Goal: Task Accomplishment & Management: Manage account settings

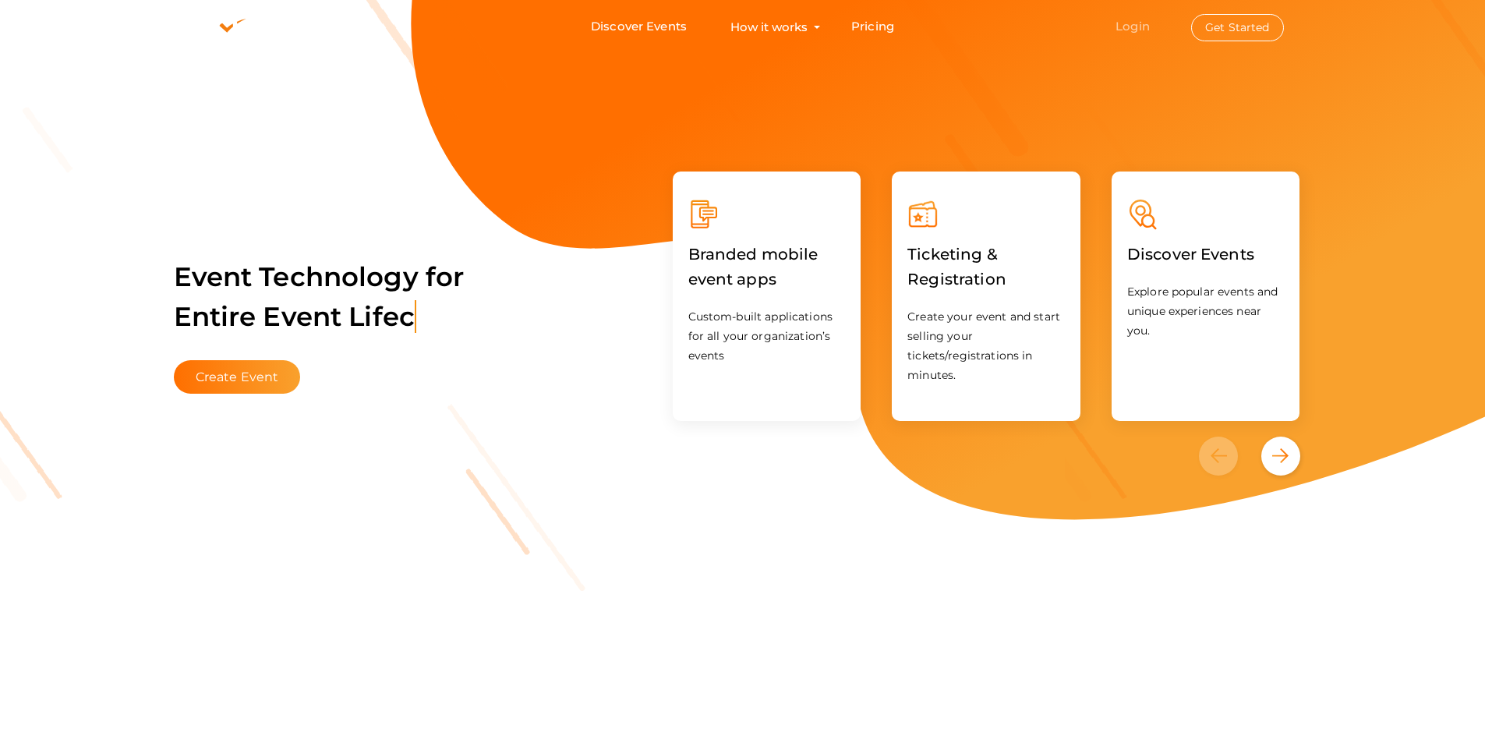
click at [1142, 30] on link "Login" at bounding box center [1133, 26] width 34 height 15
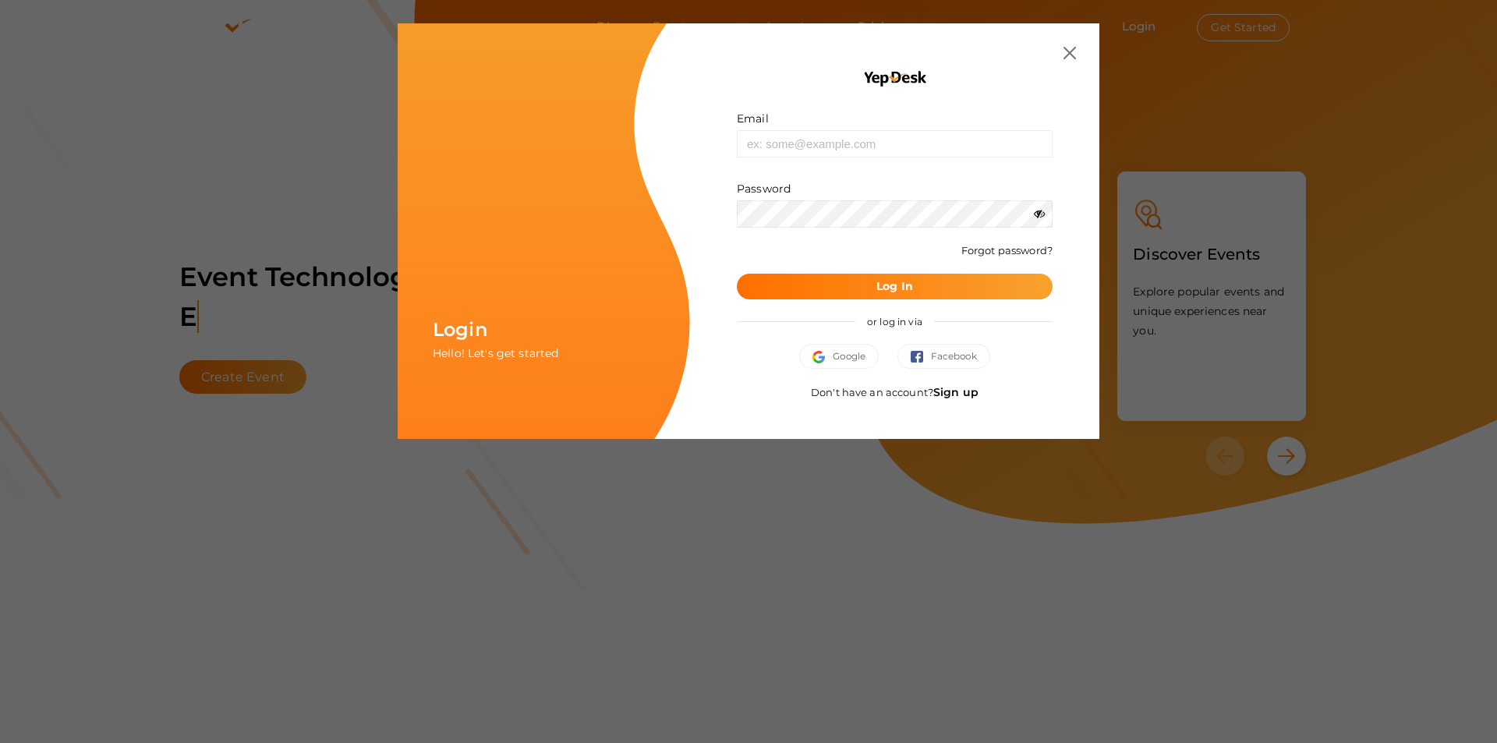
click at [954, 395] on link "Sign up" at bounding box center [955, 392] width 45 height 14
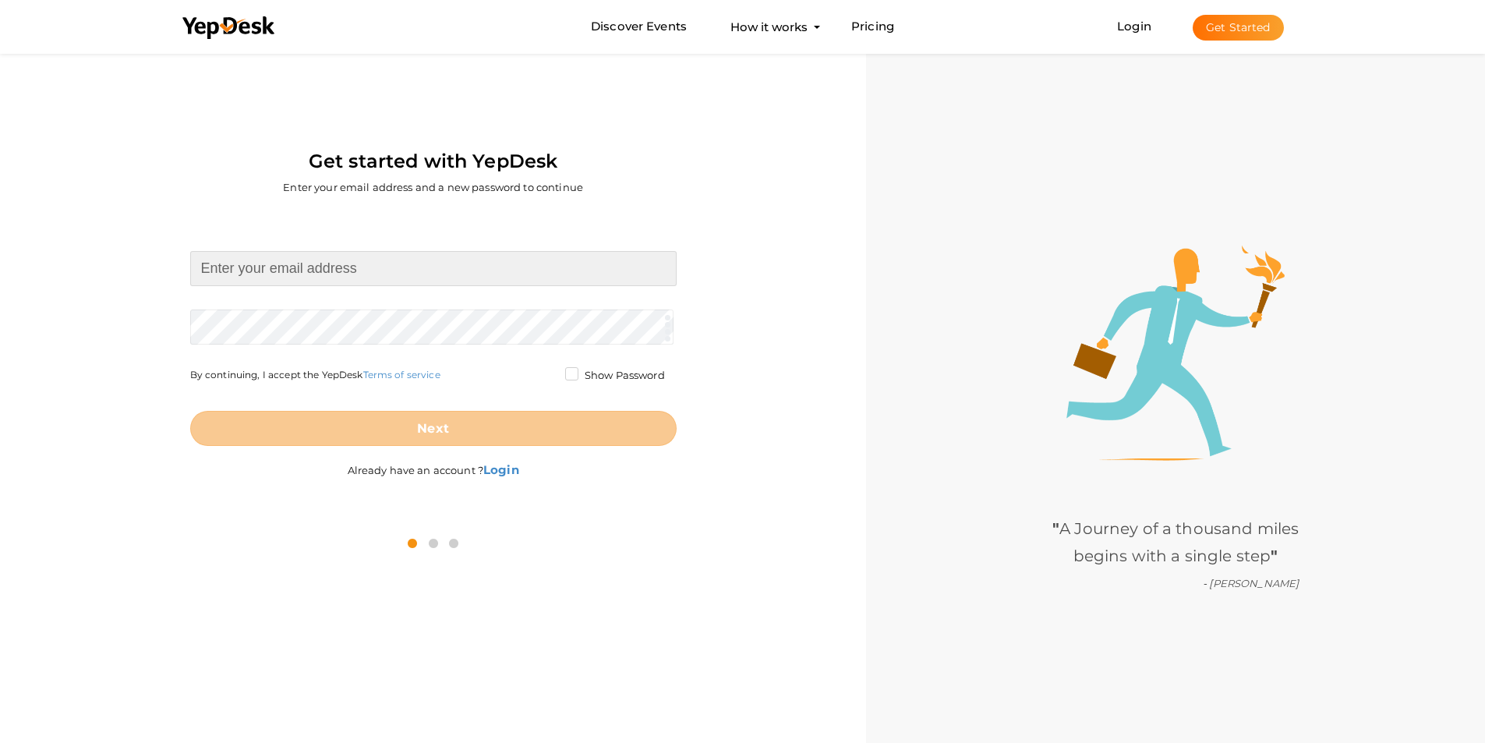
click at [297, 272] on input at bounding box center [433, 268] width 487 height 35
paste input "[EMAIL_ADDRESS][DOMAIN_NAME]"
type input "[EMAIL_ADDRESS][DOMAIN_NAME]"
click at [227, 321] on form "[EMAIL_ADDRESS][DOMAIN_NAME] Required. Invalid email. Checking You already have…" at bounding box center [433, 348] width 487 height 195
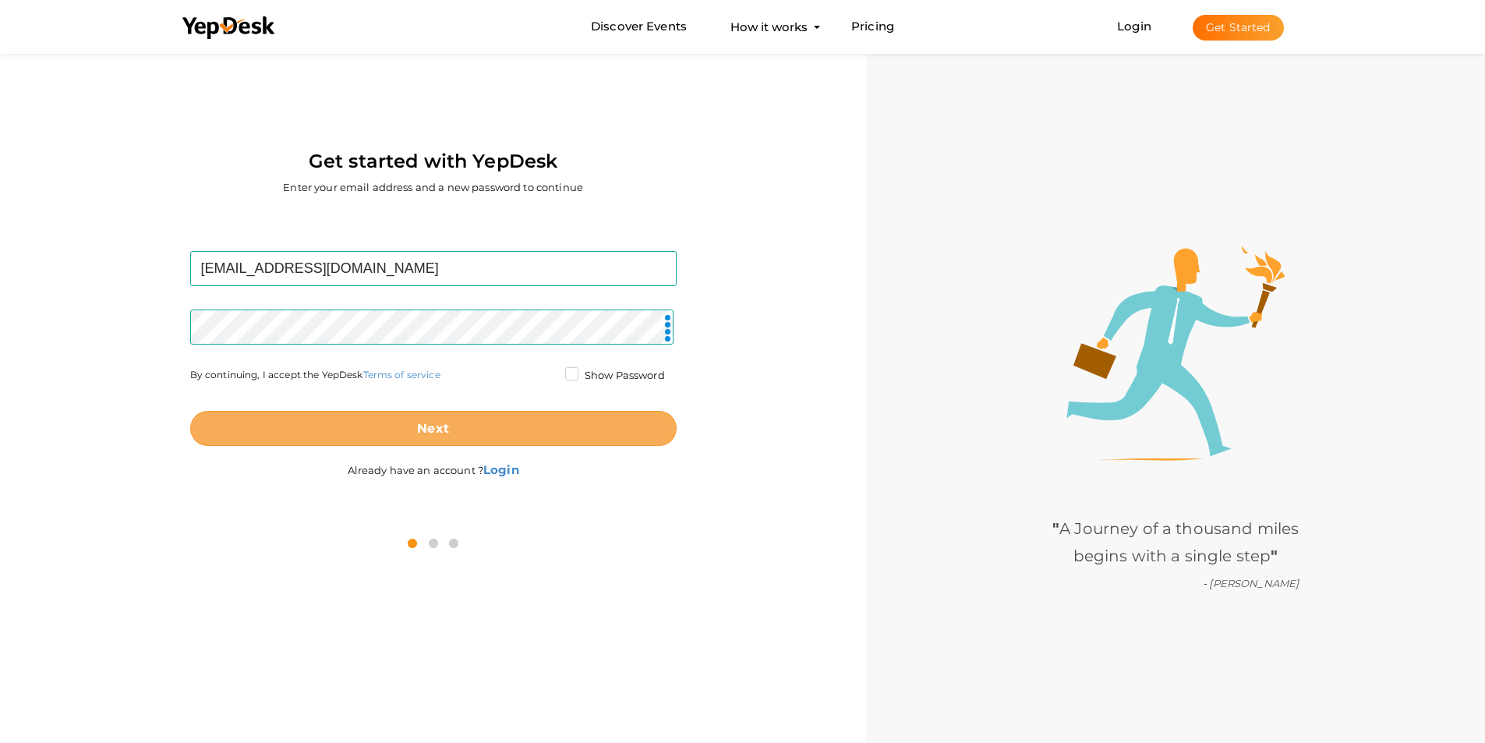
click at [393, 424] on button "Next" at bounding box center [433, 428] width 487 height 35
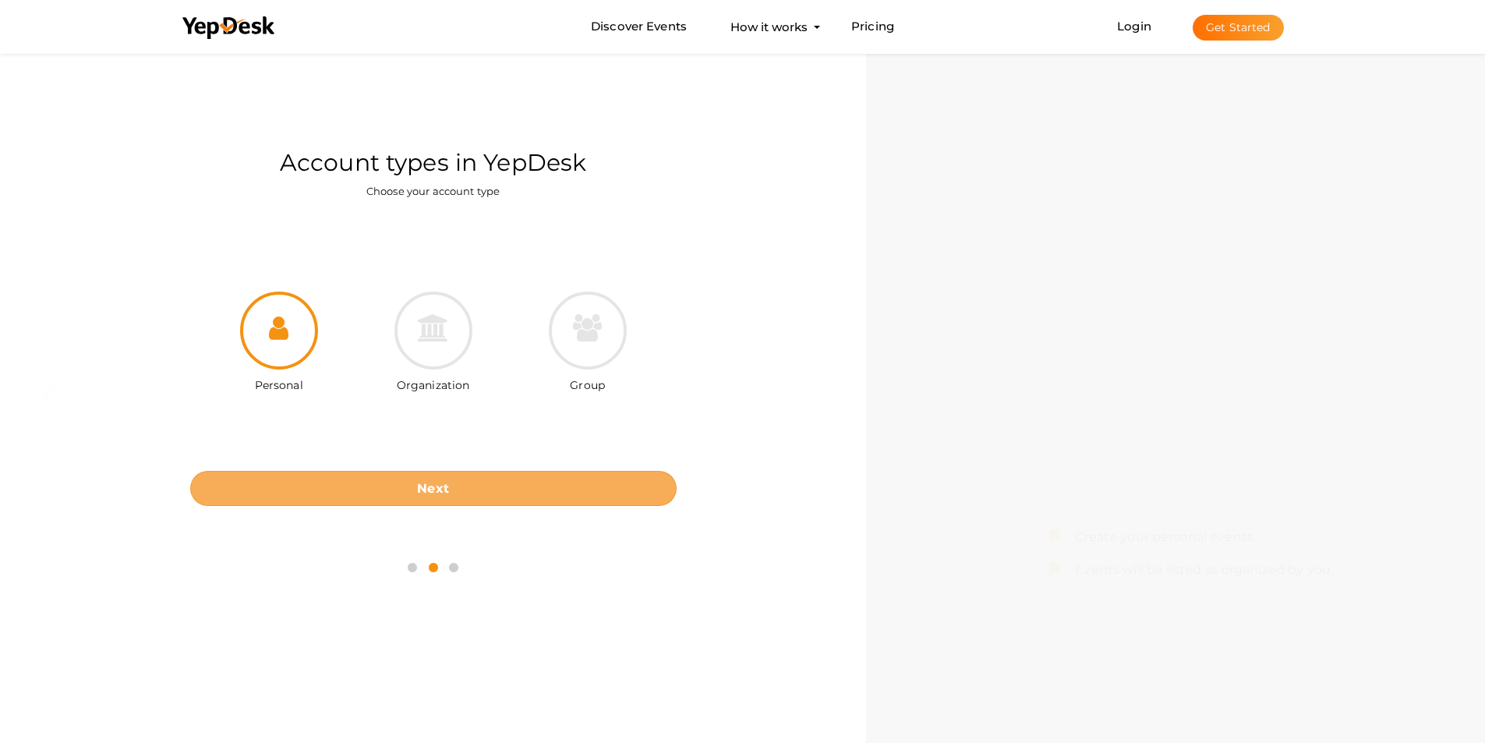
click at [421, 491] on b "Next" at bounding box center [433, 488] width 32 height 15
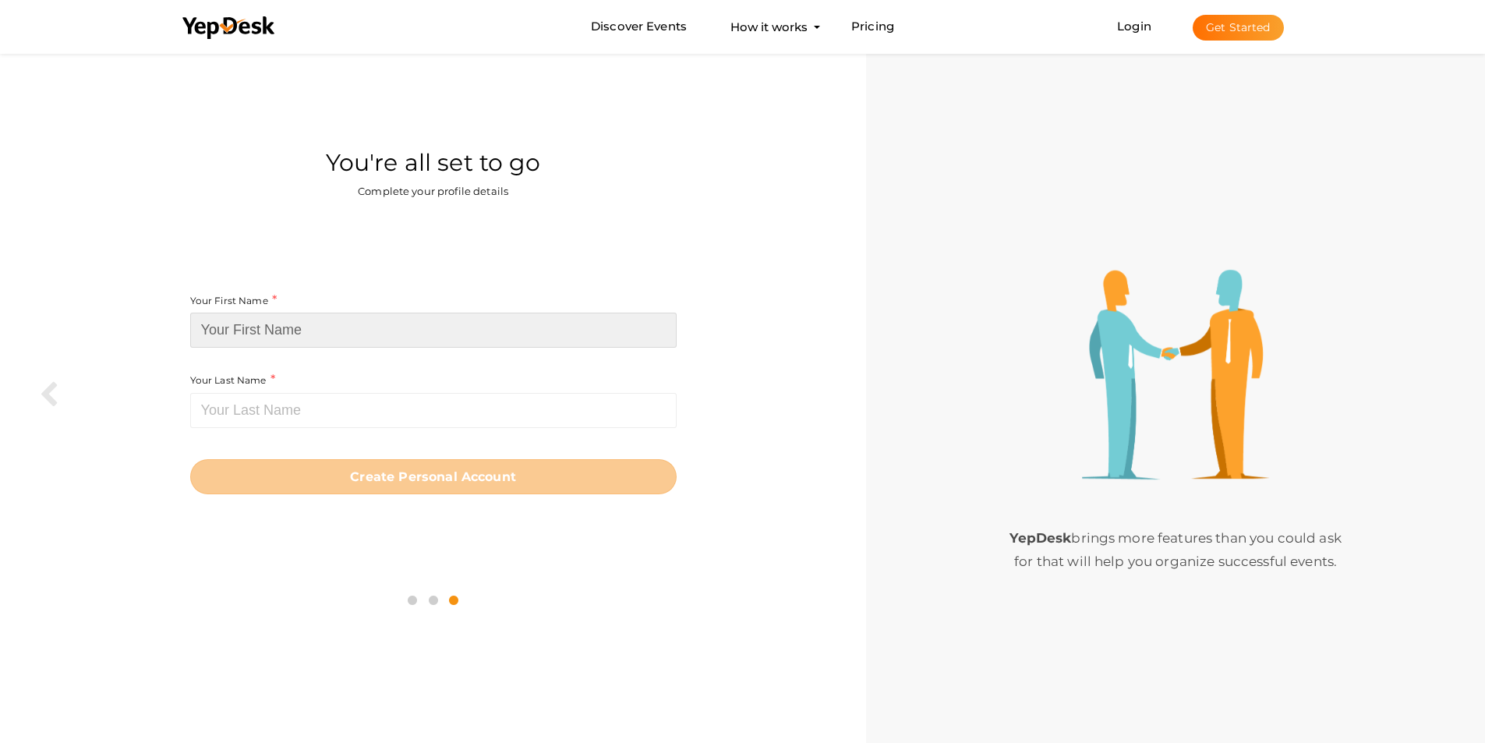
click at [296, 320] on input at bounding box center [433, 330] width 487 height 35
paste input "J.R.Heller LLC"
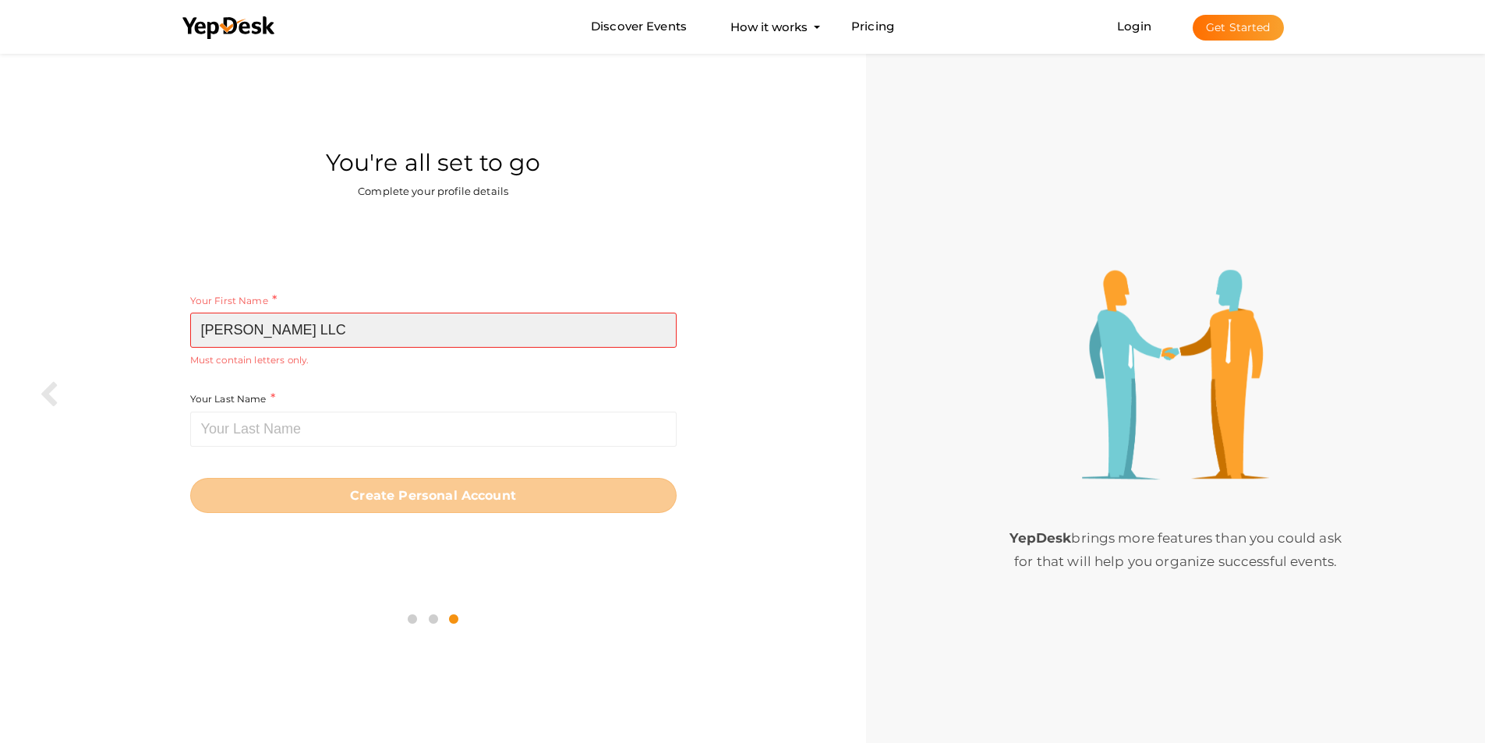
drag, startPoint x: 269, startPoint y: 328, endPoint x: 451, endPoint y: 336, distance: 181.8
click at [451, 336] on input "J.R.Heller LLC" at bounding box center [433, 330] width 487 height 35
type input "J.R.Heller"
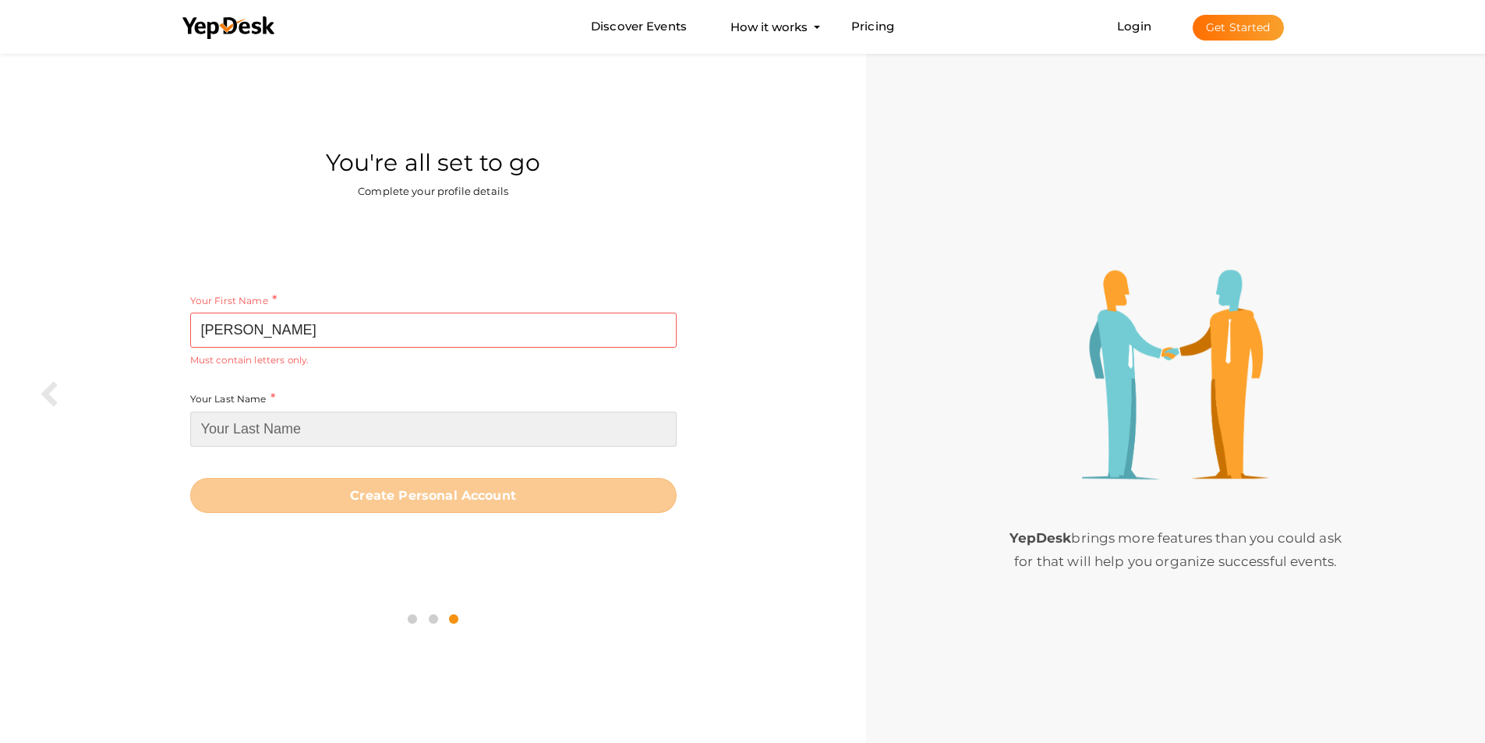
click at [238, 434] on input at bounding box center [433, 429] width 487 height 35
paste input "LLC"
type input "LLC"
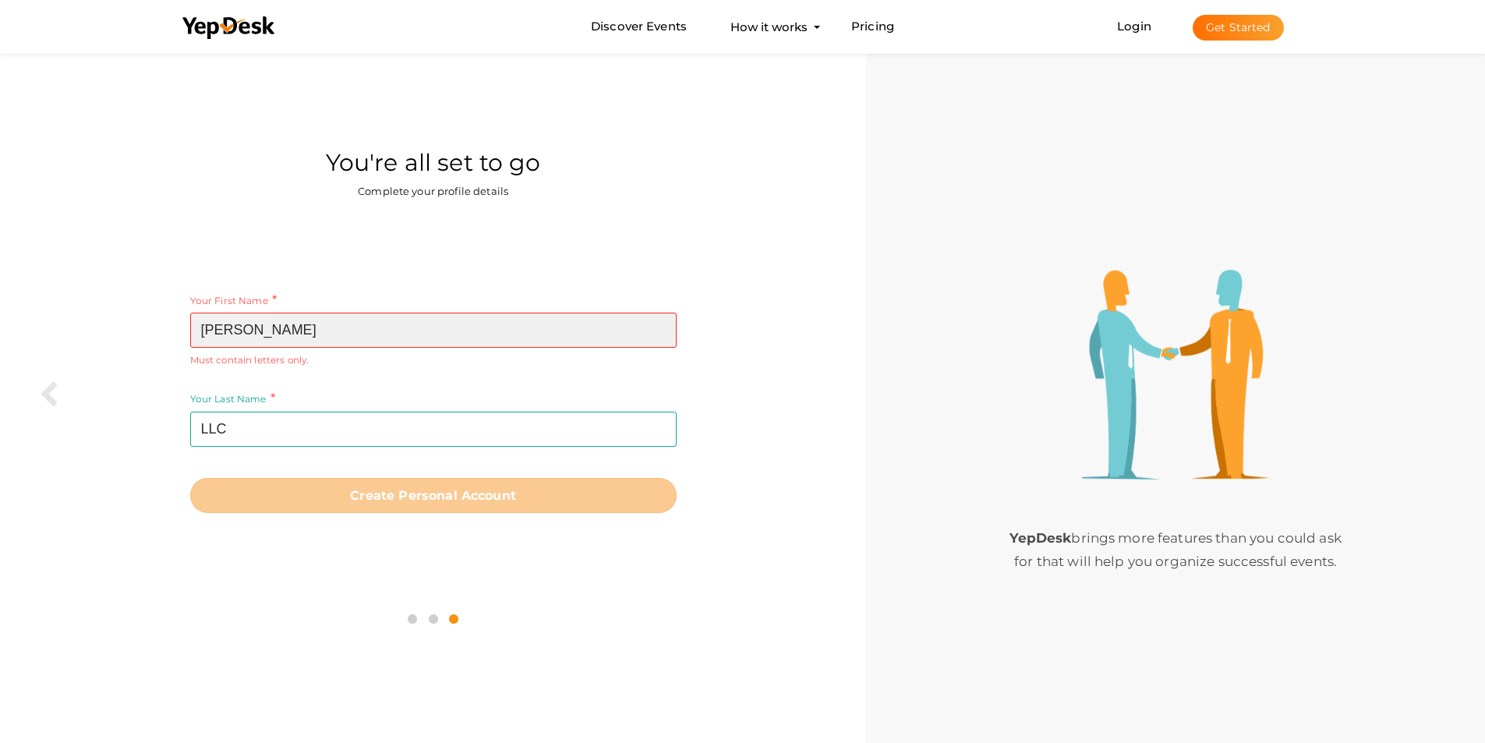
click at [229, 334] on input "J.R.Heller" at bounding box center [433, 330] width 487 height 35
click at [212, 329] on input "J.R Heller" at bounding box center [433, 330] width 487 height 35
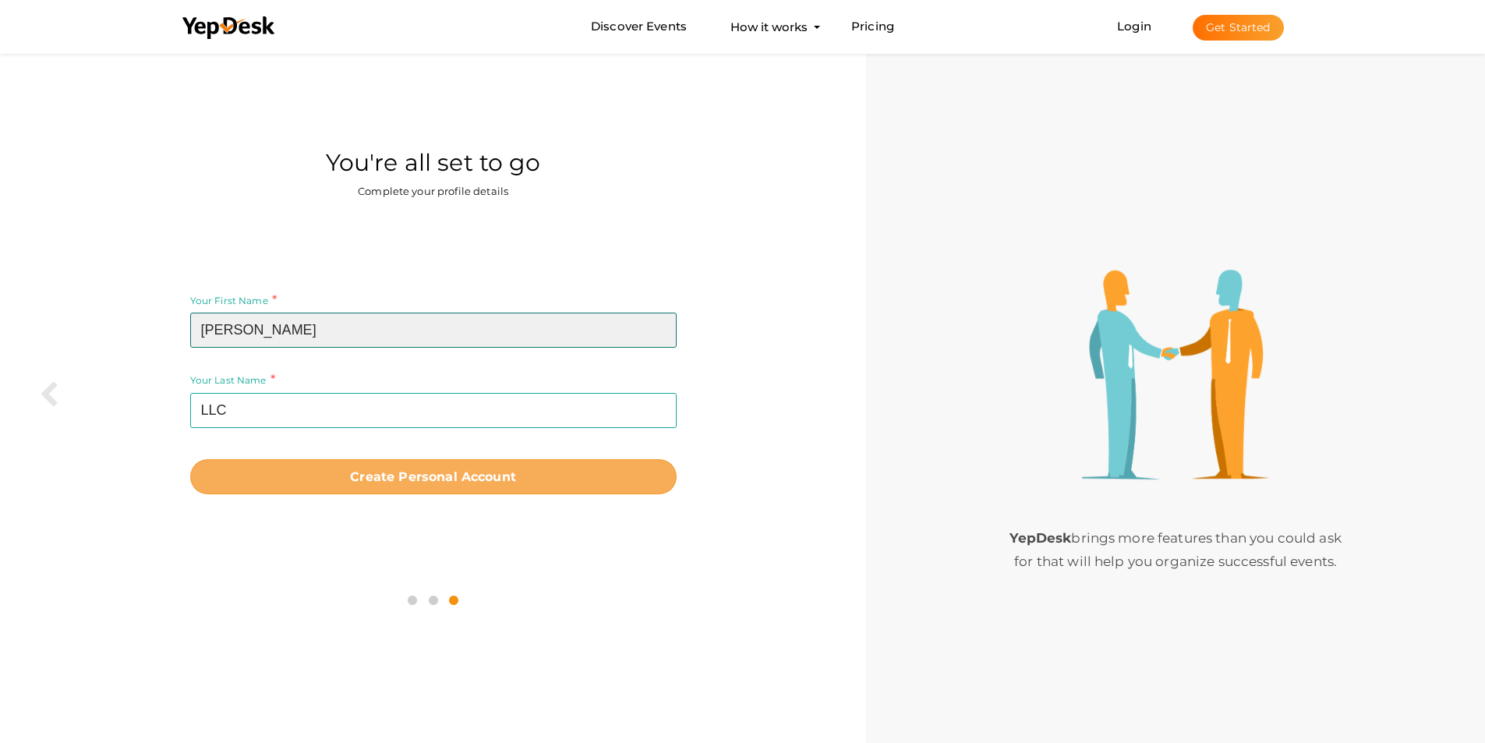
type input "[PERSON_NAME]"
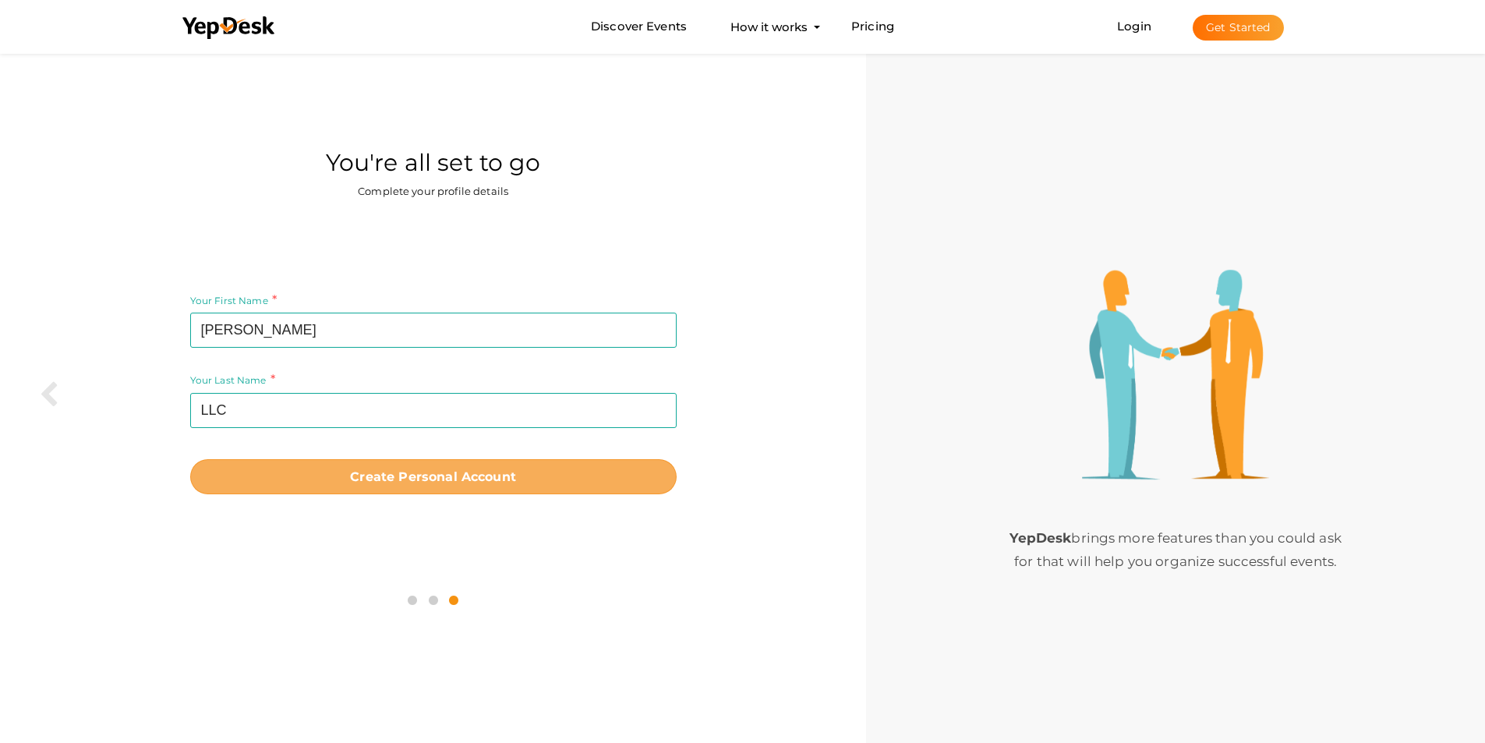
click at [421, 487] on button "Create Personal Account" at bounding box center [433, 476] width 487 height 35
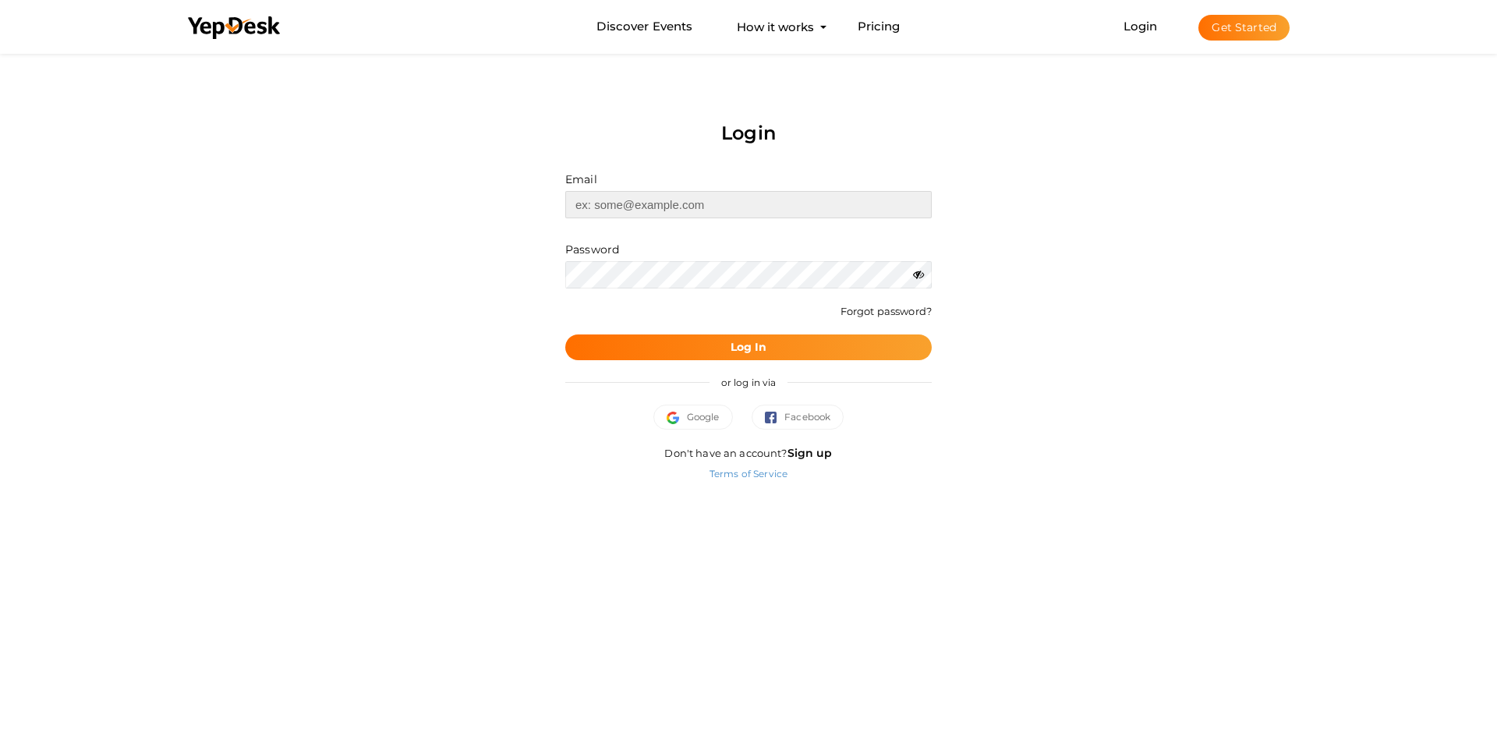
click at [632, 210] on input "text" at bounding box center [748, 204] width 366 height 27
paste input "[EMAIL_ADDRESS][DOMAIN_NAME]"
type input "[EMAIL_ADDRESS][DOMAIN_NAME]"
click at [718, 355] on button "Log In" at bounding box center [748, 347] width 366 height 26
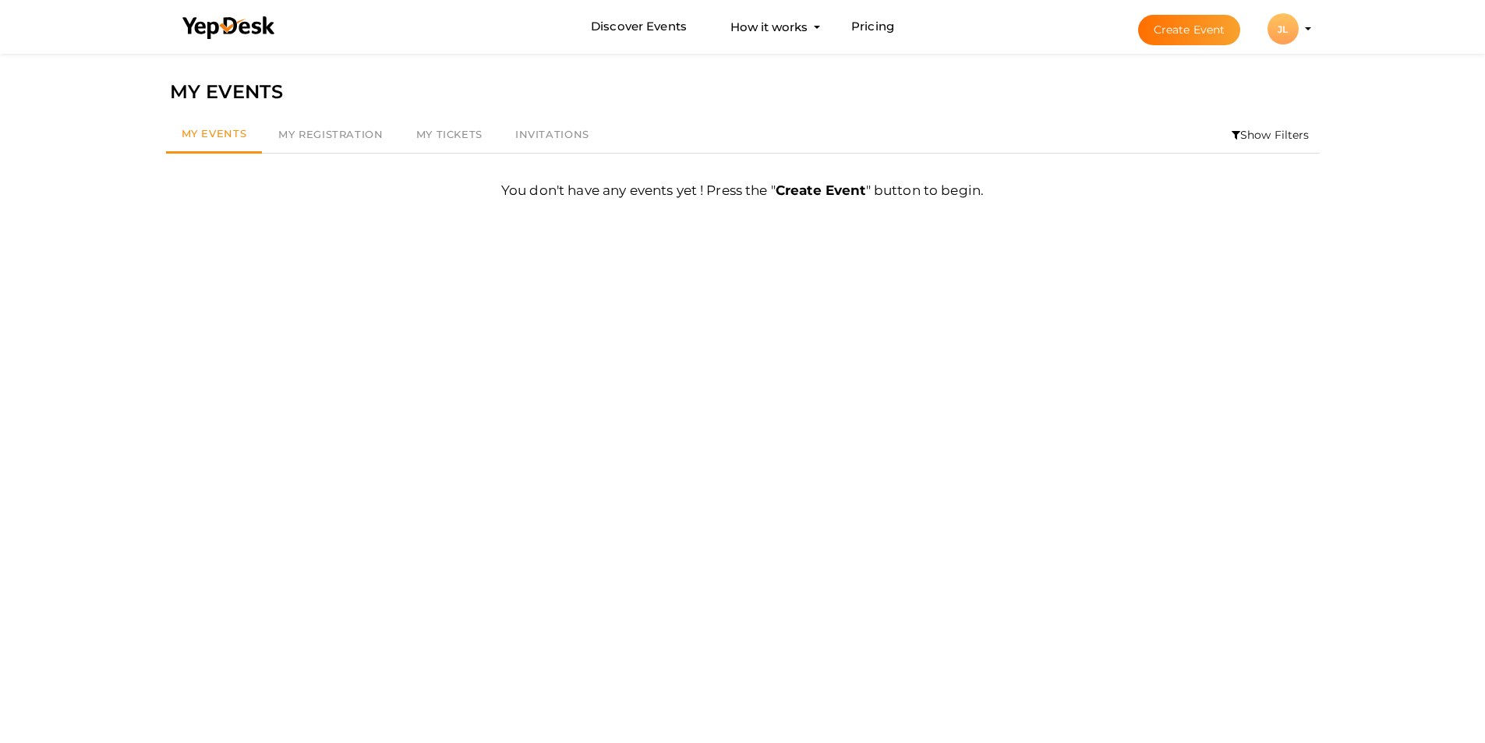
click at [1290, 27] on div "JL" at bounding box center [1283, 28] width 31 height 31
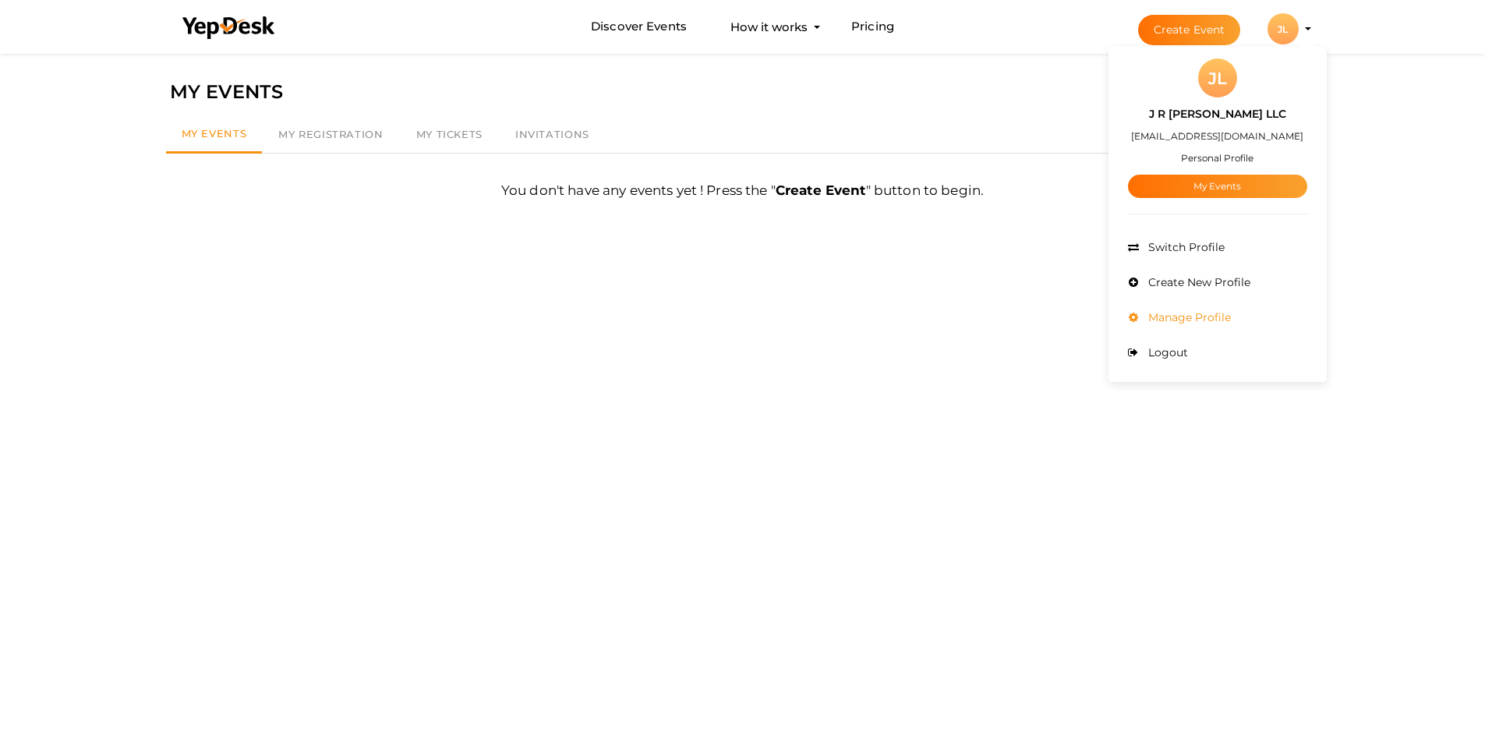
click at [1149, 318] on span "Manage Profile" at bounding box center [1188, 317] width 87 height 14
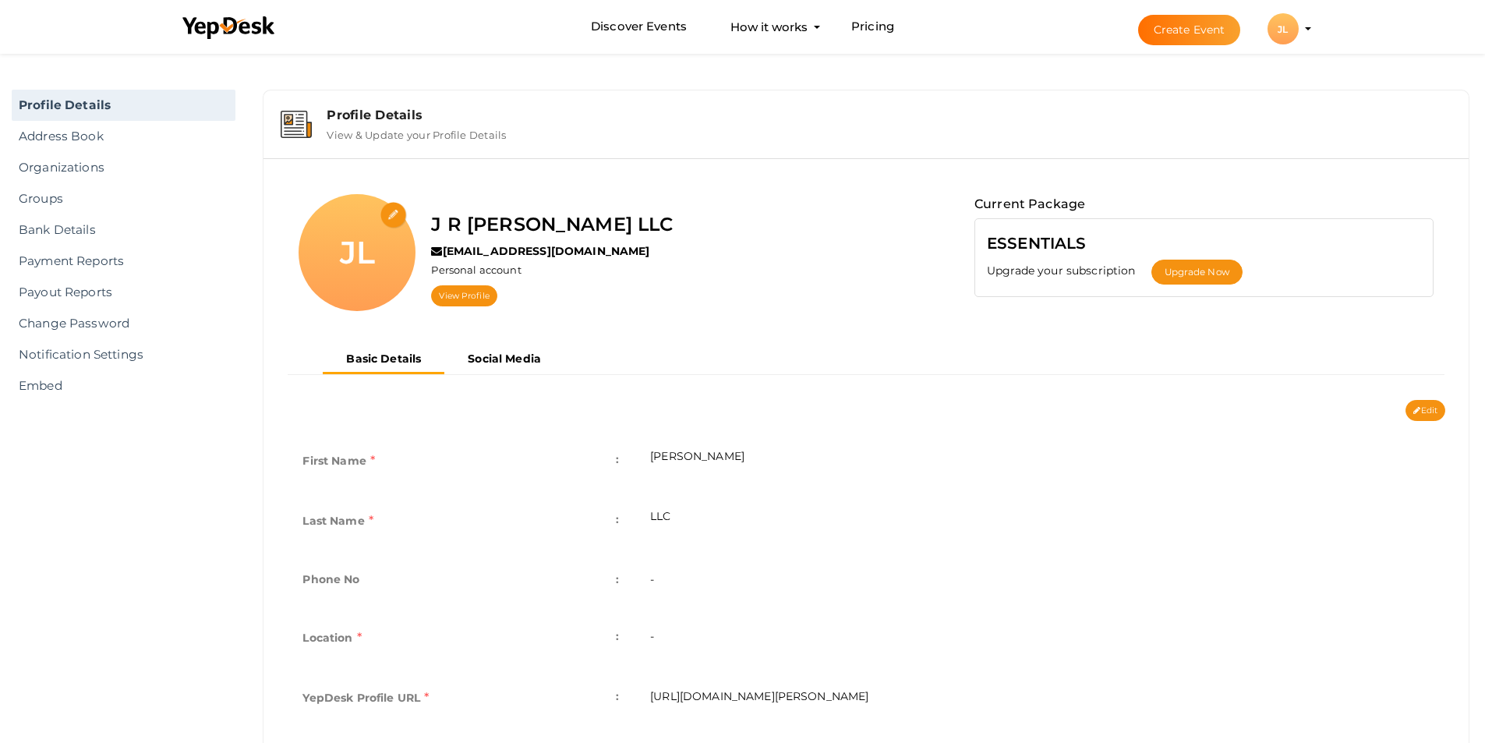
click at [400, 215] on input "file" at bounding box center [393, 215] width 27 height 27
type input "C:\fakepath\Warna Warni Paguyuban Lingkaran Logo.jpg"
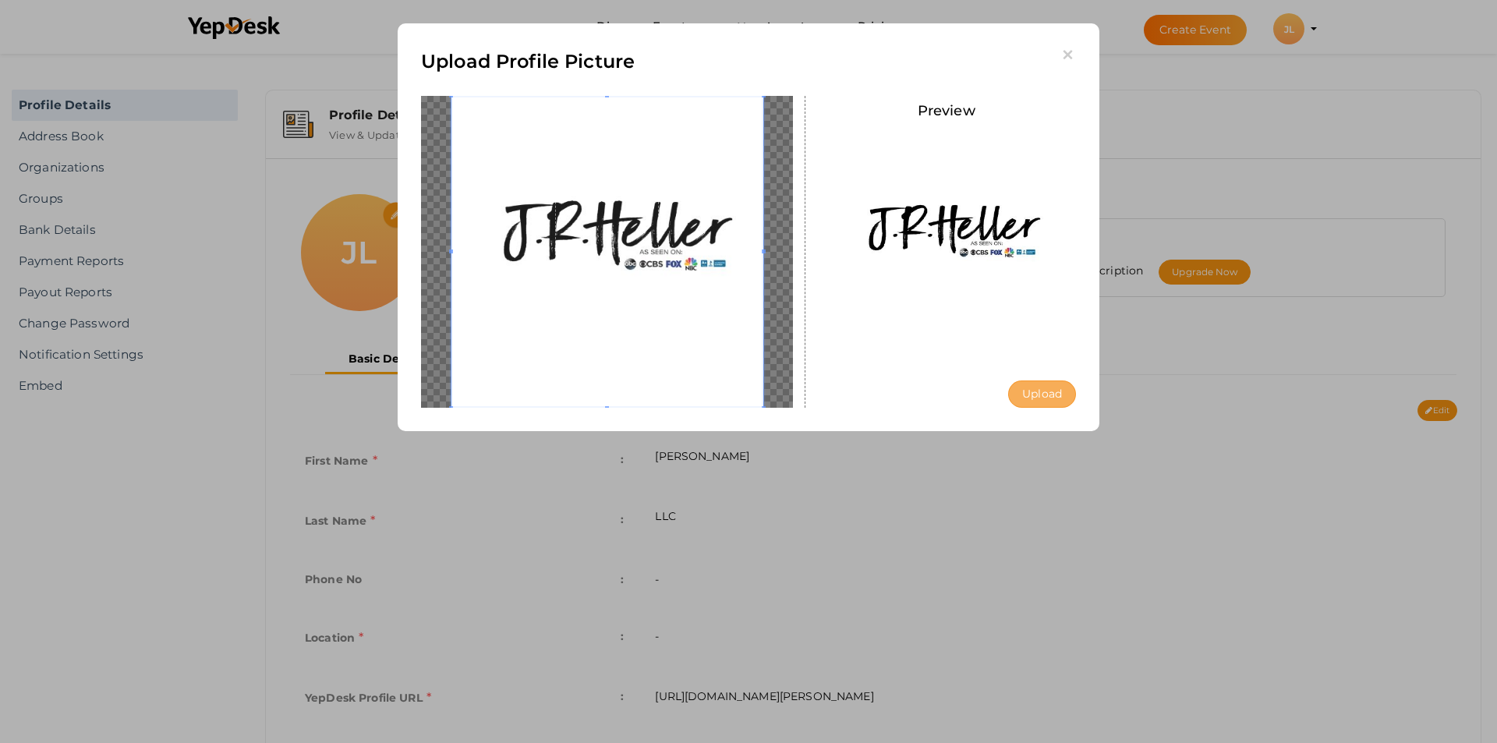
click at [1039, 393] on button "Upload" at bounding box center [1042, 393] width 68 height 27
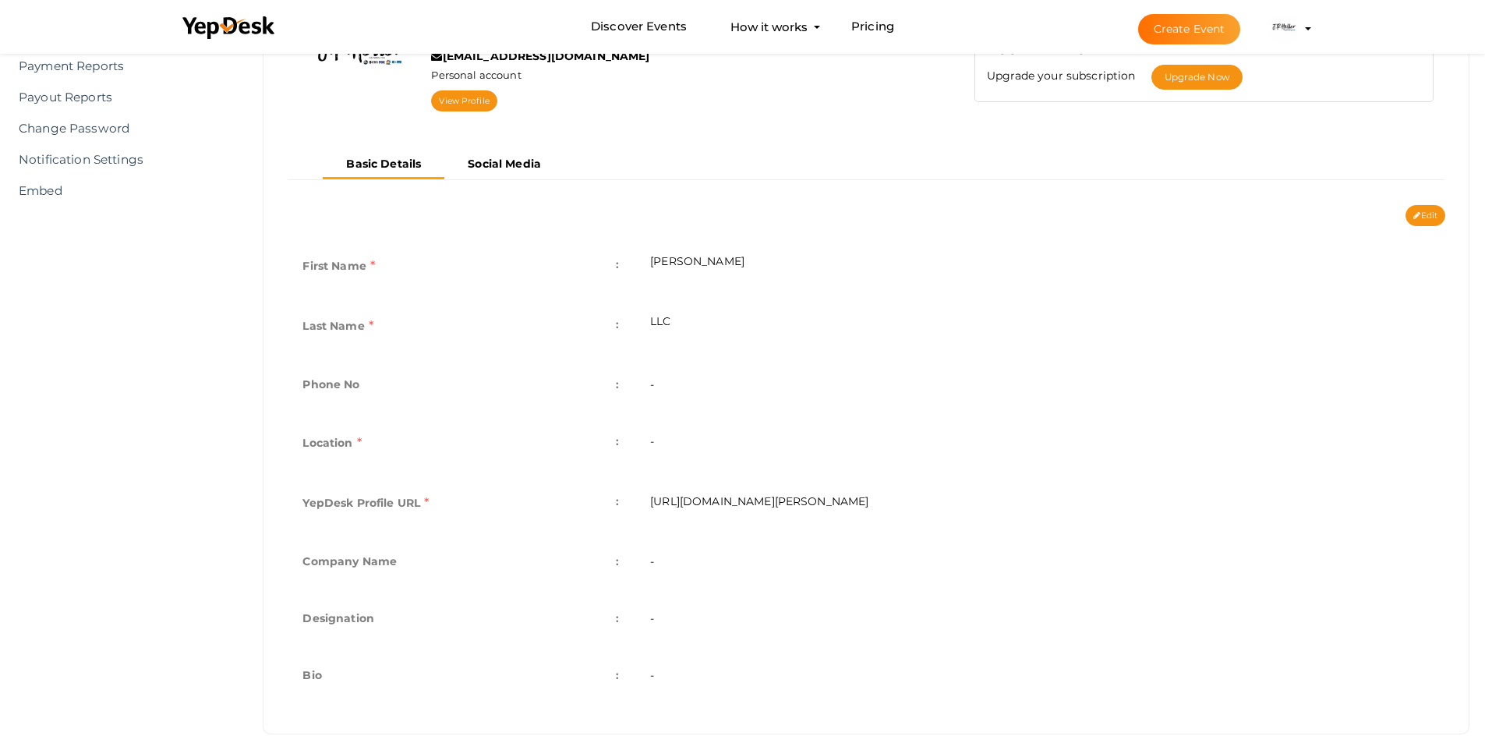
scroll to position [218, 0]
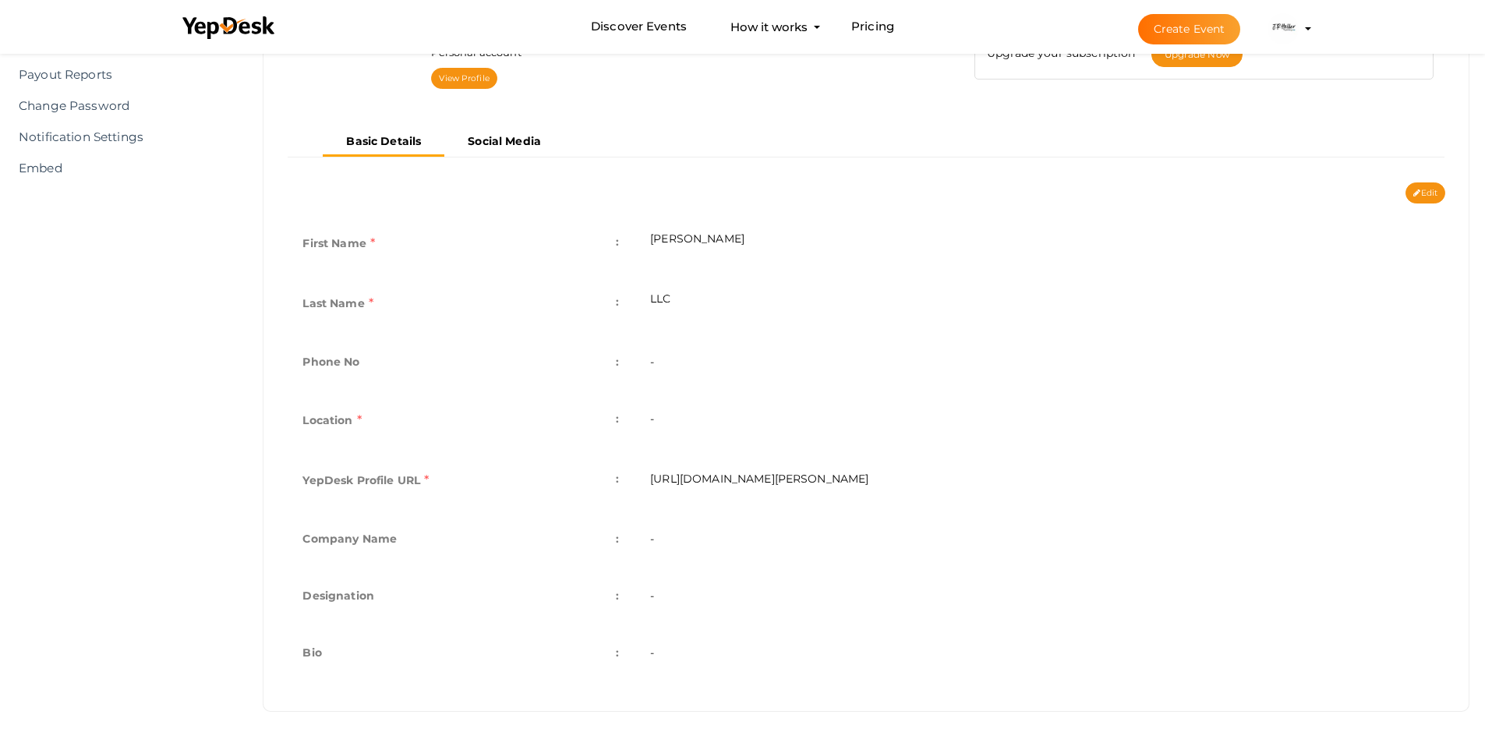
click at [653, 416] on td "-" at bounding box center [1040, 422] width 811 height 60
click at [662, 419] on td "-" at bounding box center [1040, 422] width 811 height 60
click at [1428, 191] on button "Edit" at bounding box center [1426, 192] width 40 height 21
type input "J R Heller"
type input "LLC"
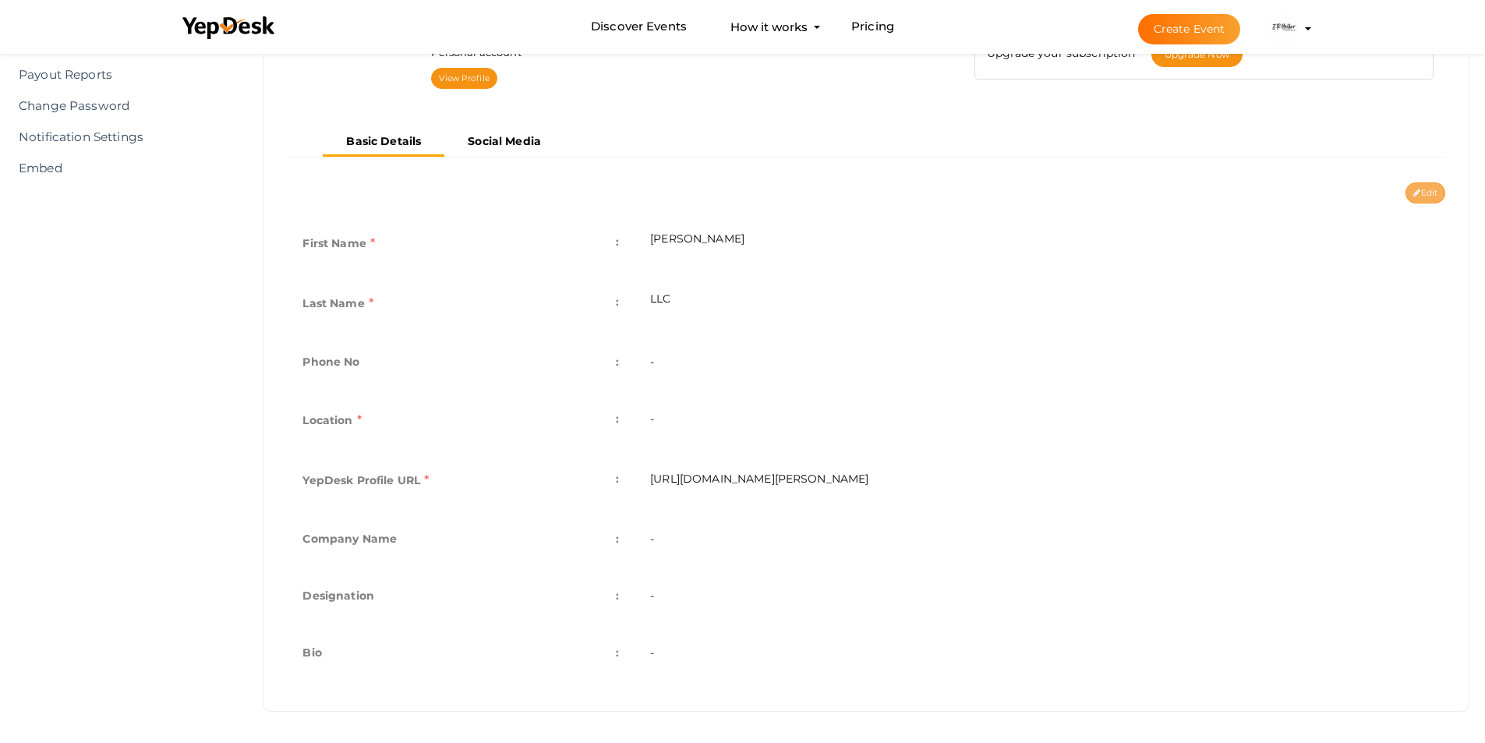
type input "j-r-heller-llc"
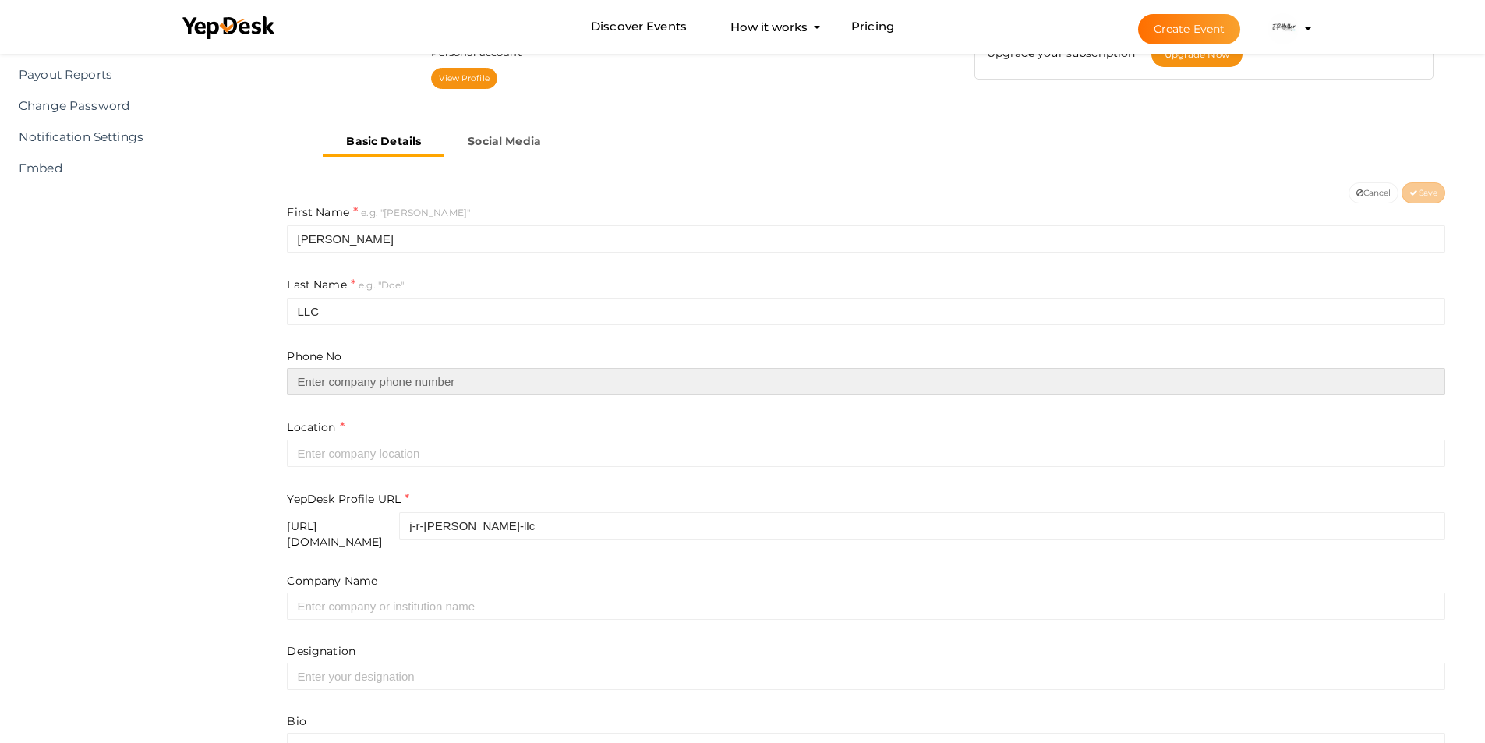
click at [363, 382] on input "text" at bounding box center [866, 381] width 1159 height 27
paste input "7172004148"
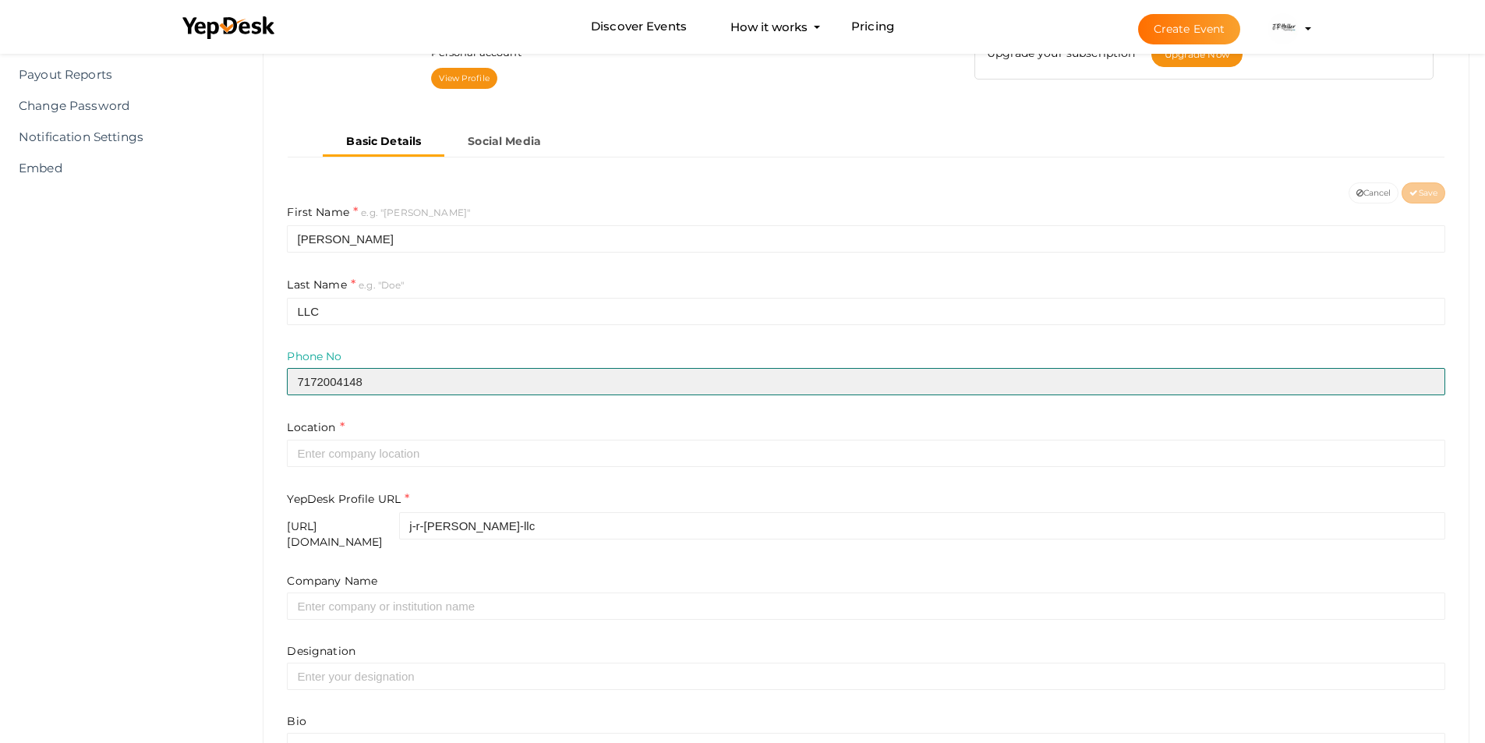
type input "7172004148"
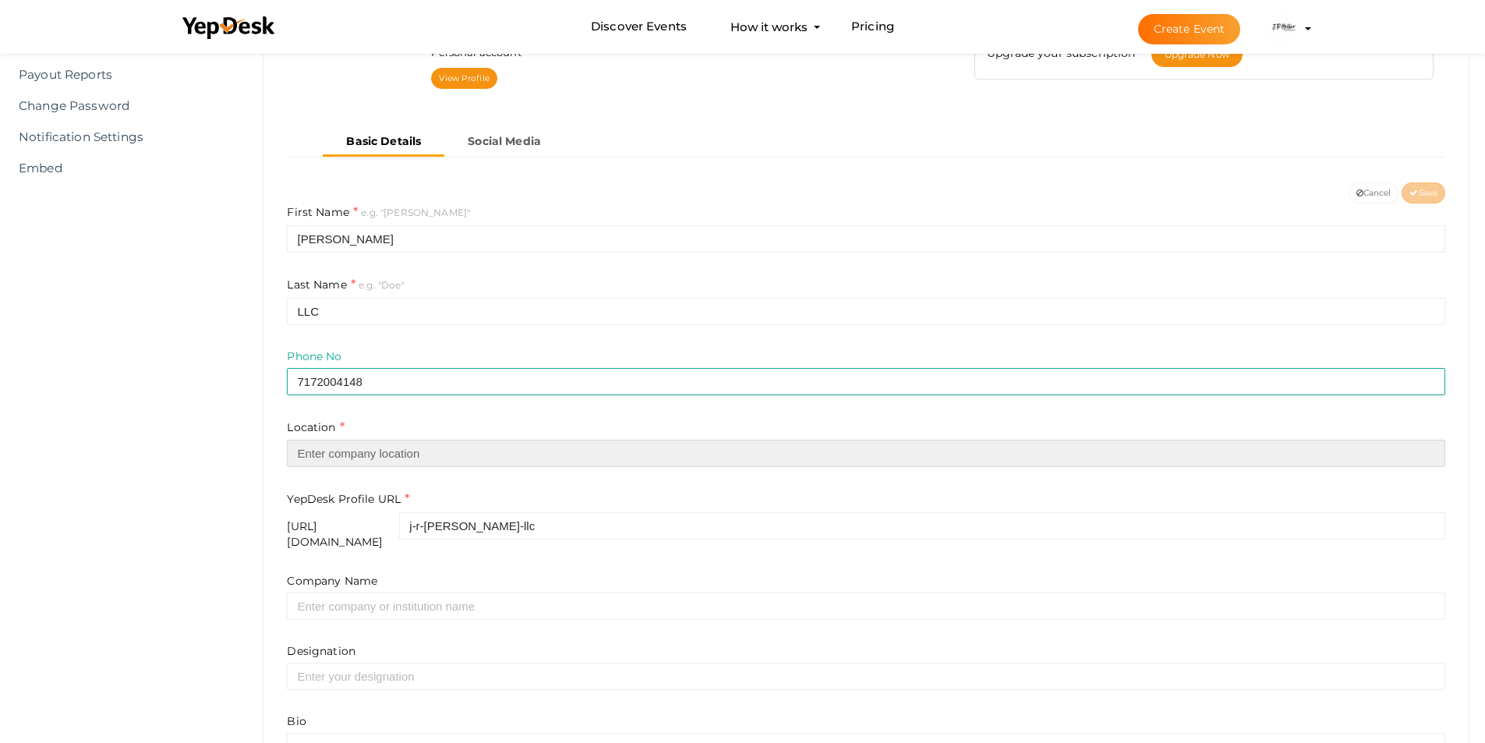
click at [392, 460] on input "text" at bounding box center [866, 453] width 1159 height 27
paste input "[GEOGRAPHIC_DATA]"
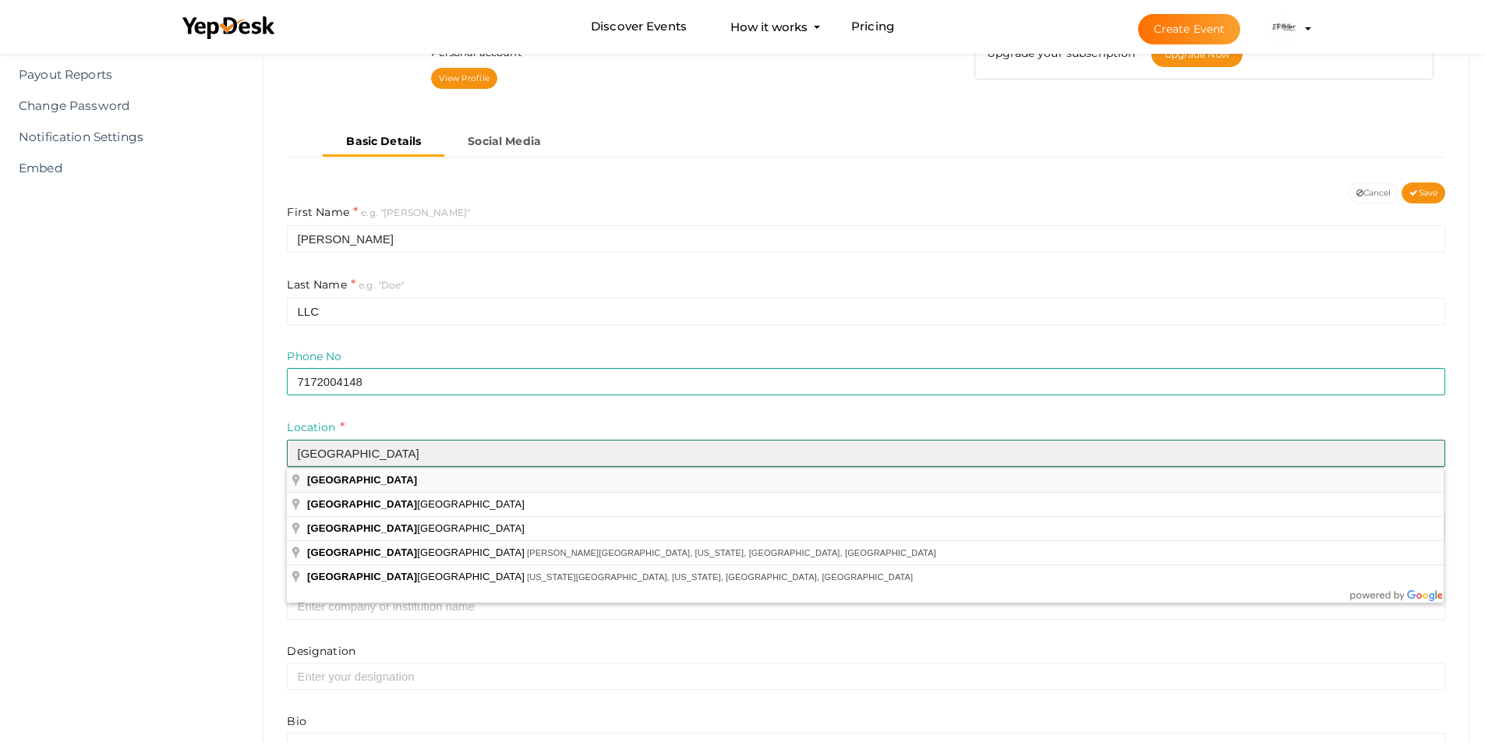
type input "[GEOGRAPHIC_DATA]"
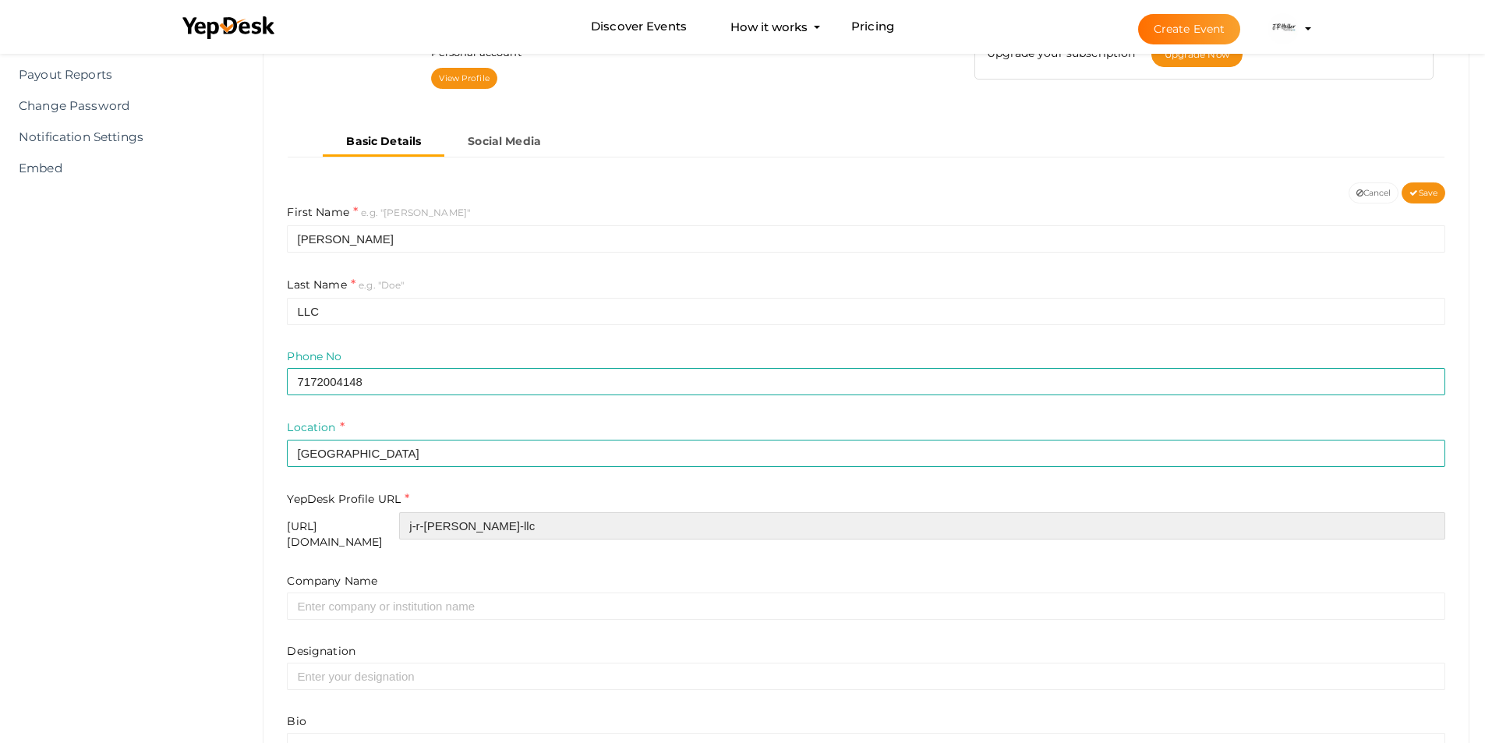
drag, startPoint x: 554, startPoint y: 529, endPoint x: 465, endPoint y: 522, distance: 89.2
click at [465, 522] on div "https://www.yepdesk.com/profile/ j-r-heller-llc" at bounding box center [866, 530] width 1159 height 37
paste input "rheller"
type input "jrheller"
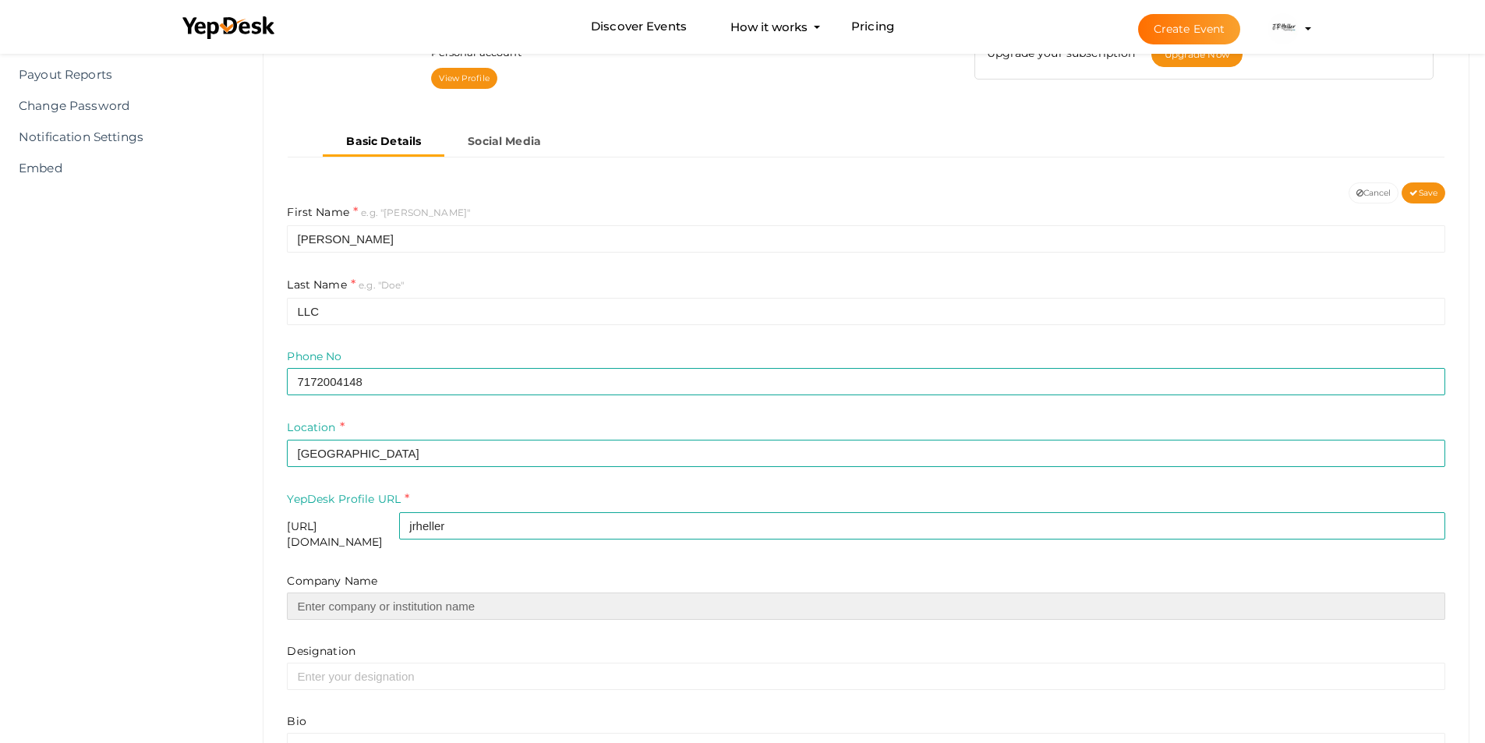
click at [487, 593] on input "text" at bounding box center [866, 606] width 1159 height 27
paste input "[PERSON_NAME] LLC"
type input "[PERSON_NAME] LLC"
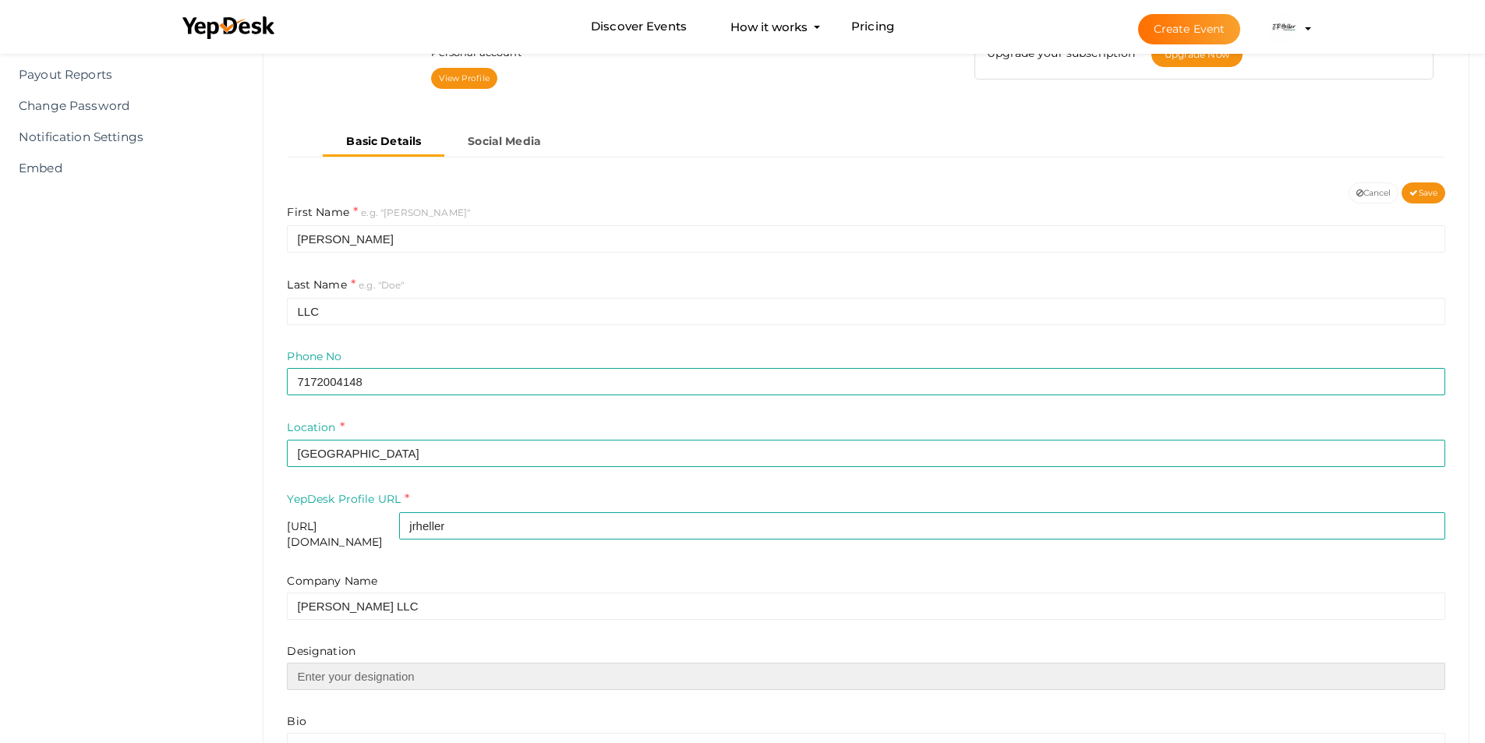
click at [380, 663] on input "text" at bounding box center [866, 676] width 1159 height 27
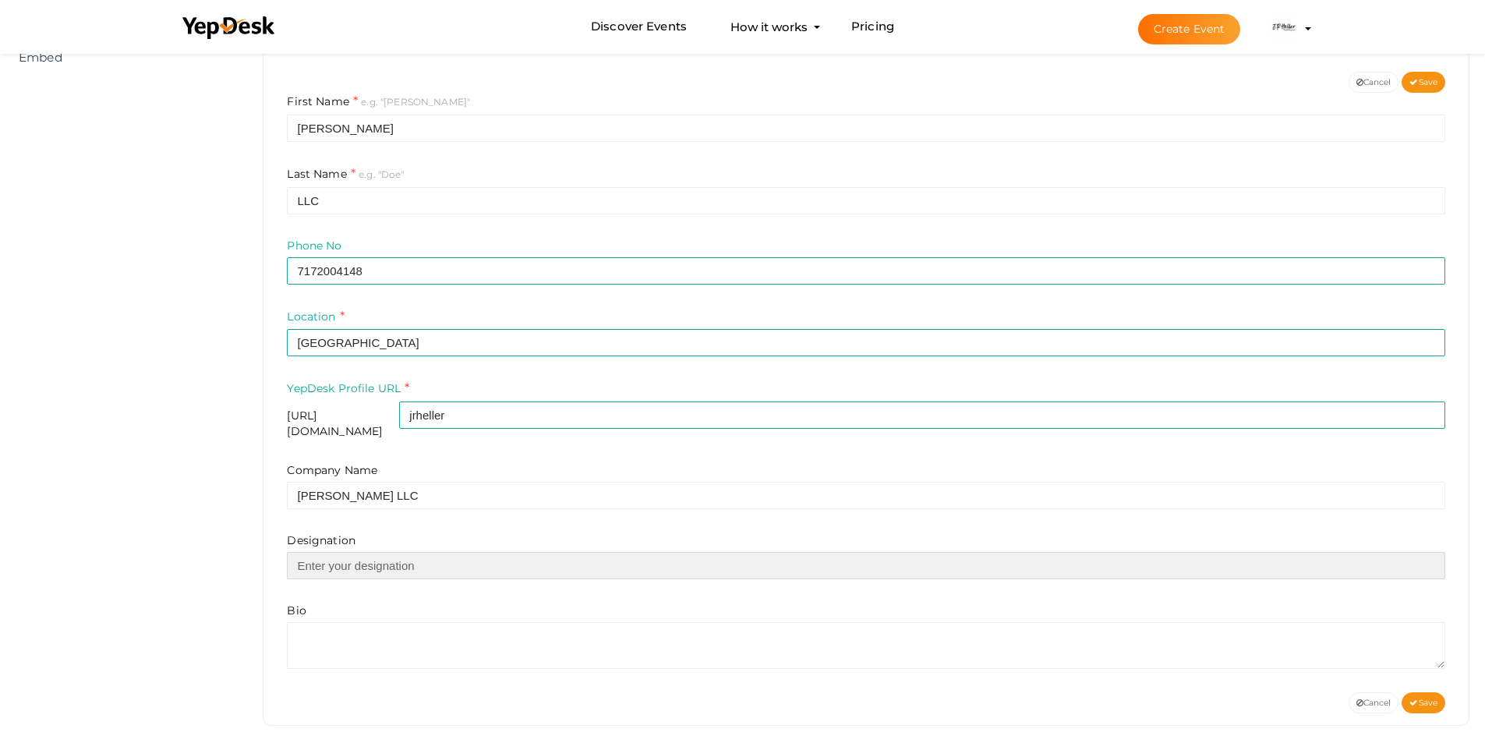
scroll to position [332, 0]
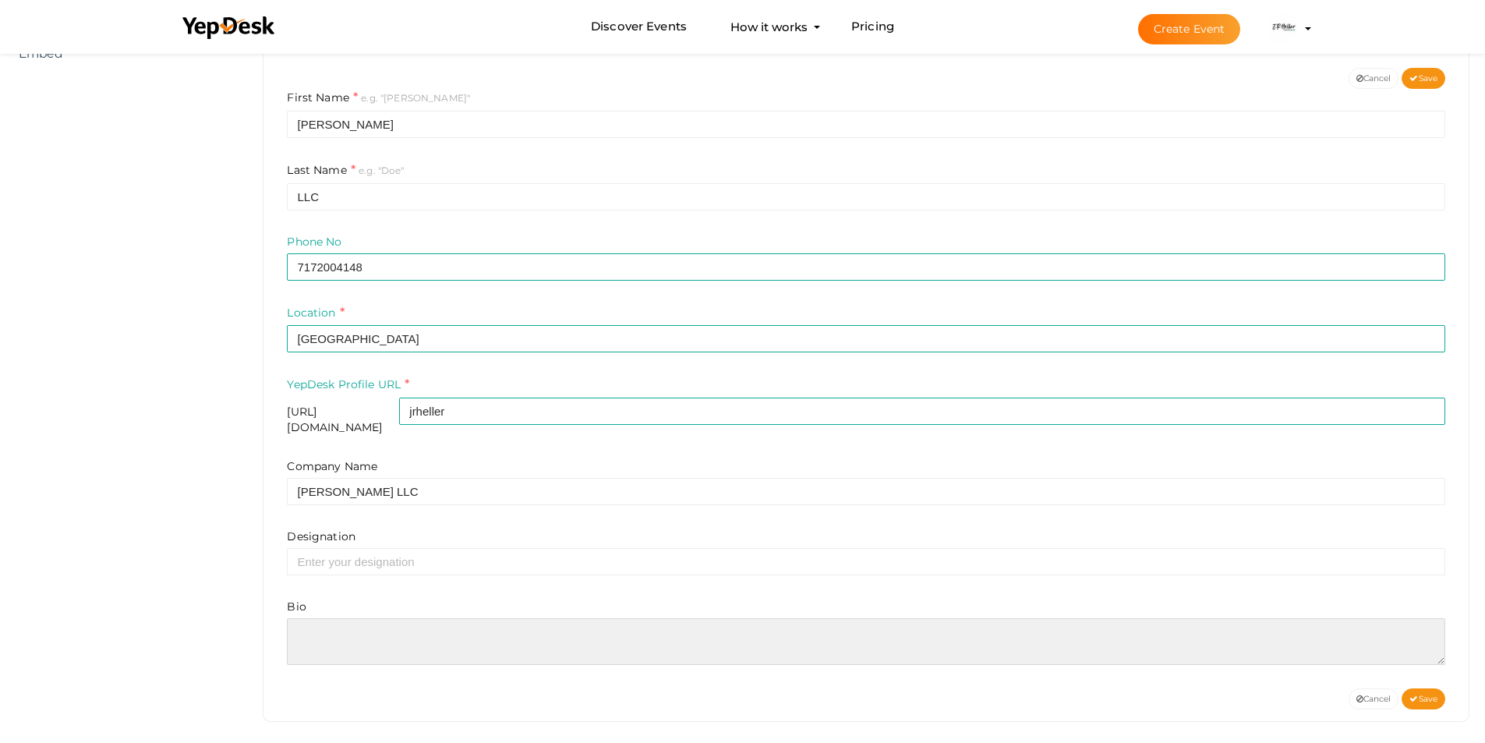
click at [329, 628] on textarea at bounding box center [866, 641] width 1159 height 47
paste textarea "Thinking “I want to sell my house for cash”? jrheller.com can make it happen fa…"
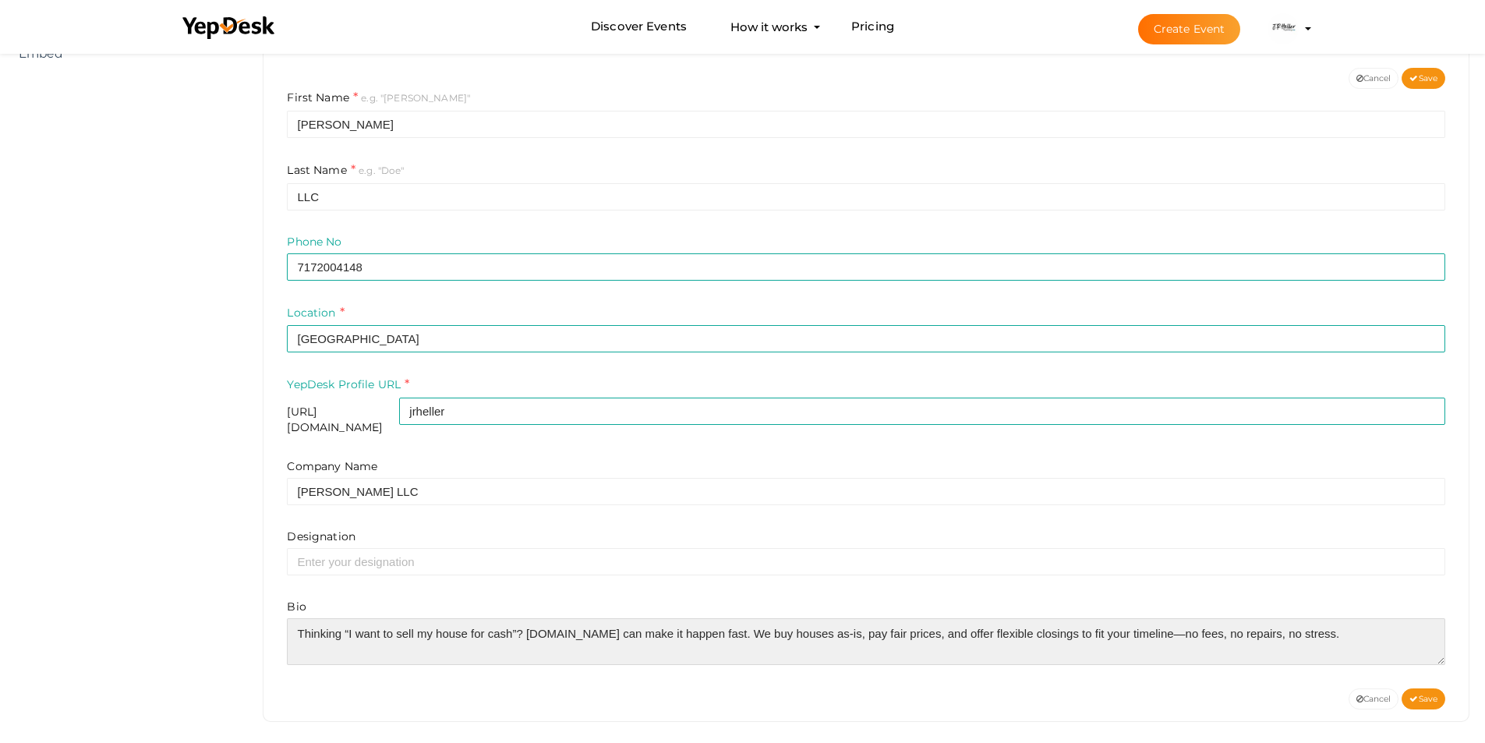
click at [1345, 635] on textarea at bounding box center [866, 641] width 1159 height 47
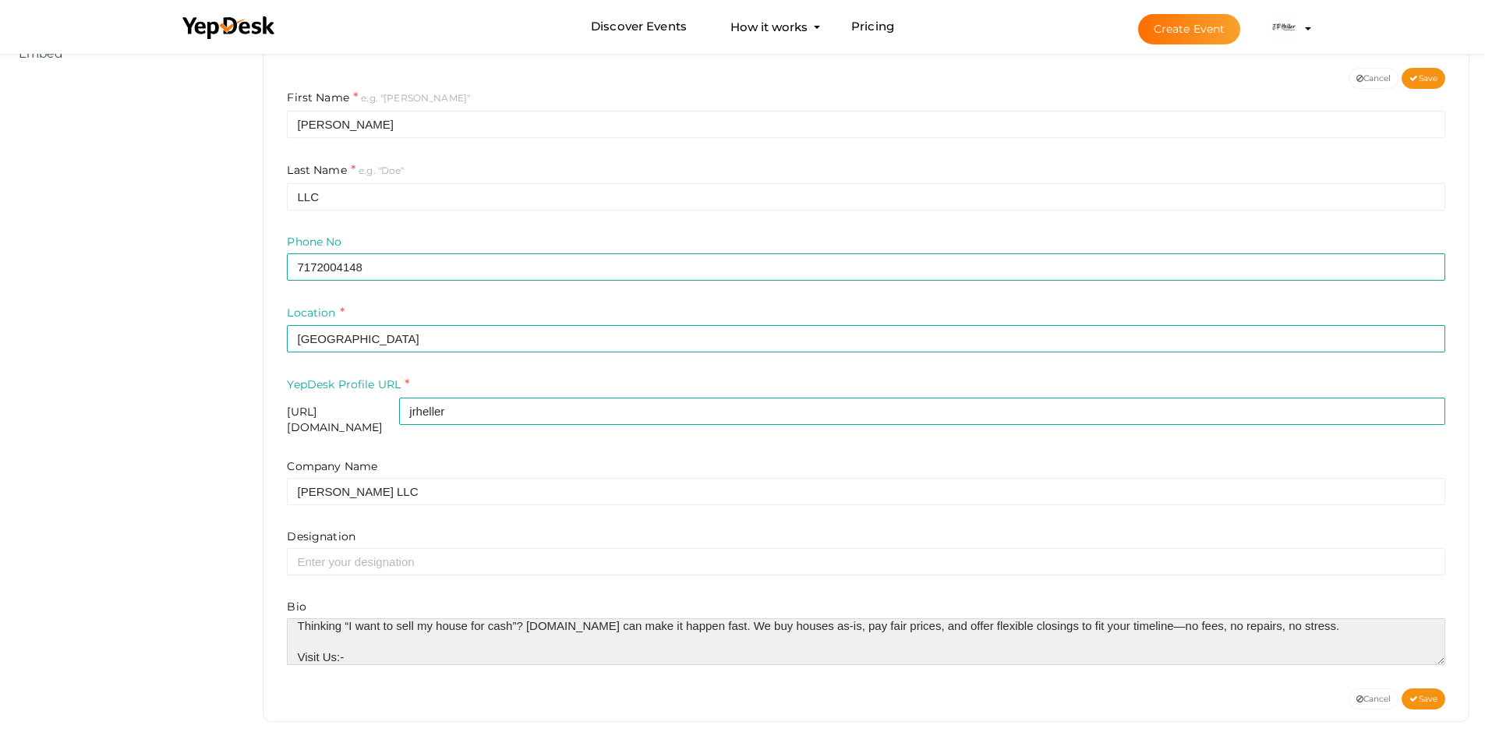
paste textarea "https://www.jrheller.com/"
type textarea "Thinking “I want to sell my house for cash”? [DOMAIN_NAME] can make it happen f…"
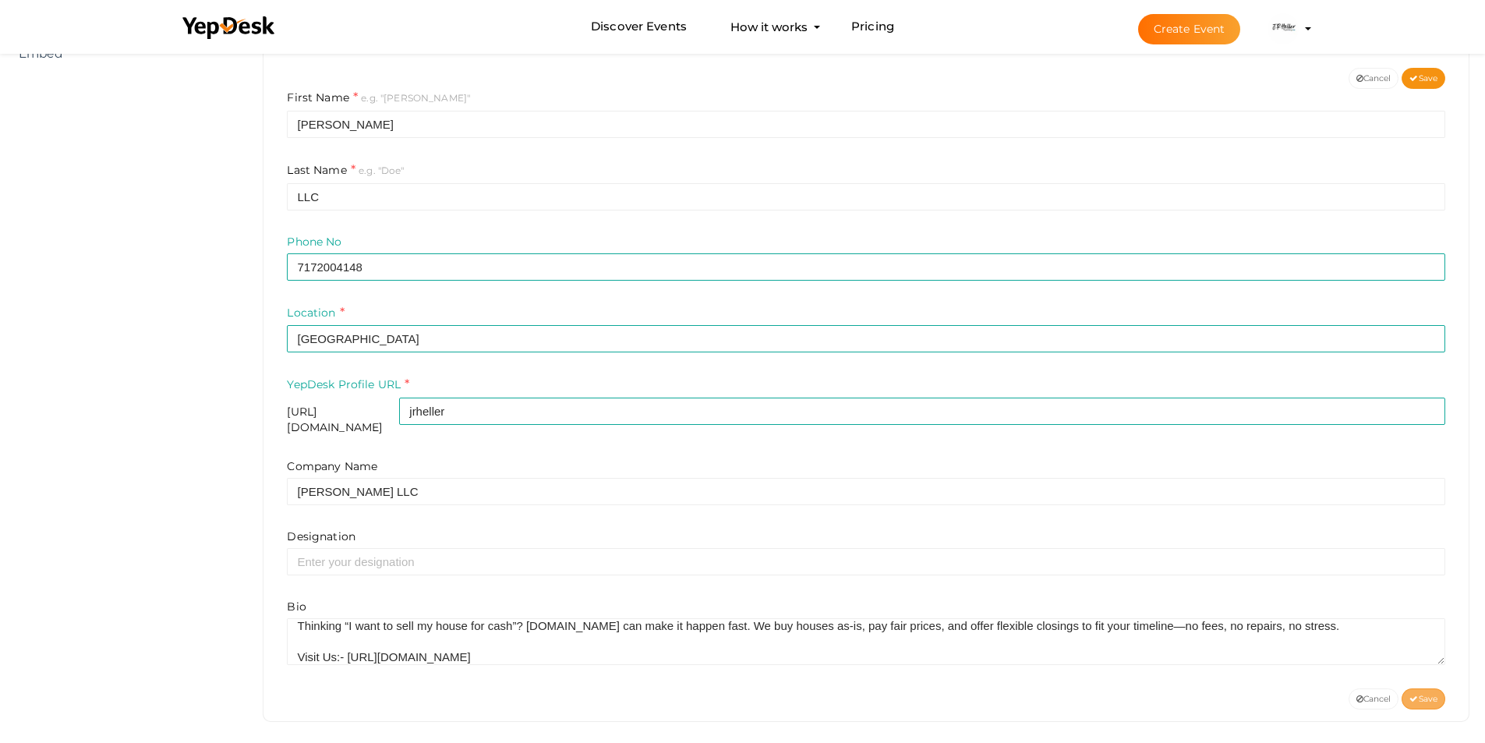
click at [1419, 694] on span "Save" at bounding box center [1424, 699] width 28 height 10
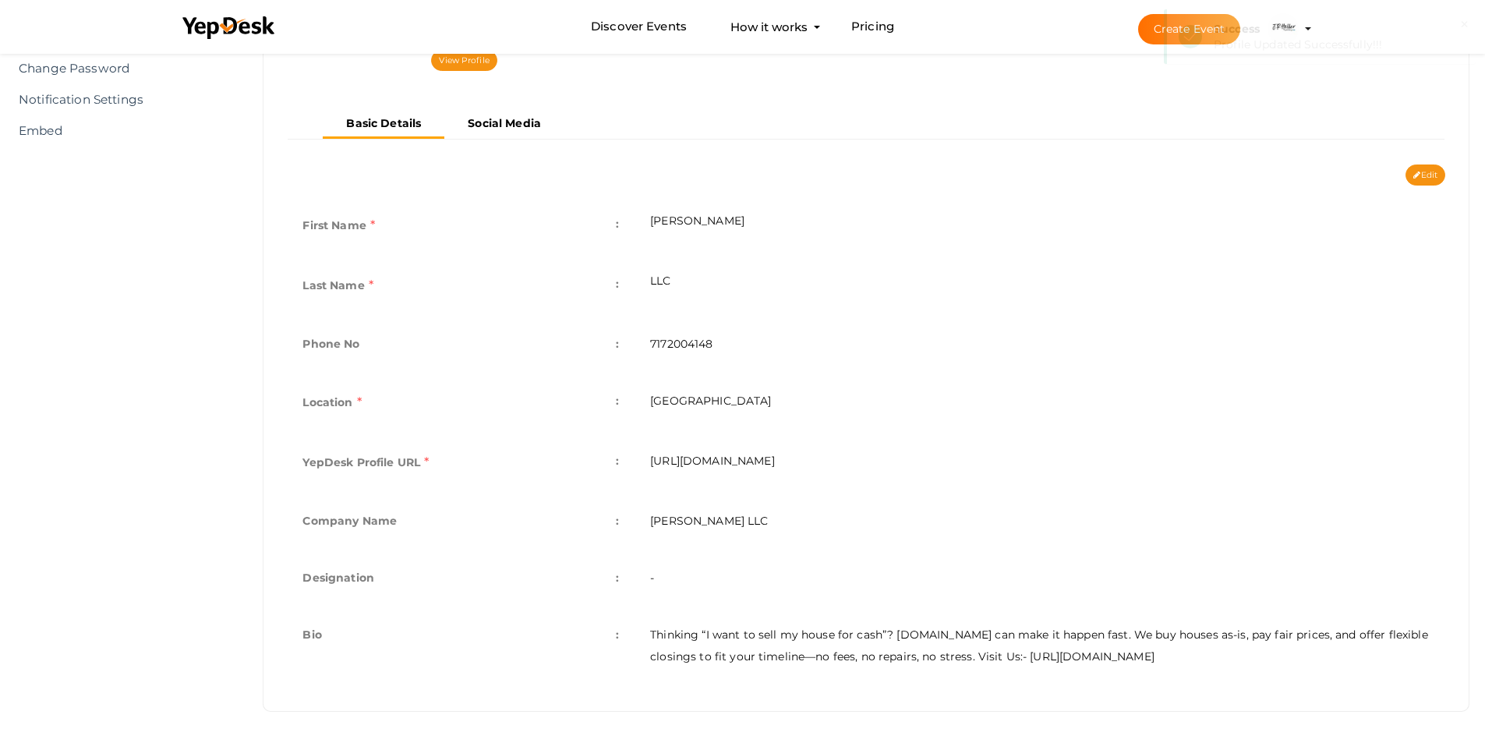
scroll to position [255, 0]
drag, startPoint x: 650, startPoint y: 462, endPoint x: 904, endPoint y: 448, distance: 253.8
click at [904, 448] on td "https://www.yepdesk.com/profile/jrheller" at bounding box center [1040, 464] width 811 height 60
copy td "https://www.yepdesk.com/profile/jrheller"
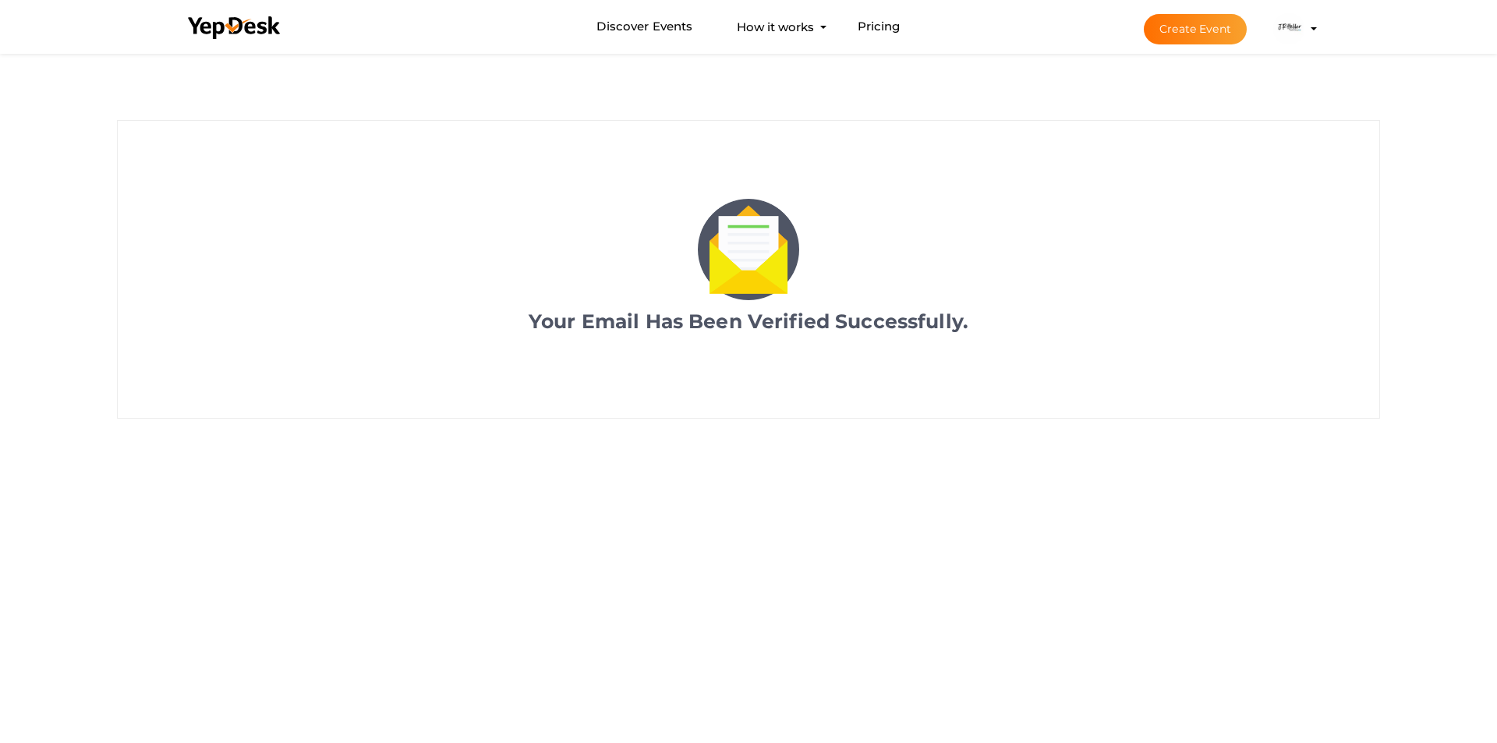
click at [1283, 24] on img at bounding box center [1288, 28] width 31 height 31
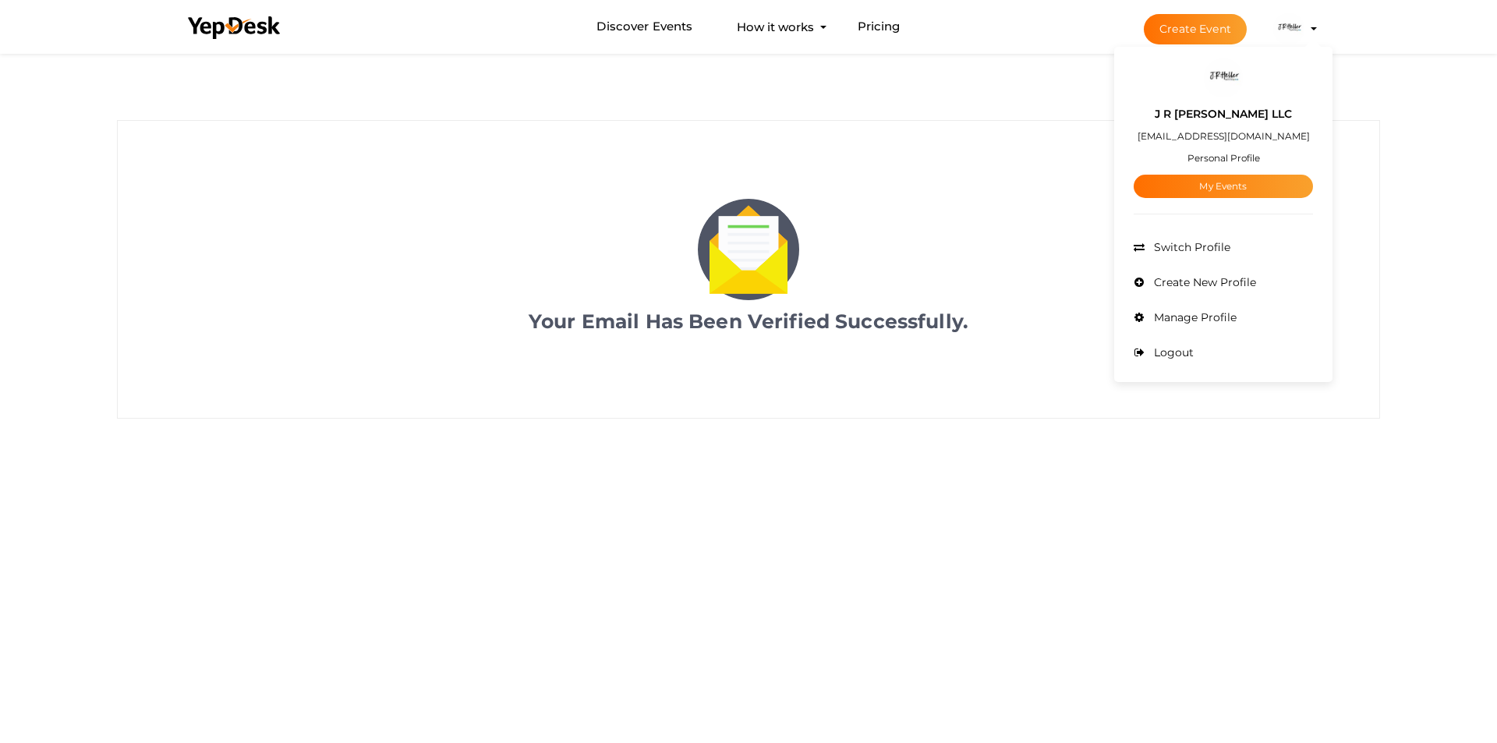
click at [1217, 158] on small "Personal Profile" at bounding box center [1223, 158] width 73 height 12
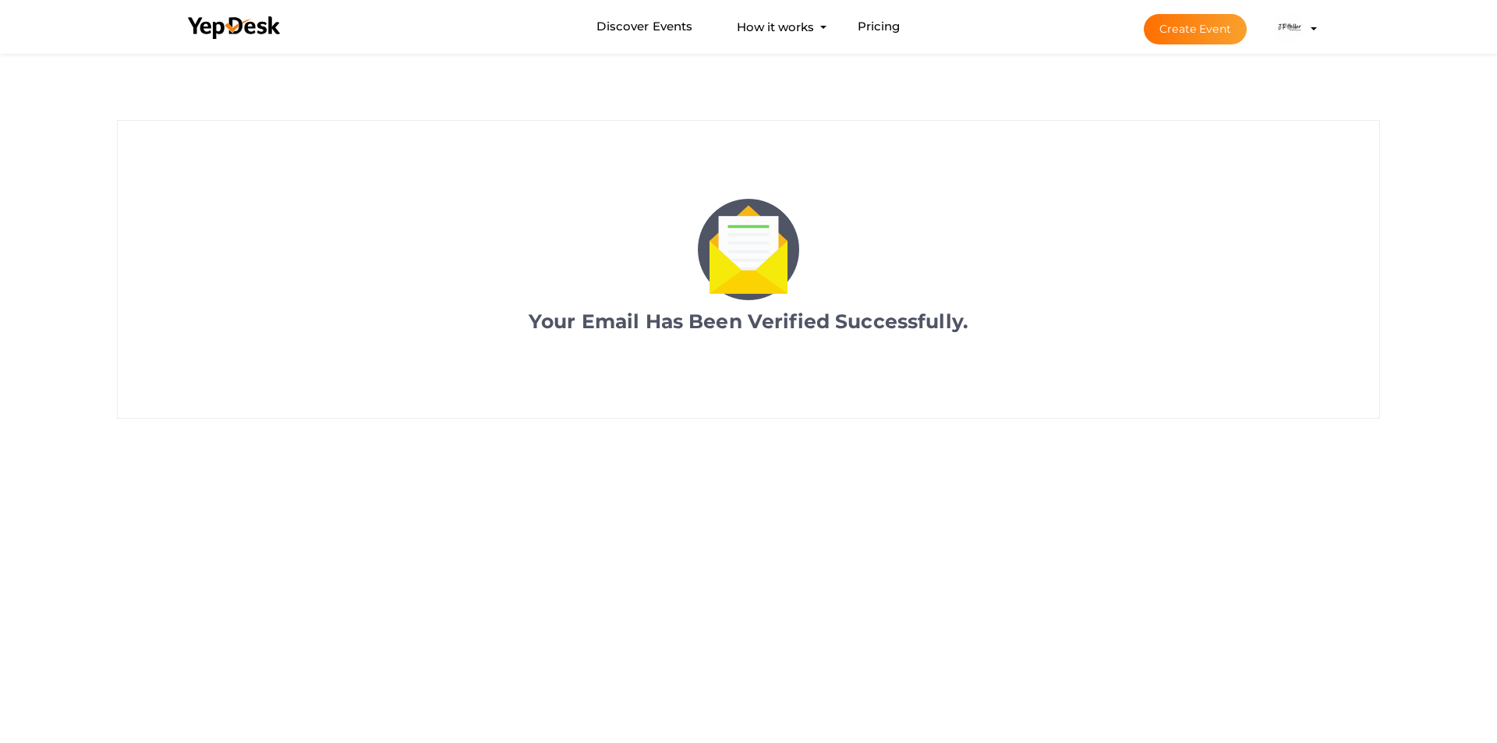
click at [1294, 26] on img at bounding box center [1288, 28] width 31 height 31
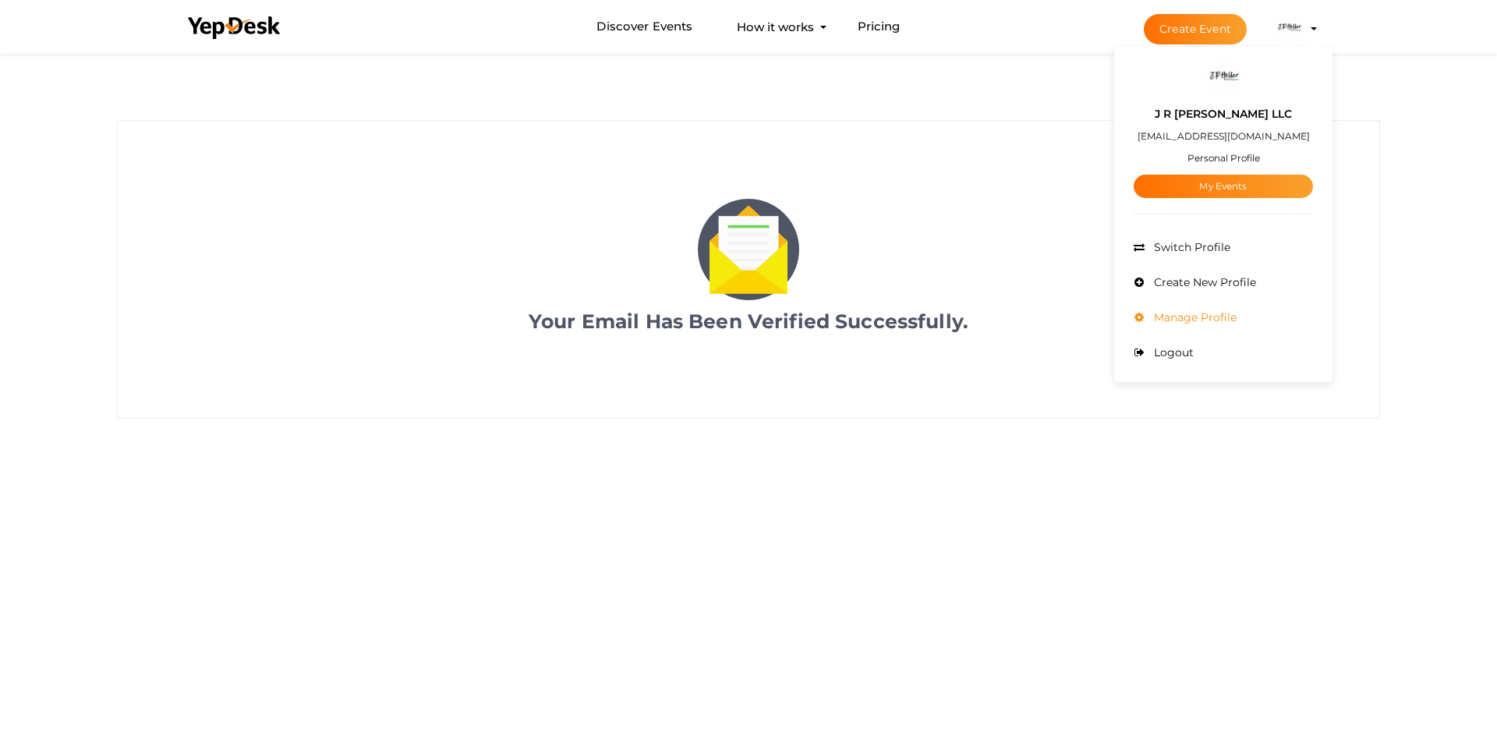
click at [1175, 322] on span "Manage Profile" at bounding box center [1193, 317] width 87 height 14
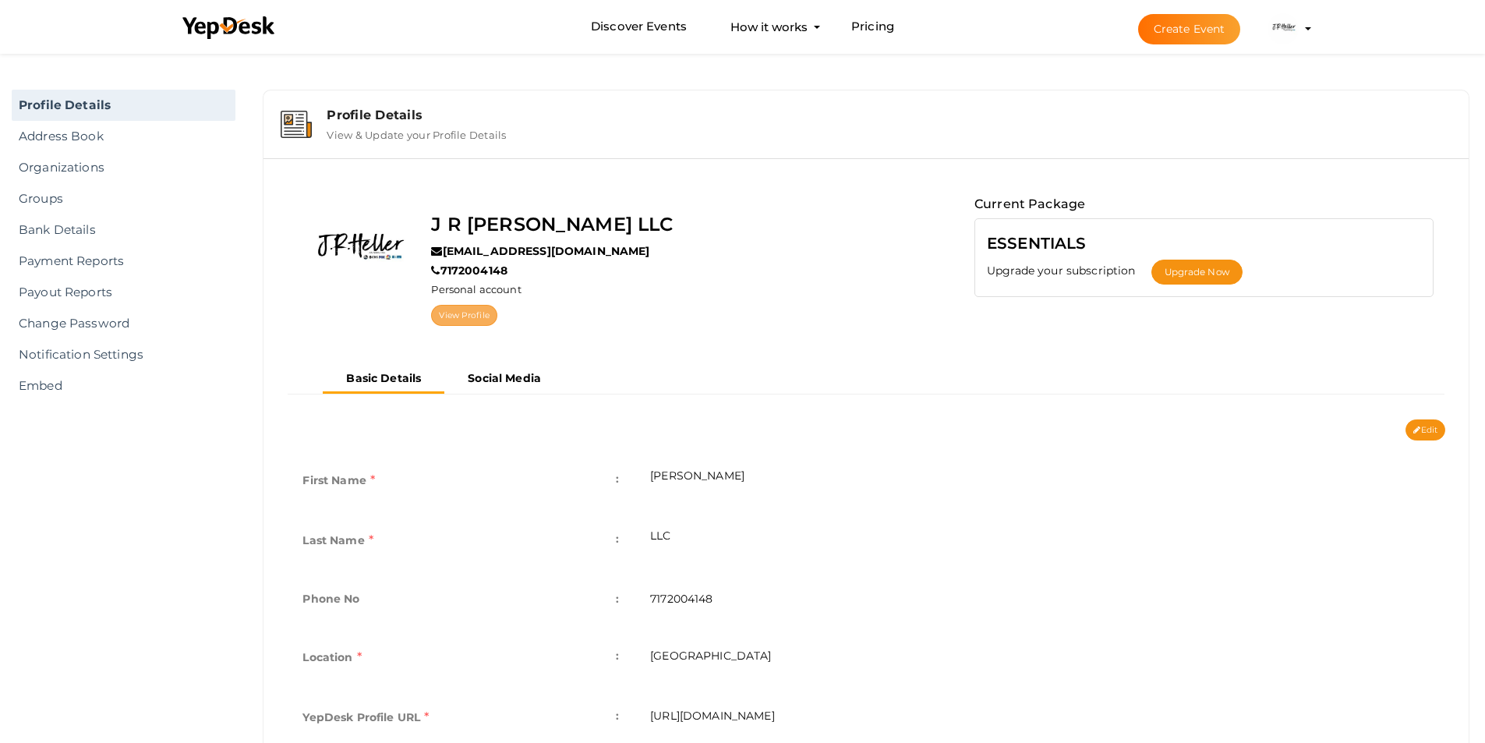
click at [455, 310] on link "View Profile" at bounding box center [463, 315] width 65 height 21
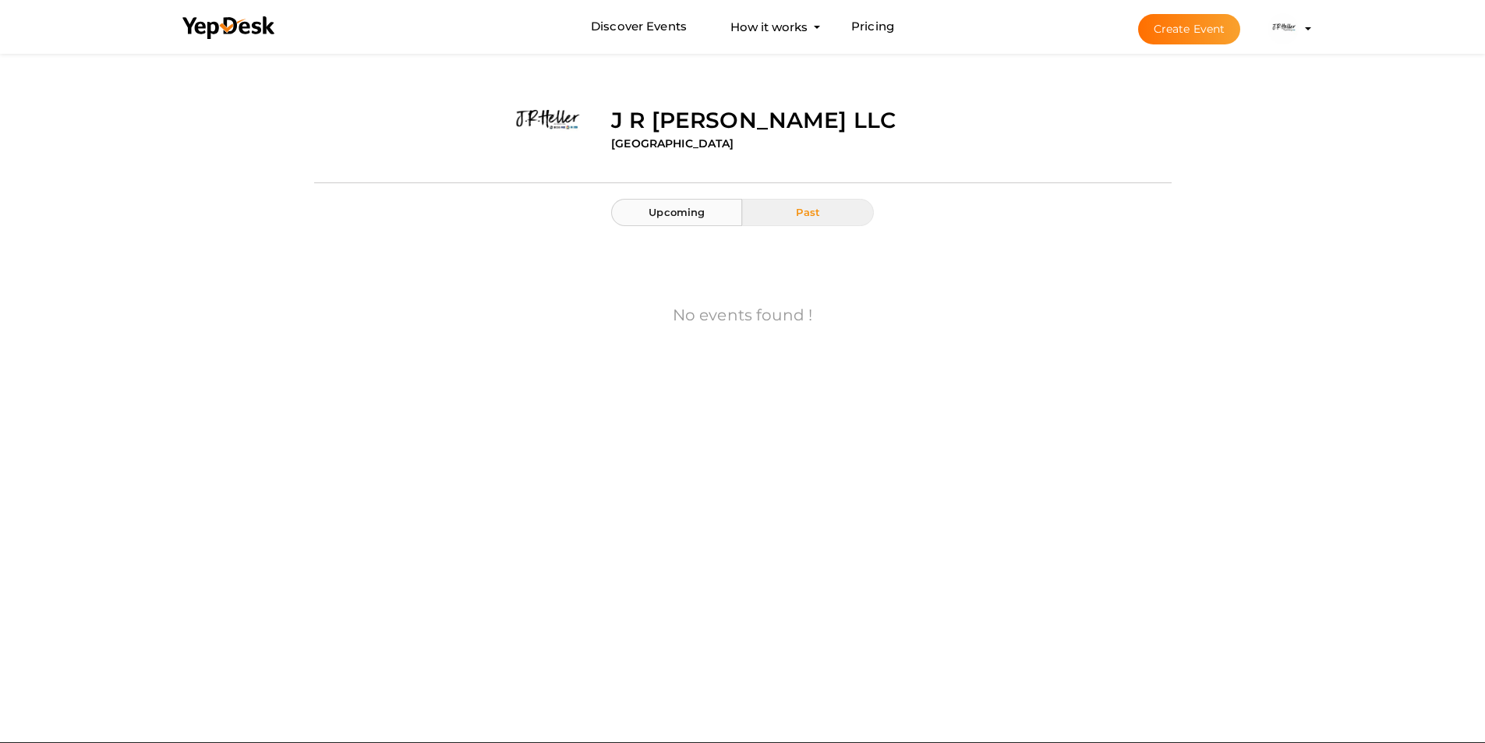
click at [701, 213] on span "Upcoming" at bounding box center [677, 212] width 56 height 12
click at [824, 208] on button "Past" at bounding box center [807, 212] width 131 height 27
click at [1286, 26] on img at bounding box center [1283, 28] width 31 height 31
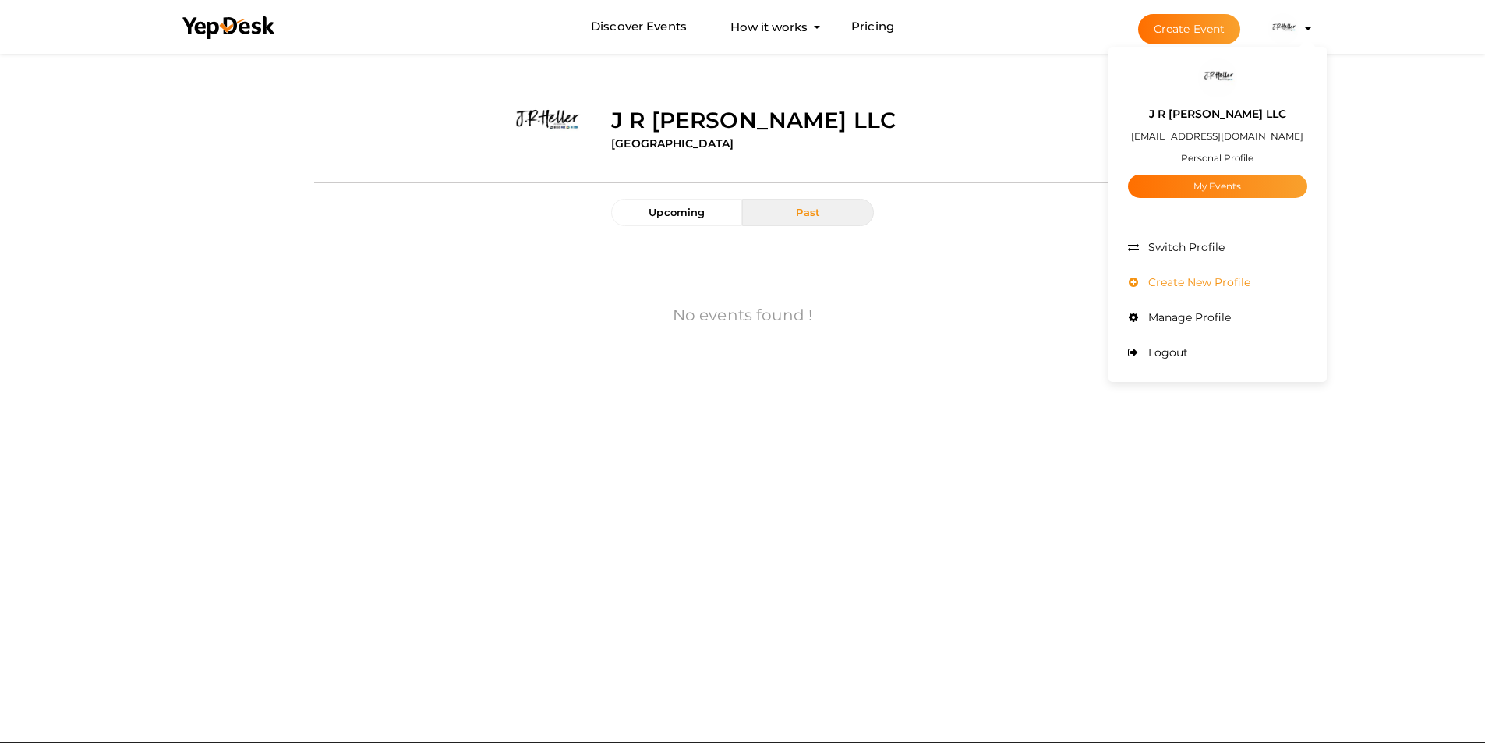
click at [1177, 279] on span "Create New Profile" at bounding box center [1198, 282] width 106 height 14
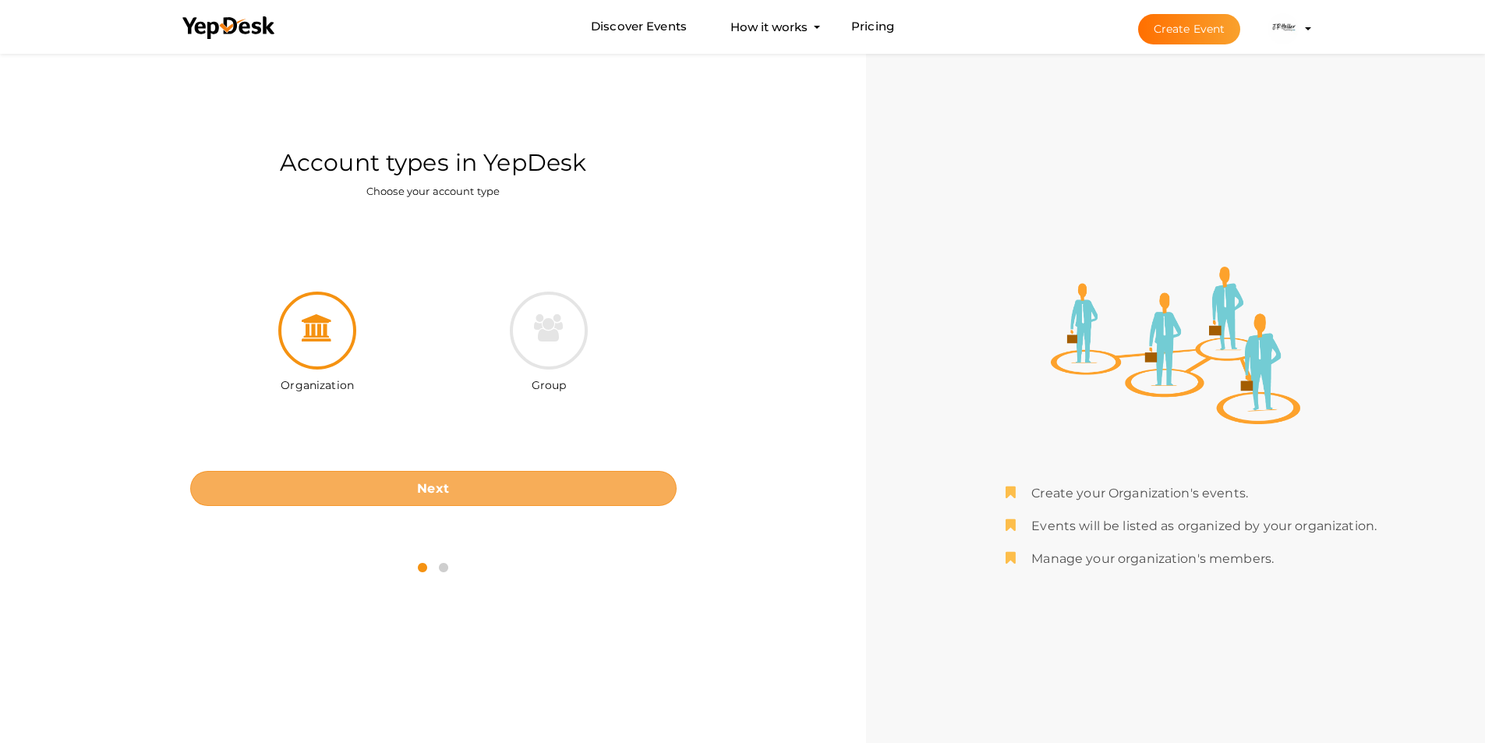
click at [428, 487] on b "Next" at bounding box center [433, 488] width 32 height 15
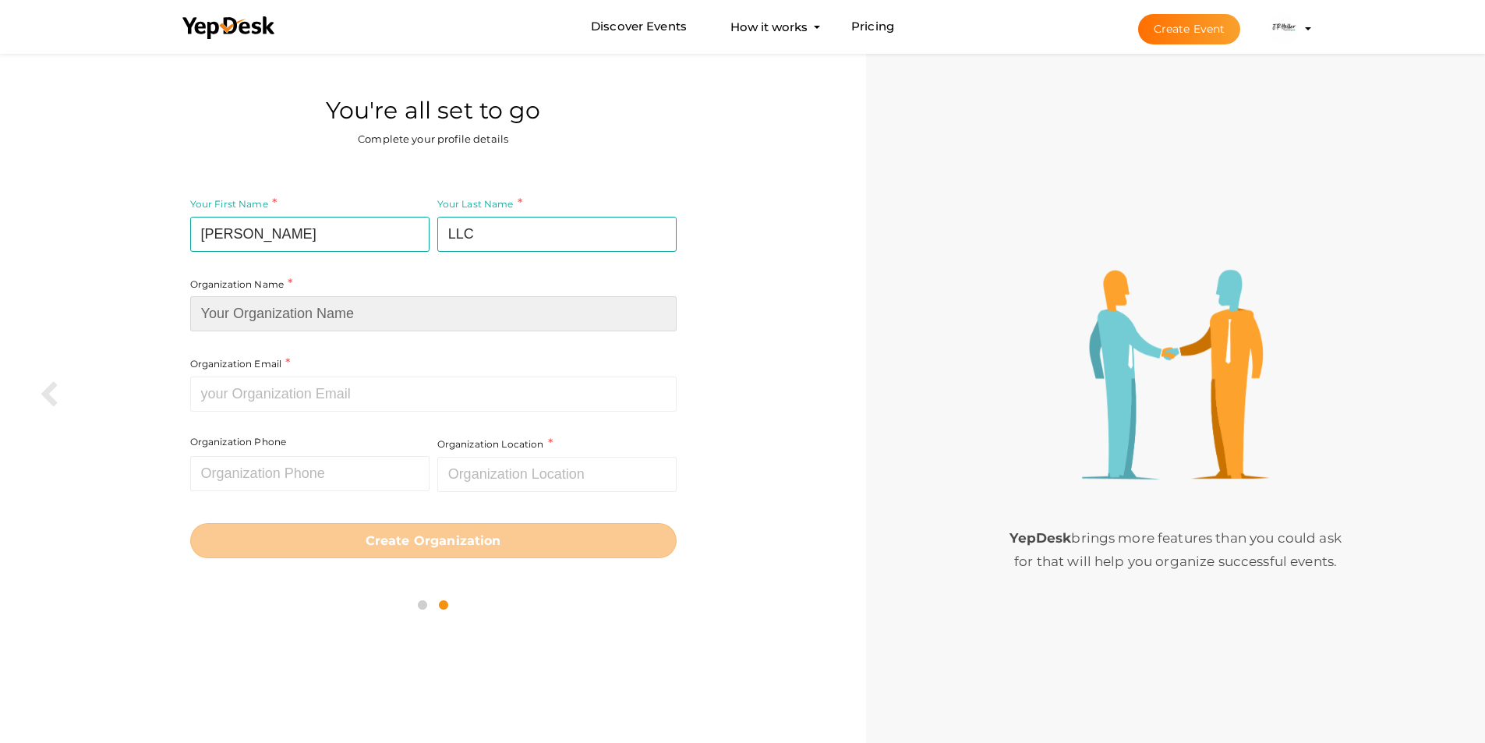
click at [374, 319] on input at bounding box center [433, 313] width 487 height 35
paste input "[PERSON_NAME] LLC"
type input "[PERSON_NAME] LLC"
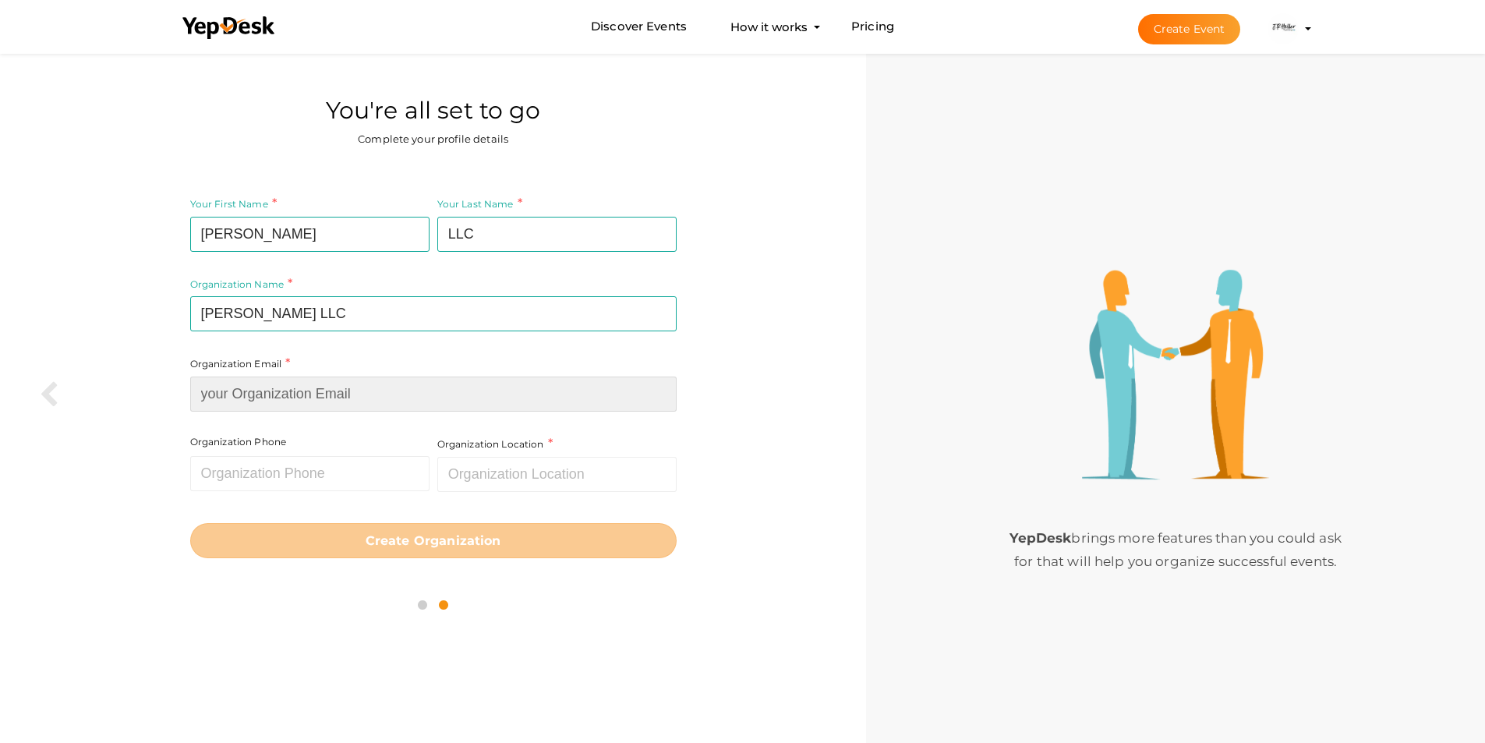
click at [263, 400] on input at bounding box center [433, 394] width 487 height 35
paste input "108 N Reading Rd Ste4"
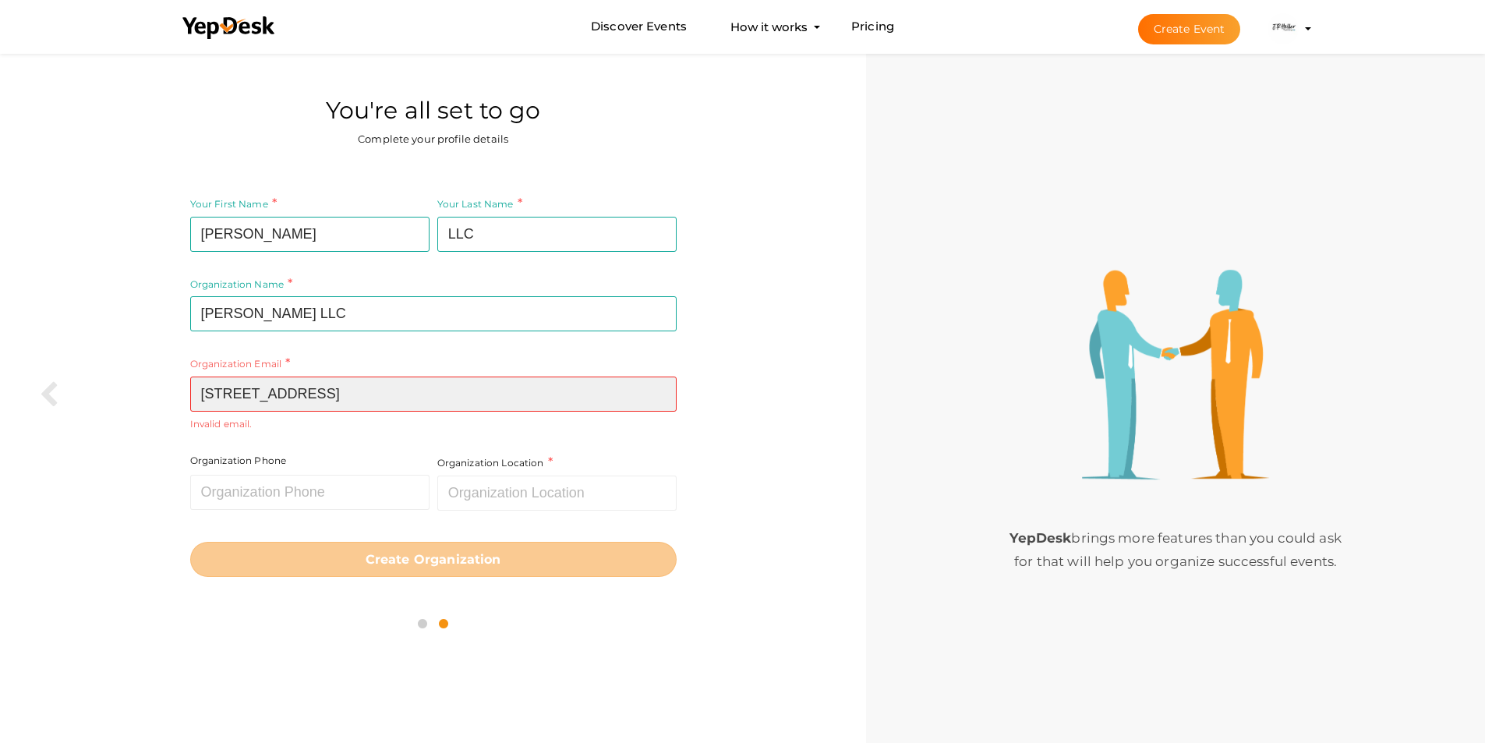
drag, startPoint x: 355, startPoint y: 389, endPoint x: 155, endPoint y: 406, distance: 200.3
click at [157, 405] on div "Your First Name J R Heller Required. Must contain letters only. Must be between…" at bounding box center [433, 386] width 843 height 412
paste input "josh@jrheller.com"
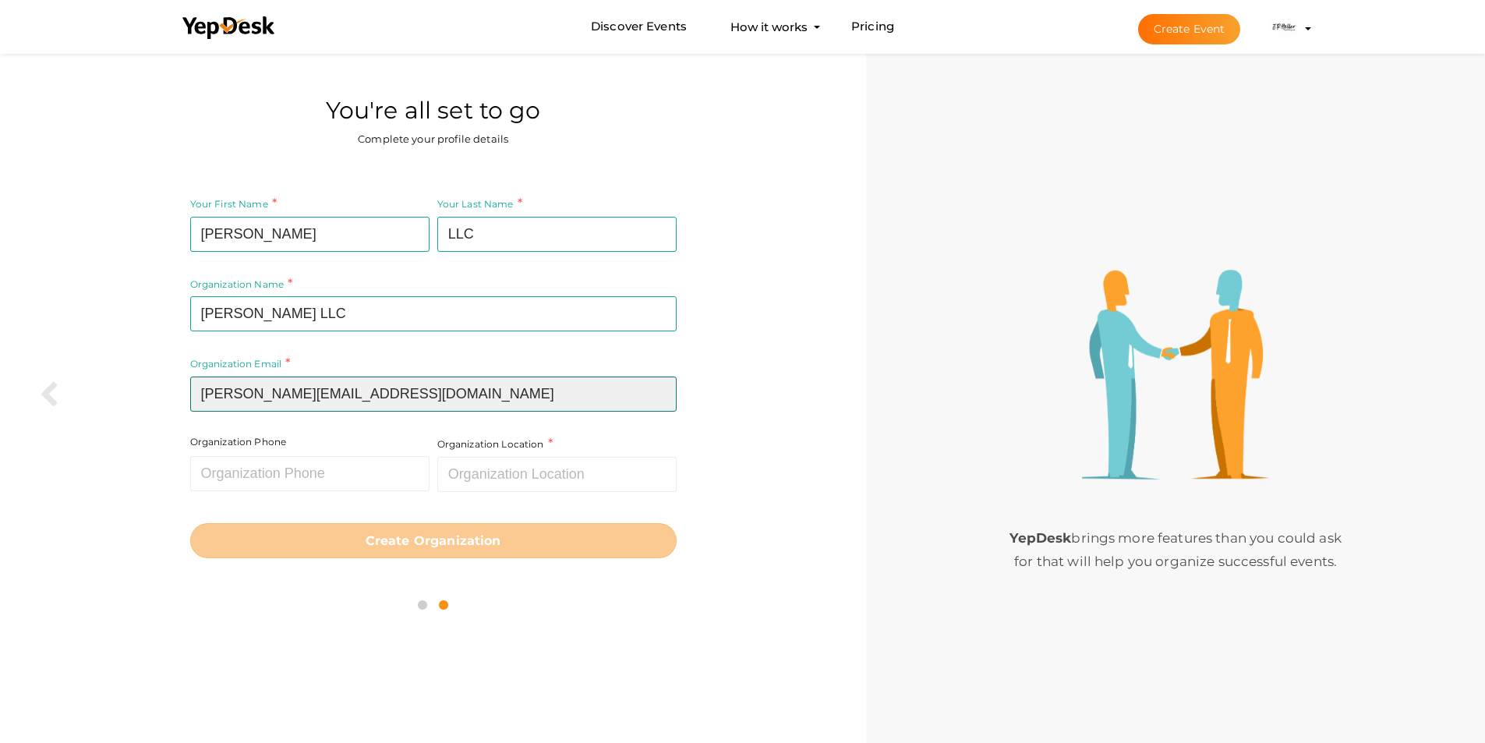
type input "josh@jrheller.com"
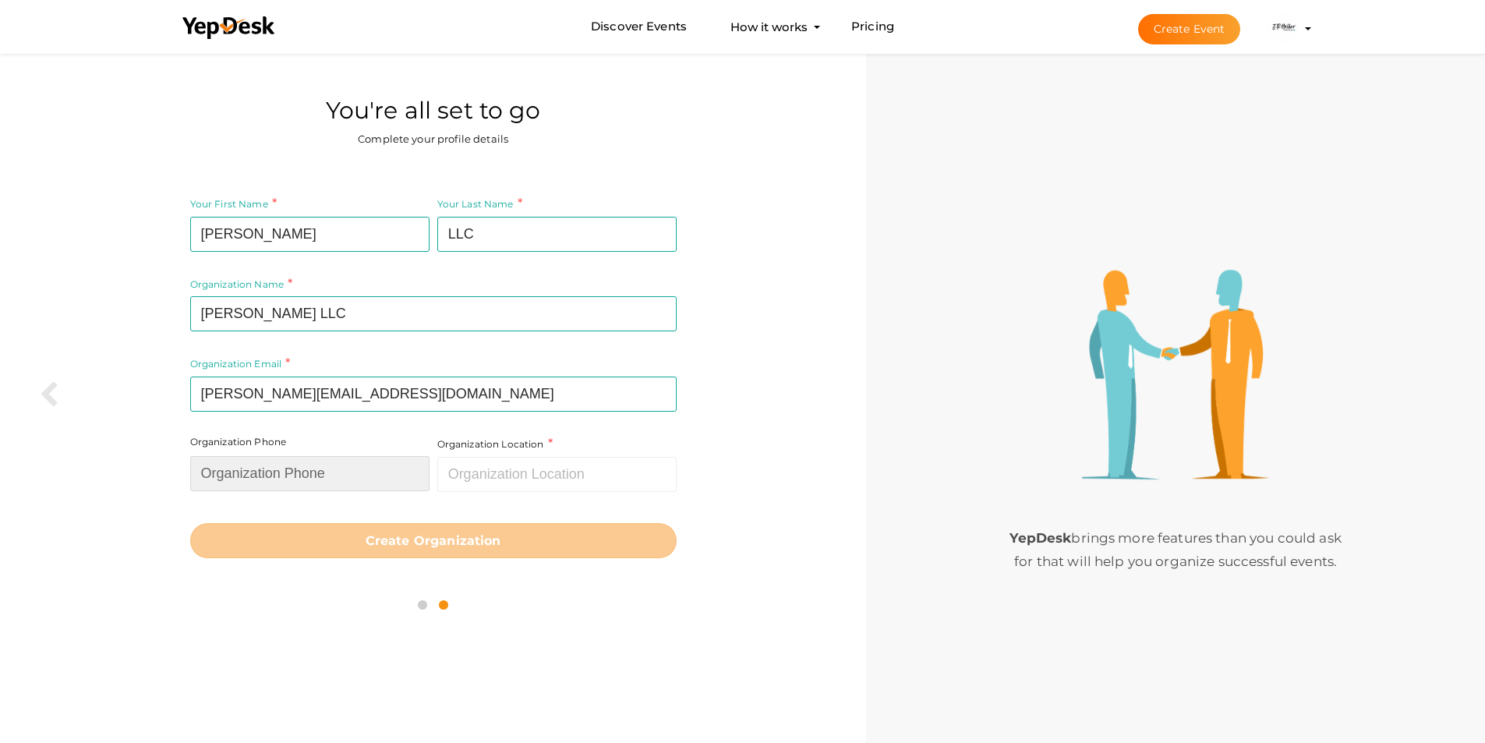
click at [331, 472] on input "text" at bounding box center [309, 473] width 239 height 35
paste input "7172004148"
type input "7172004148"
click at [525, 470] on input "text" at bounding box center [556, 474] width 239 height 35
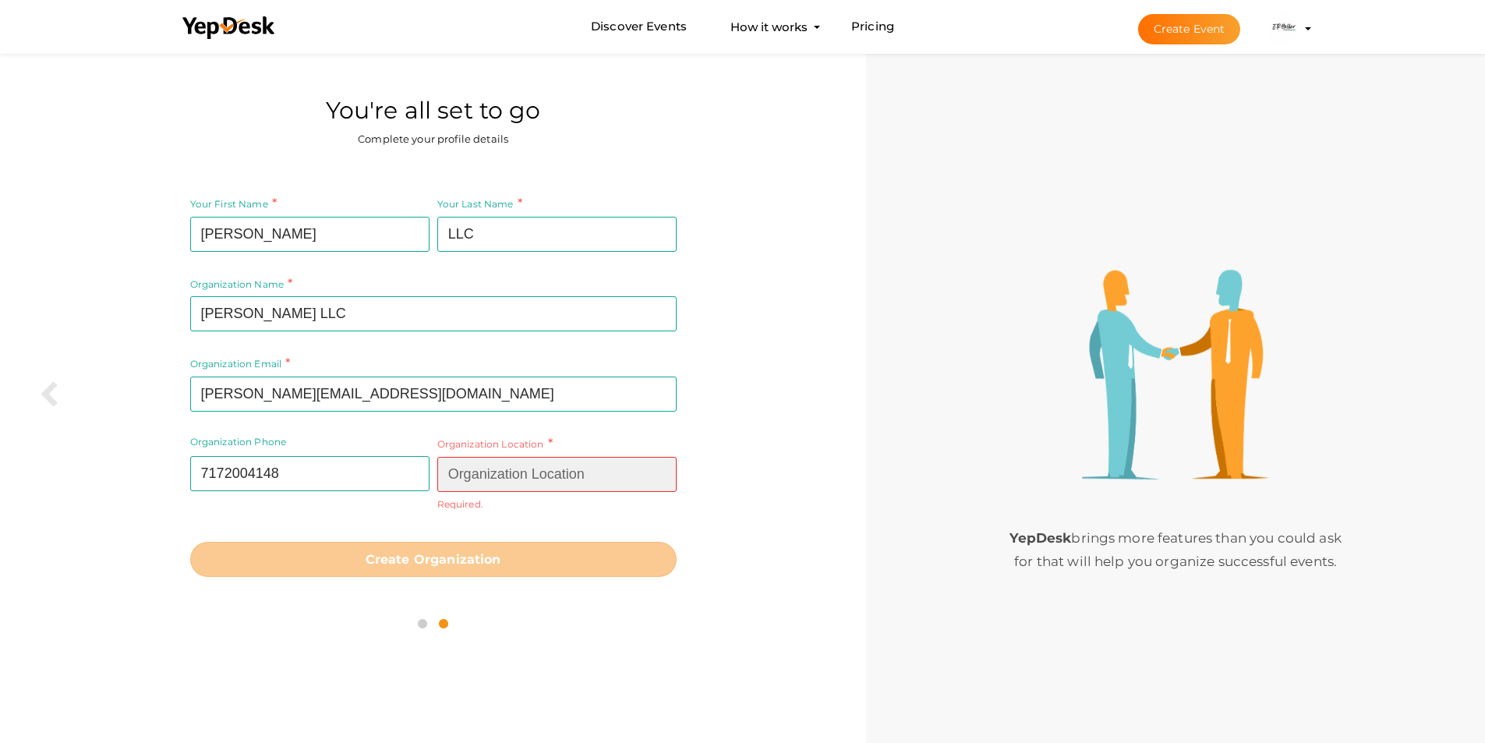
paste input "United States"
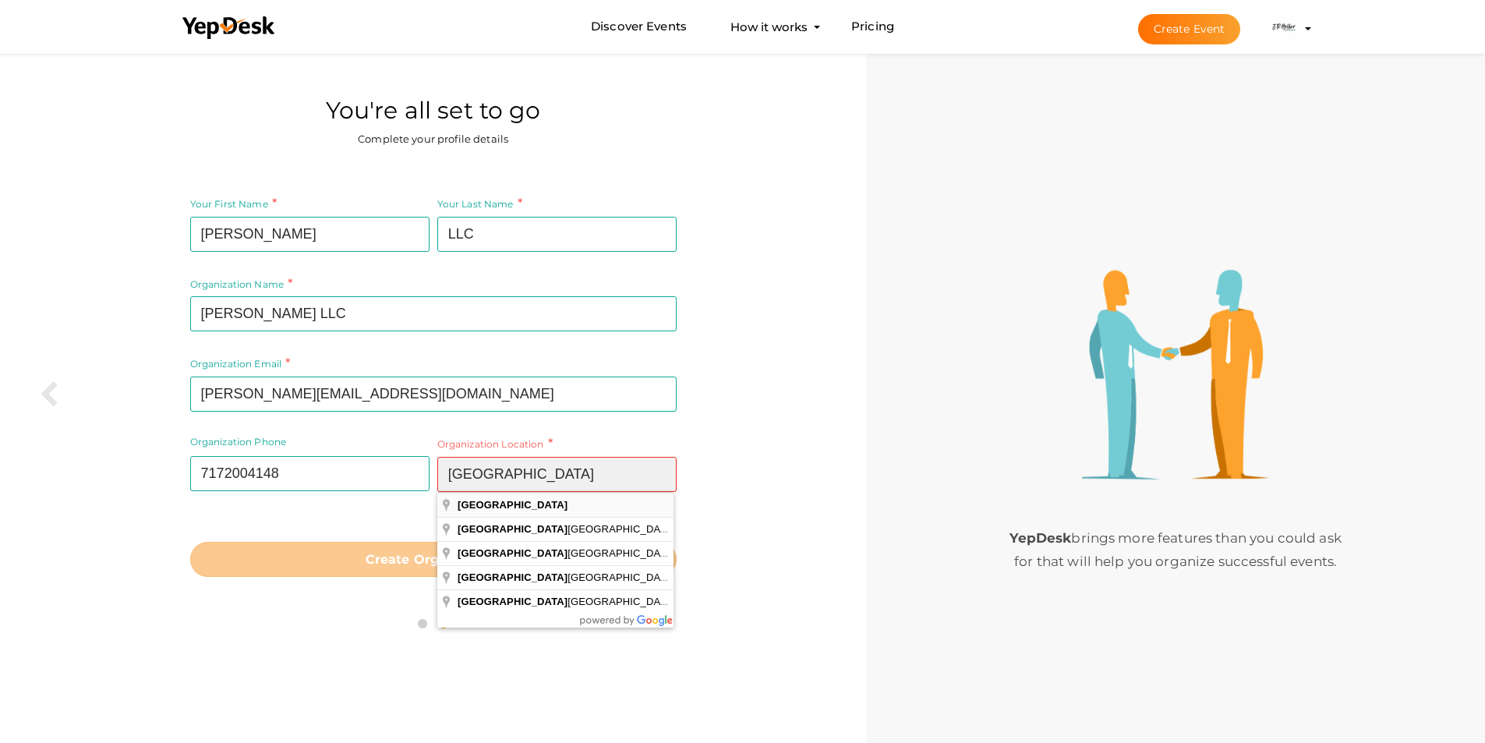
type input "United States"
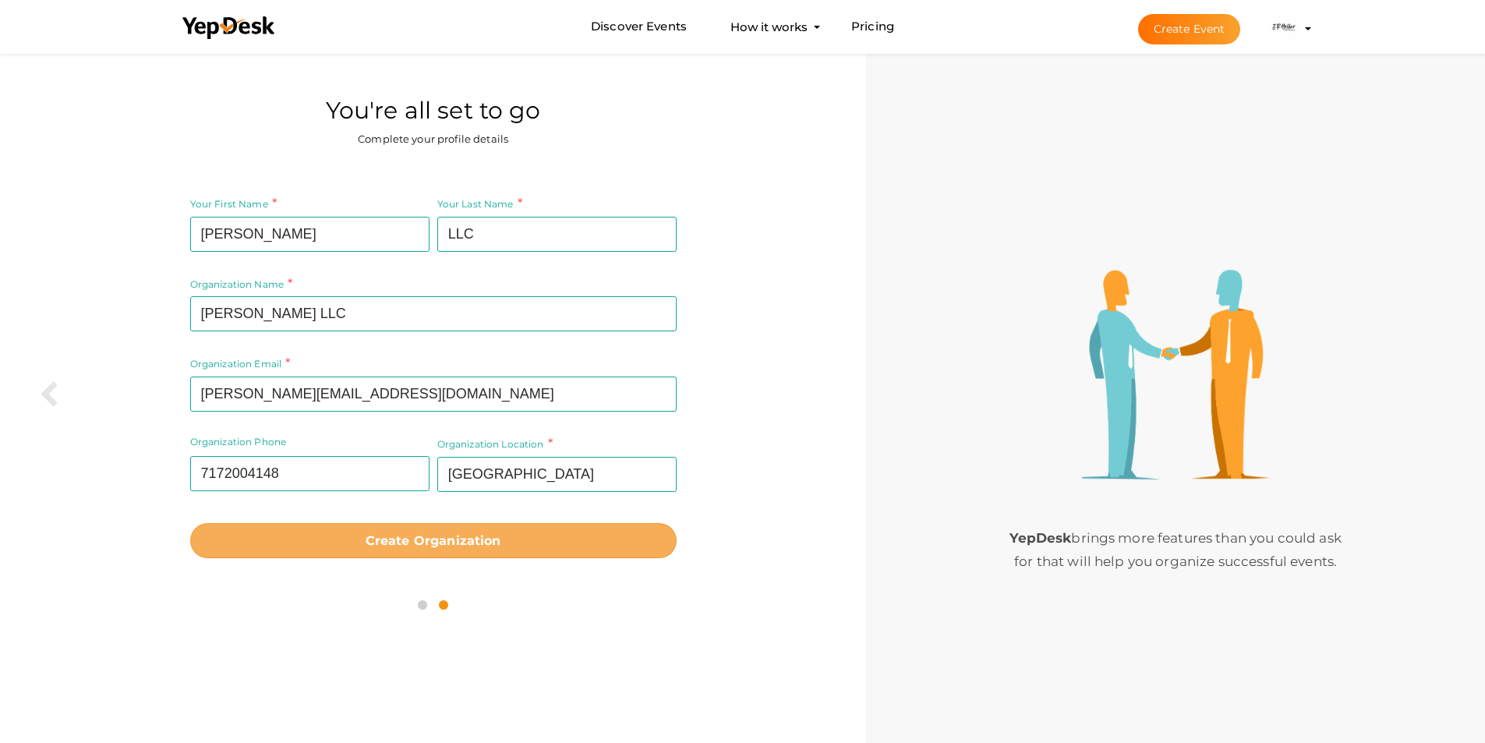
click at [398, 539] on b "Create Organization" at bounding box center [434, 540] width 136 height 15
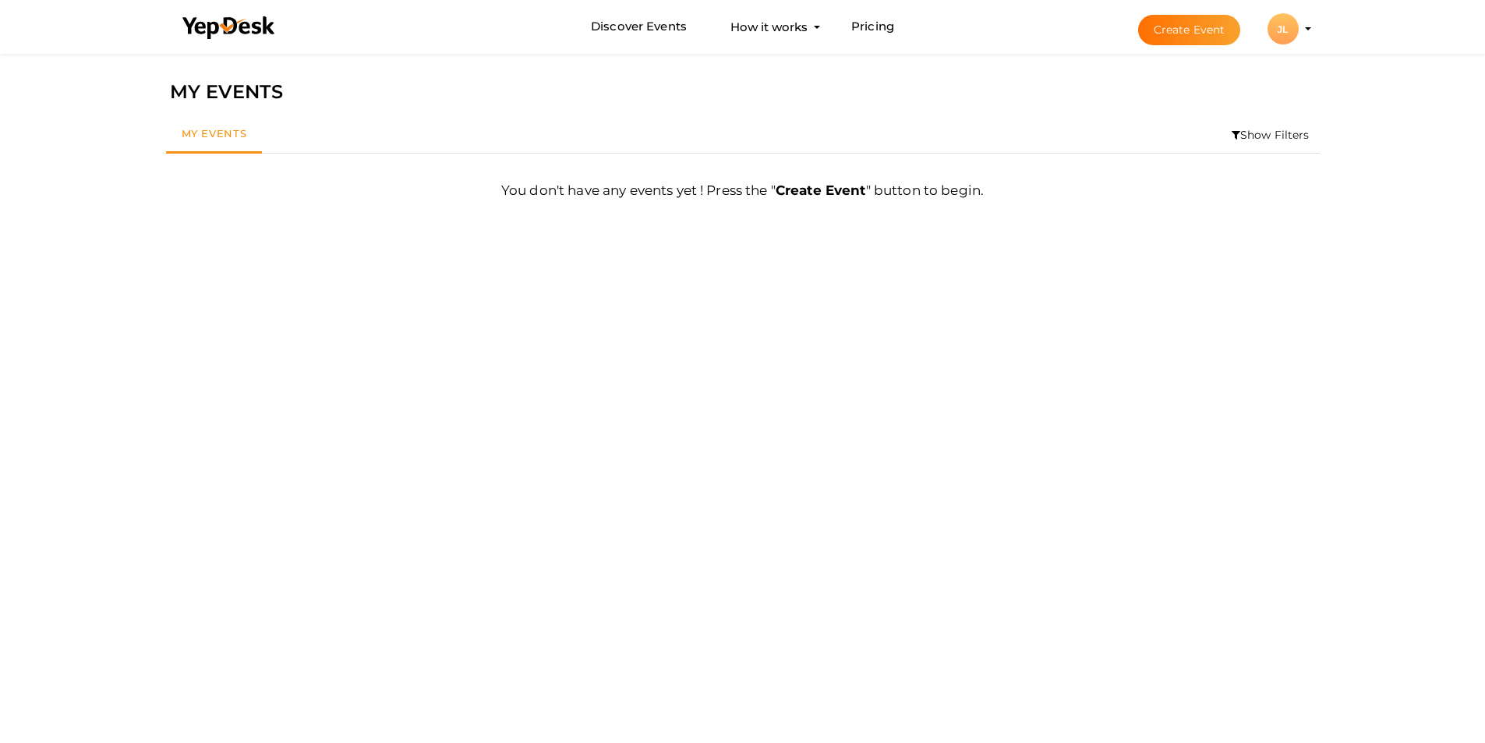
click at [1289, 31] on div "JL" at bounding box center [1283, 28] width 31 height 31
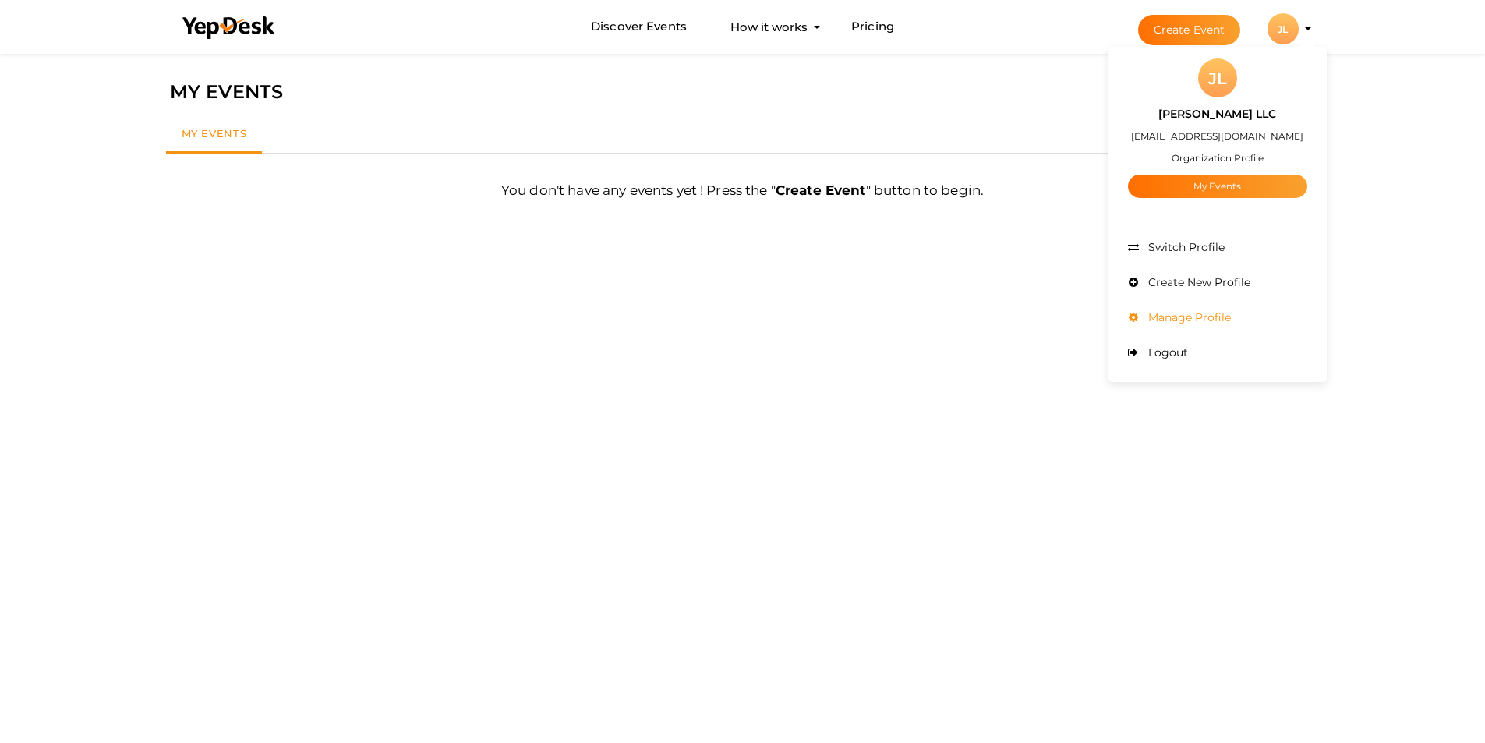
click at [1163, 314] on span "Manage Profile" at bounding box center [1188, 317] width 87 height 14
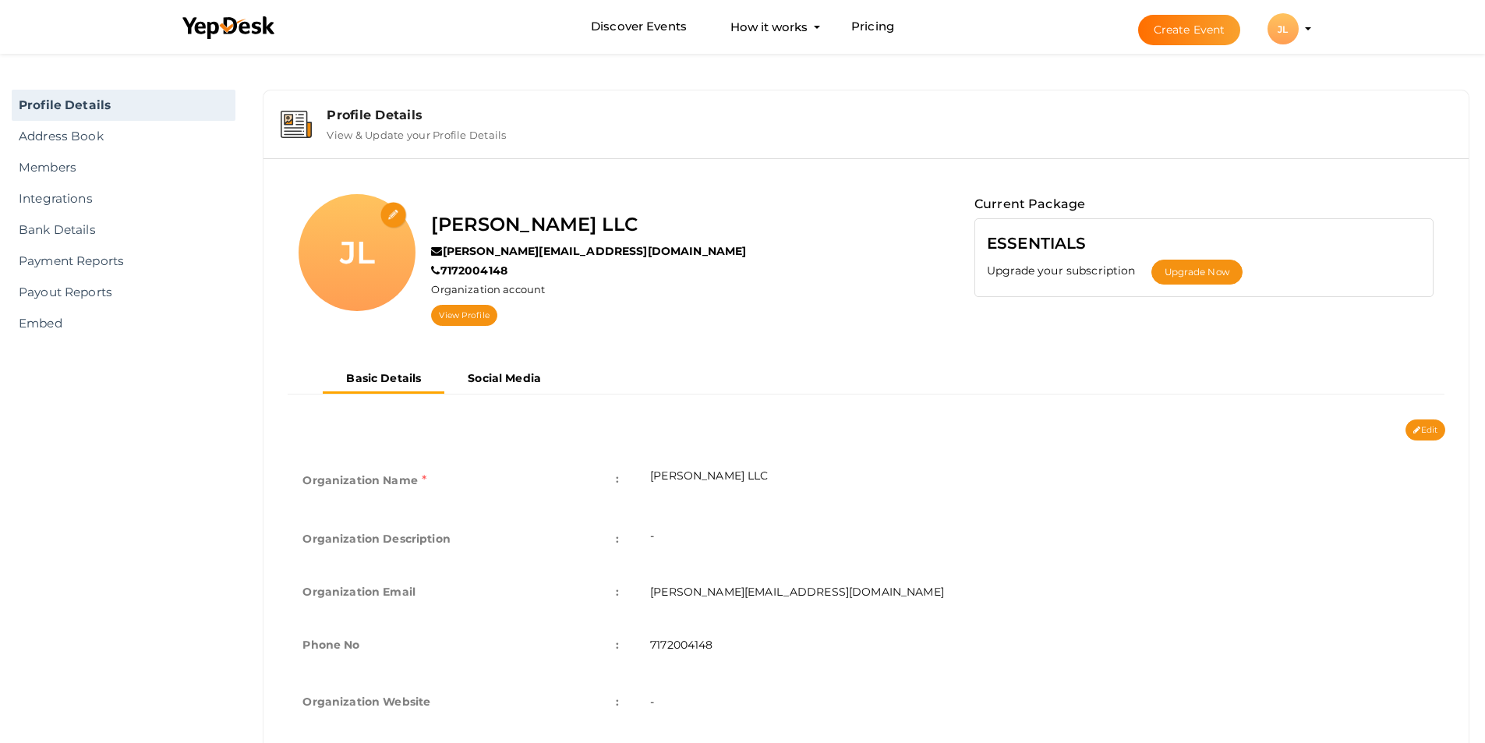
click at [397, 208] on input "file" at bounding box center [393, 215] width 27 height 27
type input "C:\fakepath\Warna Warni Paguyuban Lingkaran Logo.jpg"
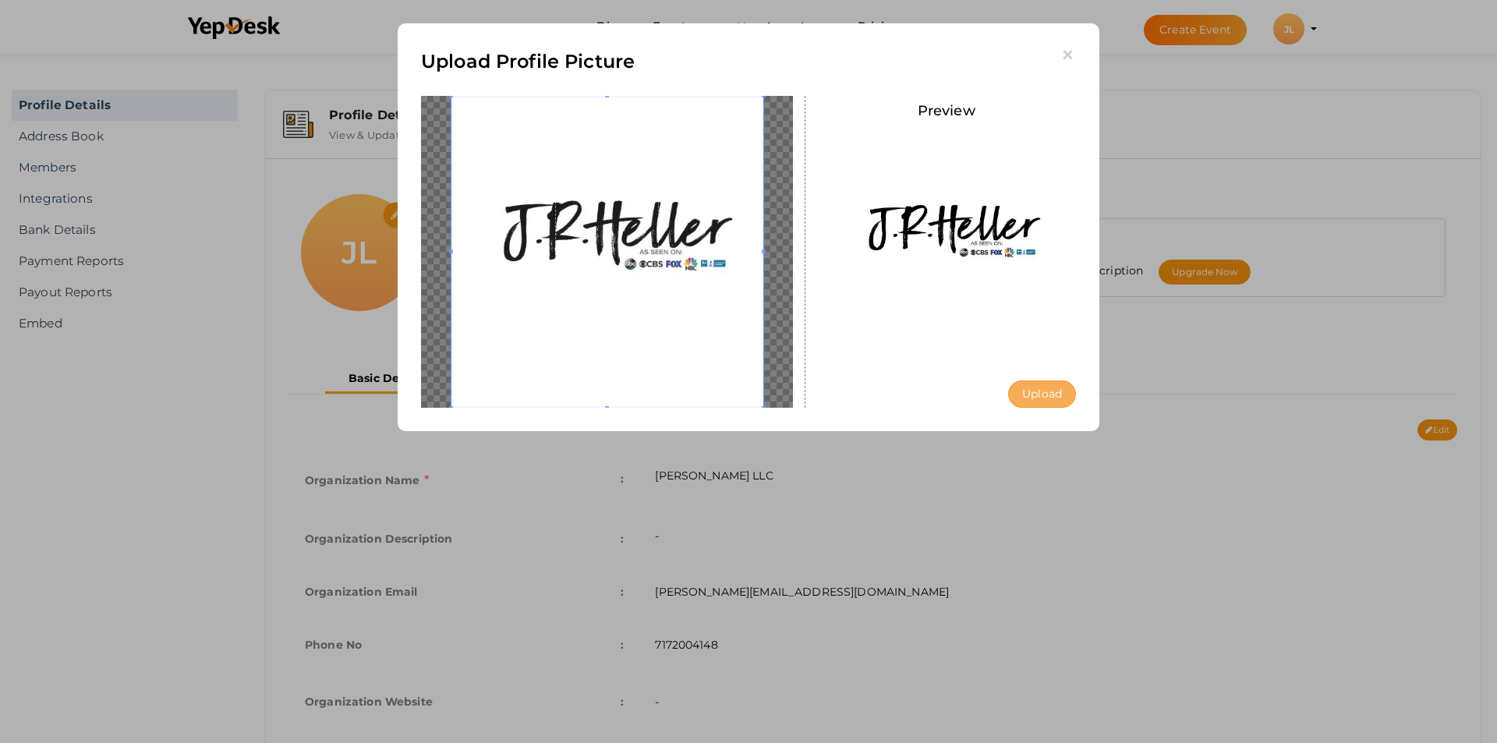
click at [1061, 391] on button "Upload" at bounding box center [1042, 393] width 68 height 27
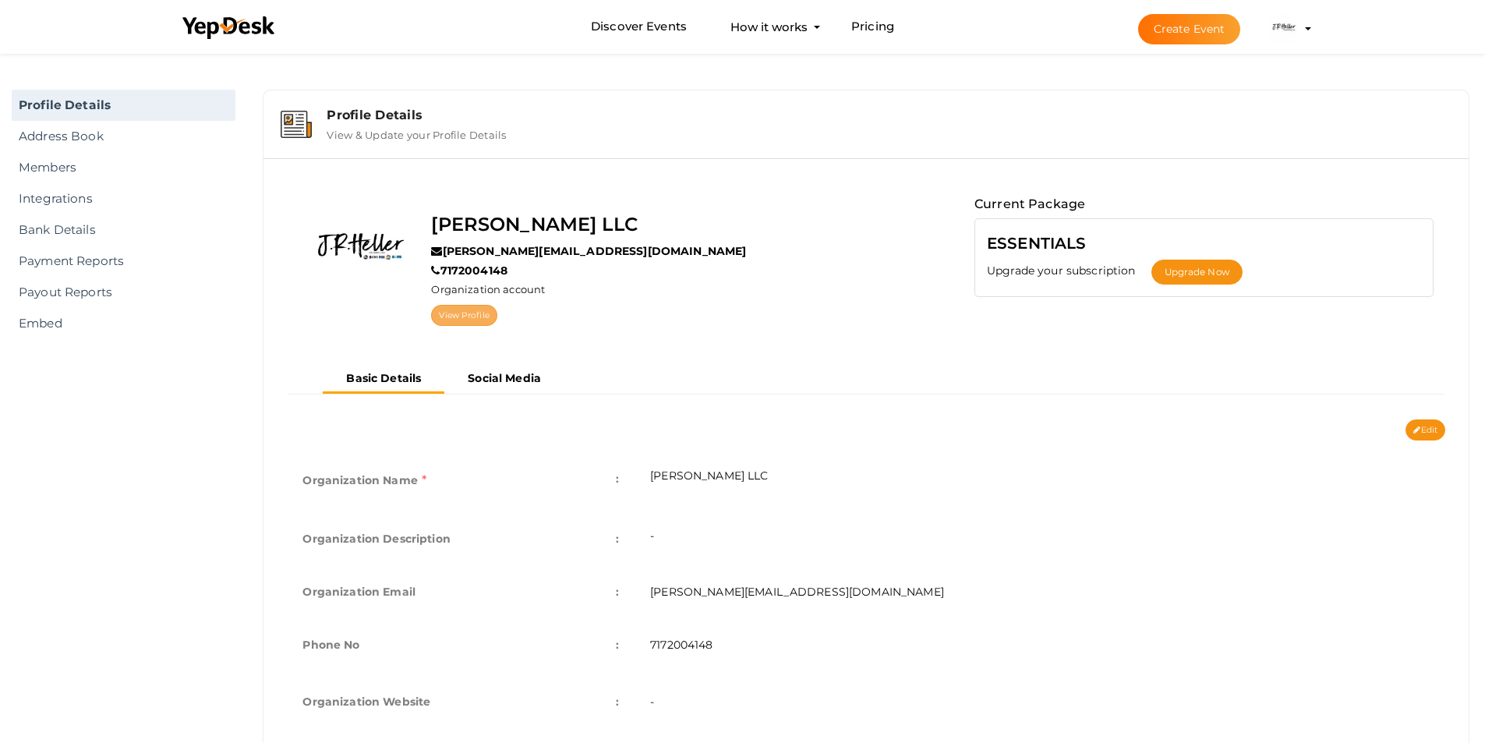
click at [443, 310] on link "View Profile" at bounding box center [463, 315] width 65 height 21
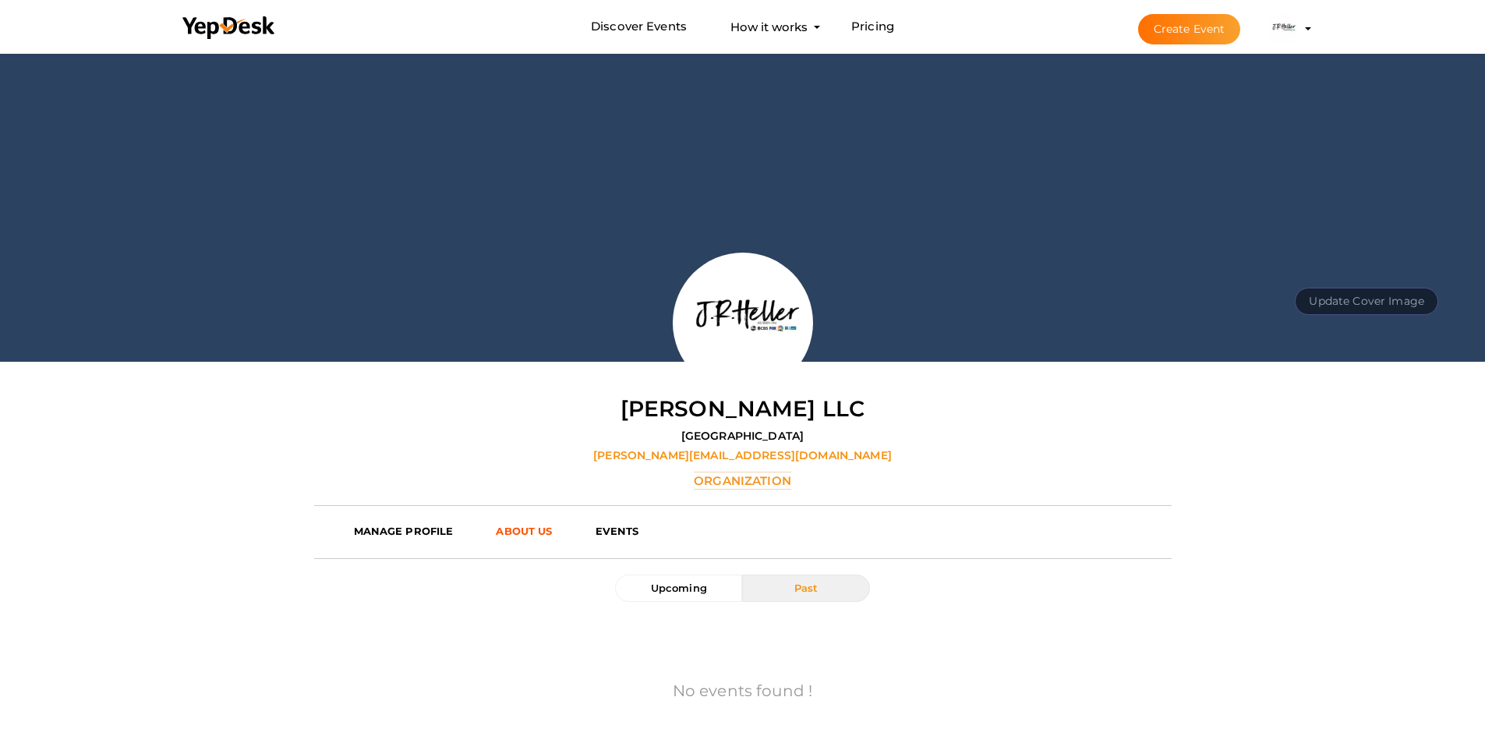
click at [515, 529] on b "ABOUT US" at bounding box center [524, 531] width 56 height 12
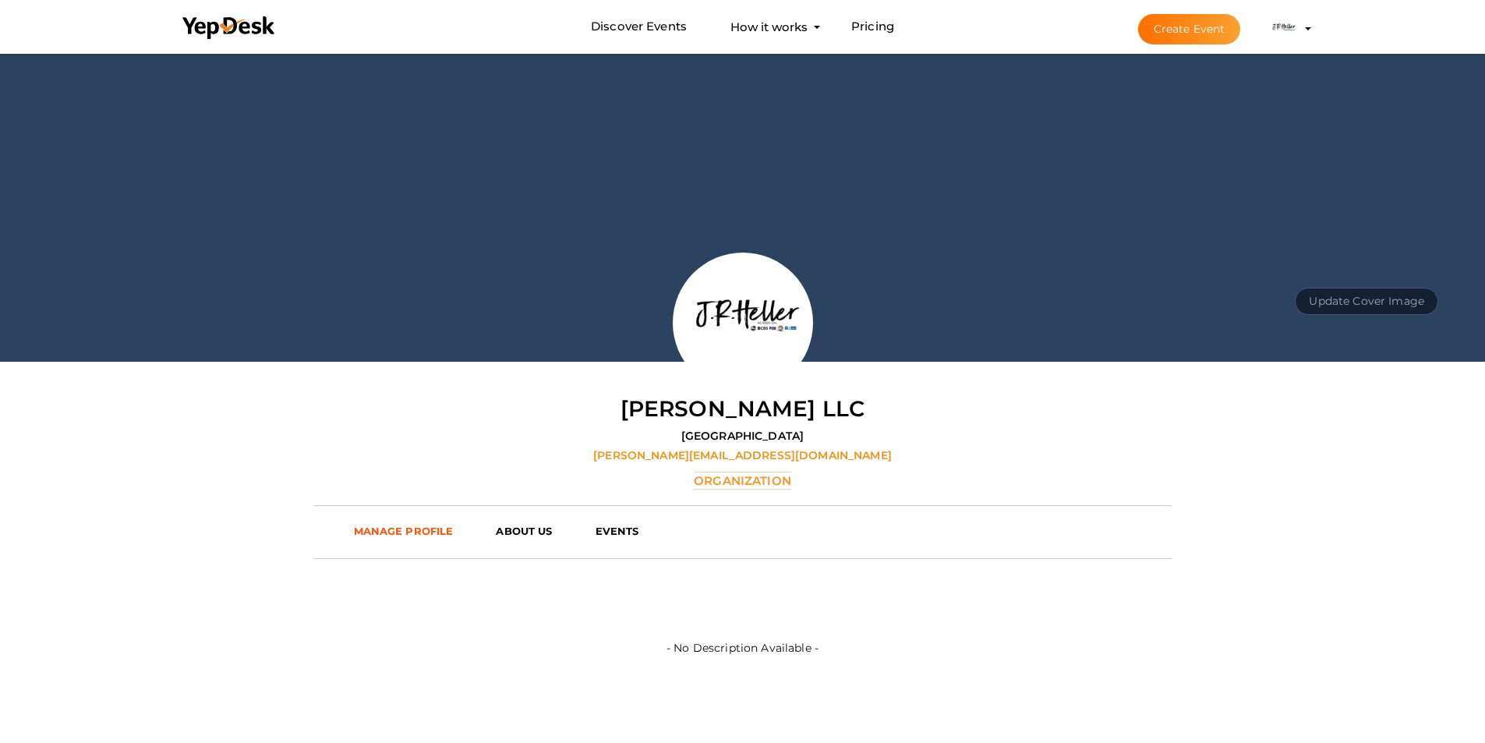
click at [391, 526] on b "MANAGE PROFILE" at bounding box center [404, 531] width 100 height 12
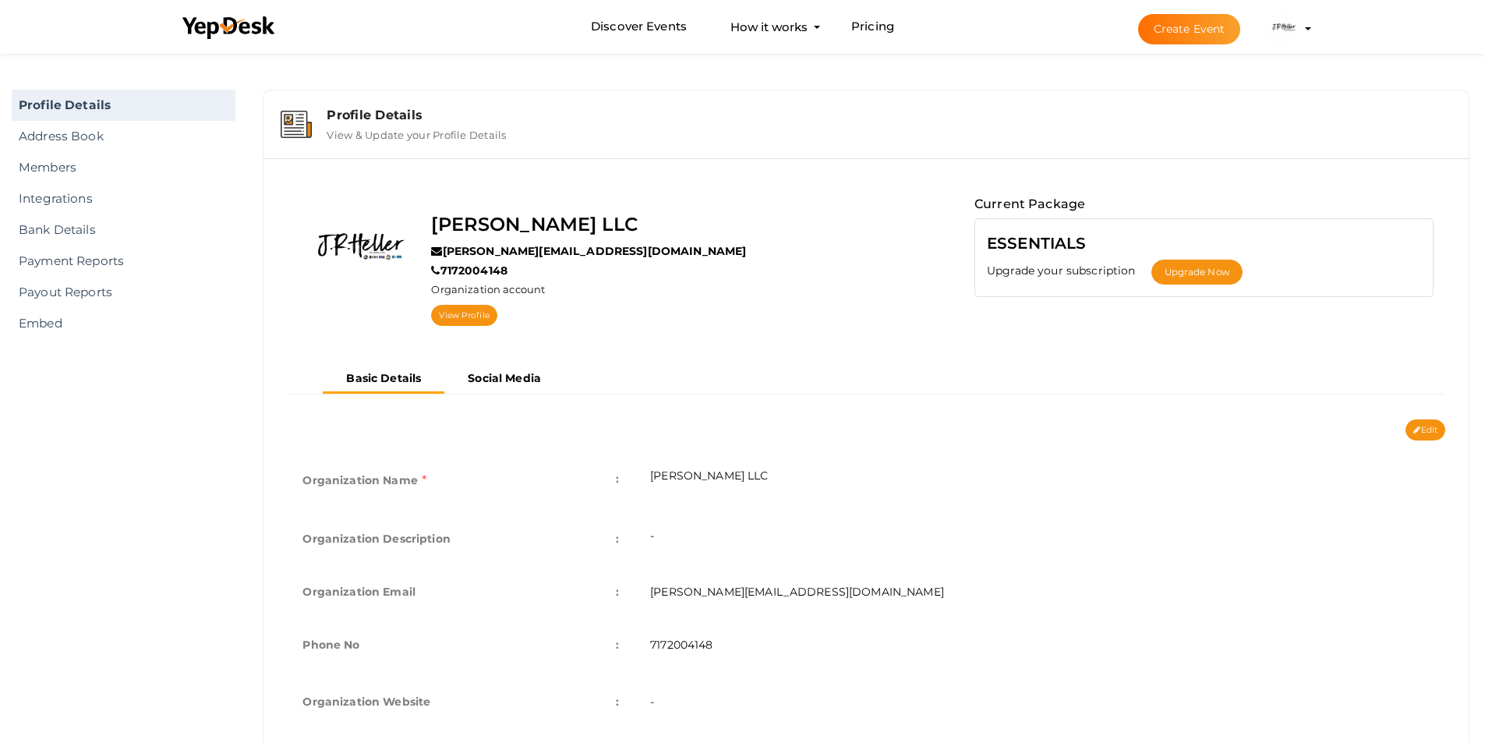
click at [1301, 21] on button "[PERSON_NAME] LLC [EMAIL_ADDRESS][DOMAIN_NAME] Organization Profile My Events A…" at bounding box center [1283, 28] width 41 height 33
click at [1279, 26] on img at bounding box center [1283, 28] width 31 height 31
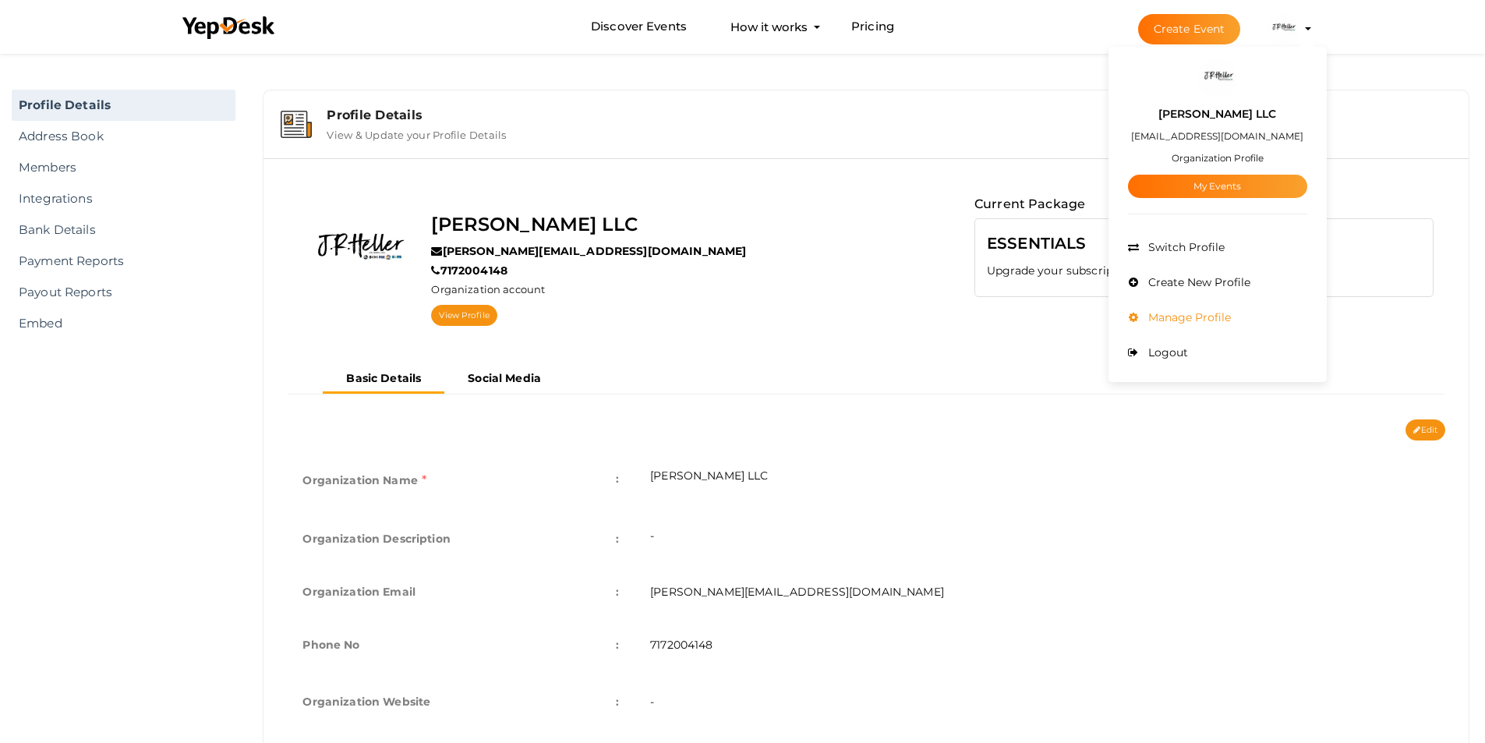
click at [1183, 313] on span "Manage Profile" at bounding box center [1188, 317] width 87 height 14
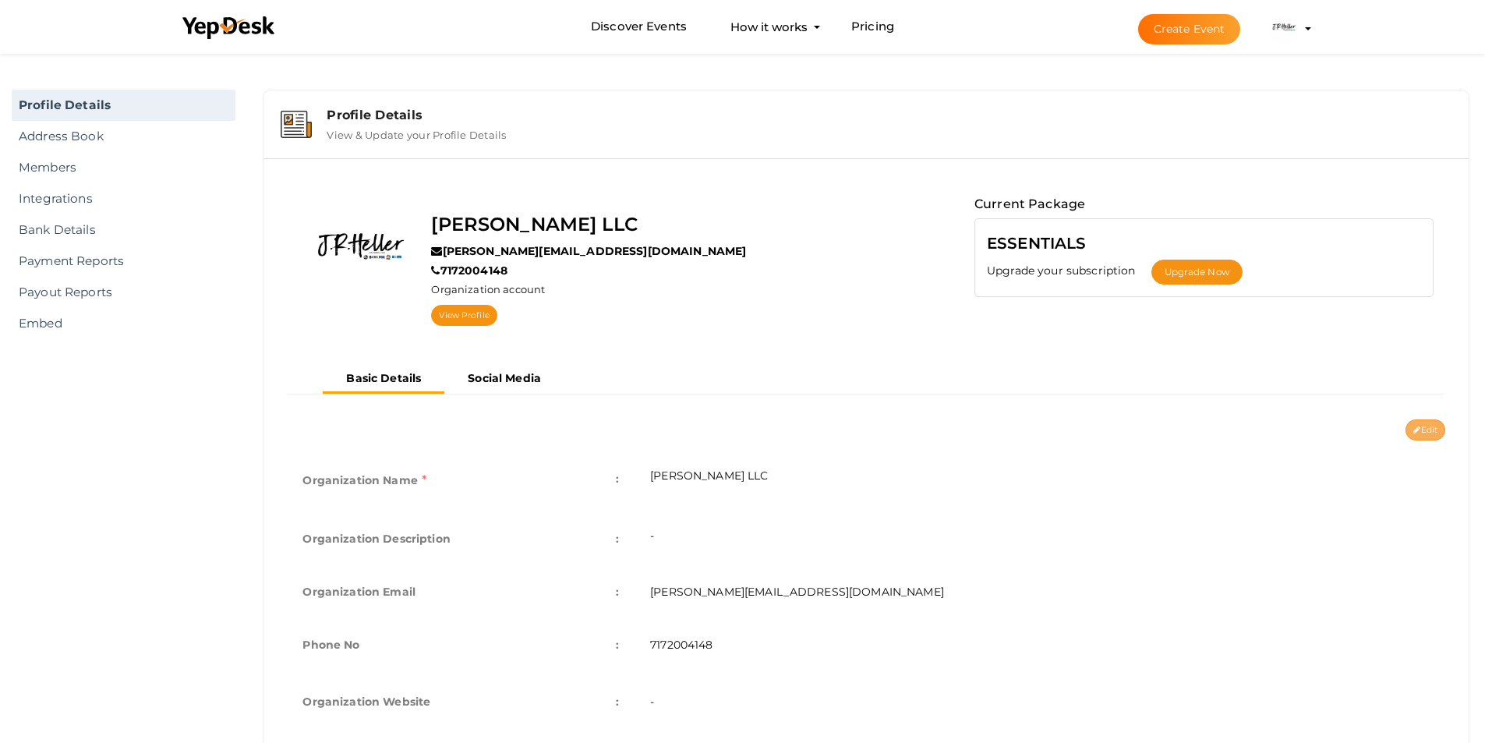
click at [1426, 434] on button "Edit" at bounding box center [1426, 429] width 40 height 21
type input "[PERSON_NAME] LLC"
type input "[PERSON_NAME][EMAIL_ADDRESS][DOMAIN_NAME]"
type input "7172004148"
select select "9"
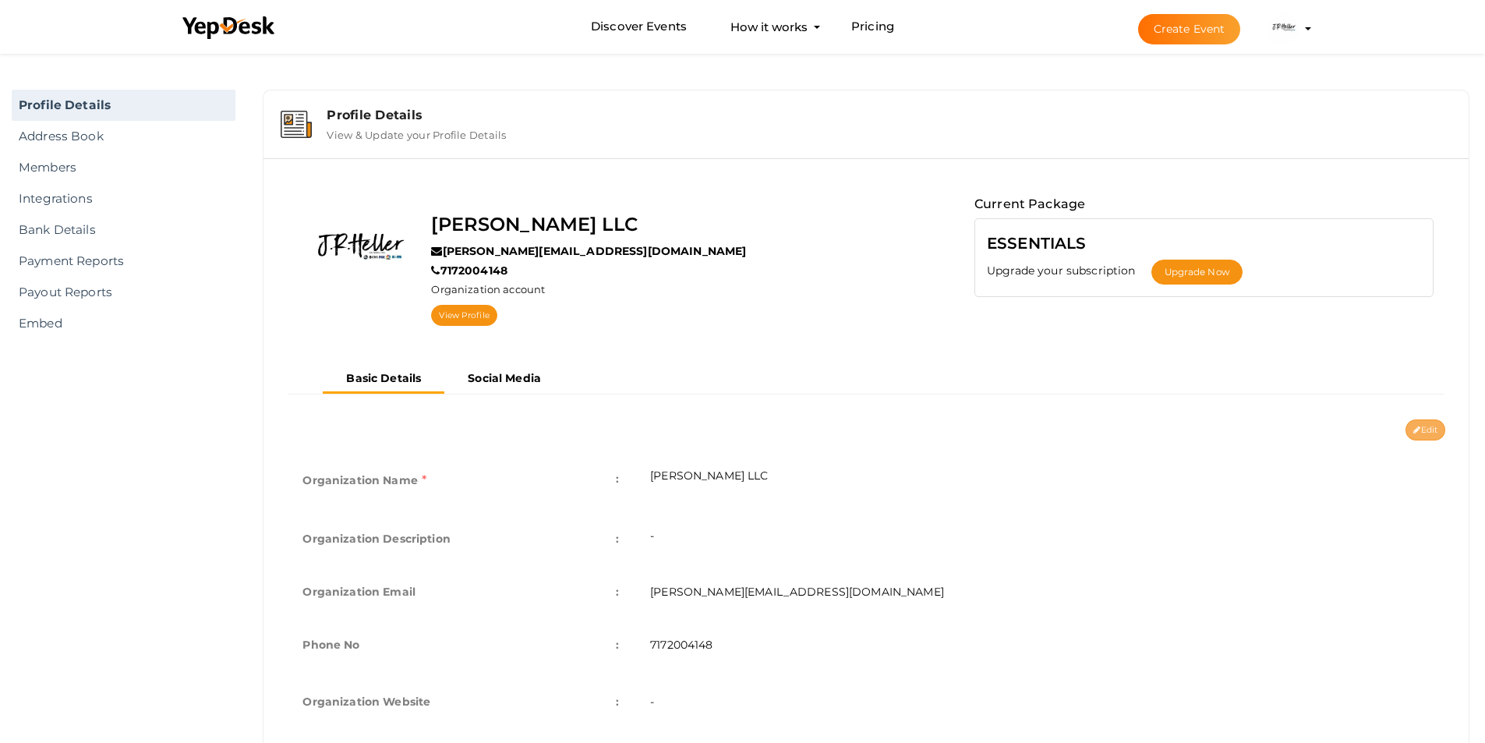
type input "[GEOGRAPHIC_DATA]"
type input "j-r-heller-llc"
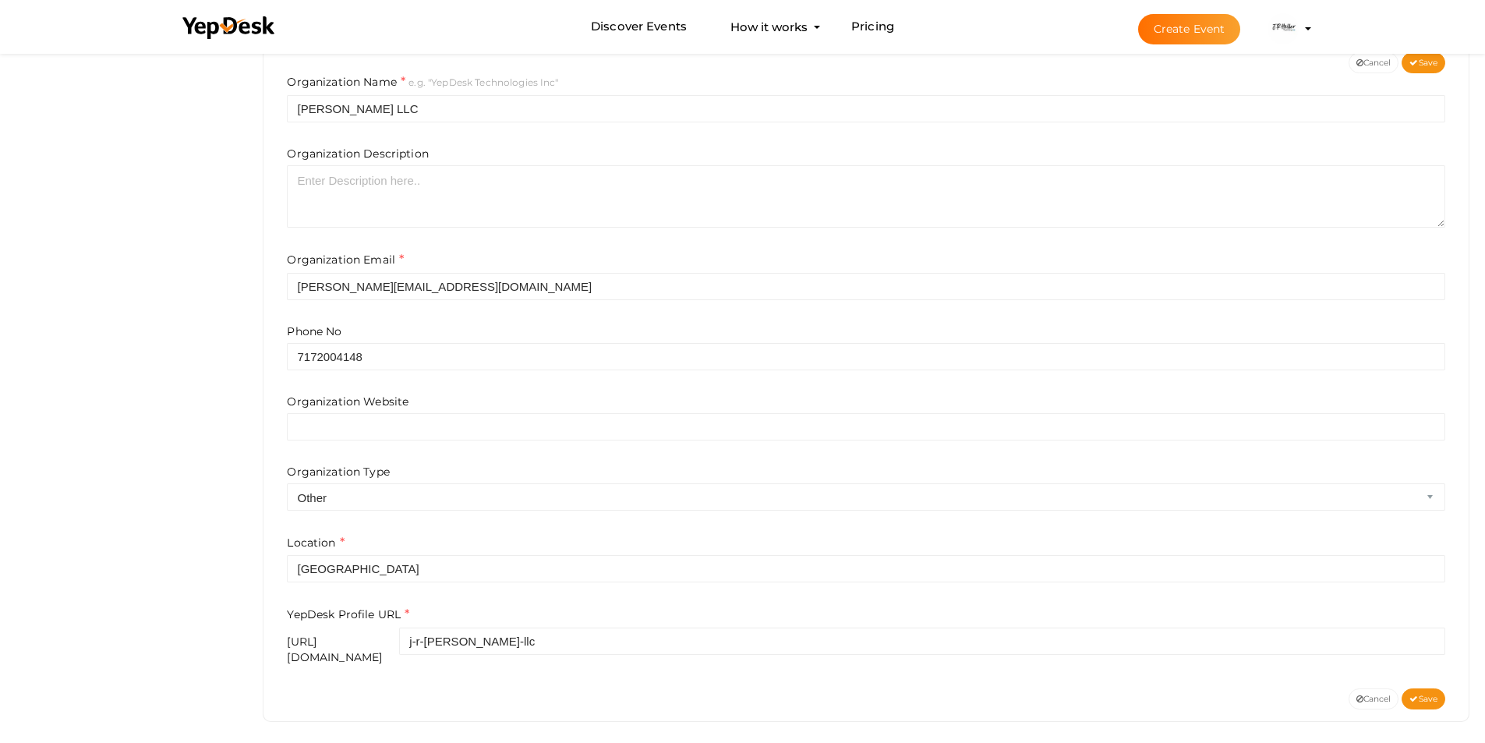
scroll to position [289, 0]
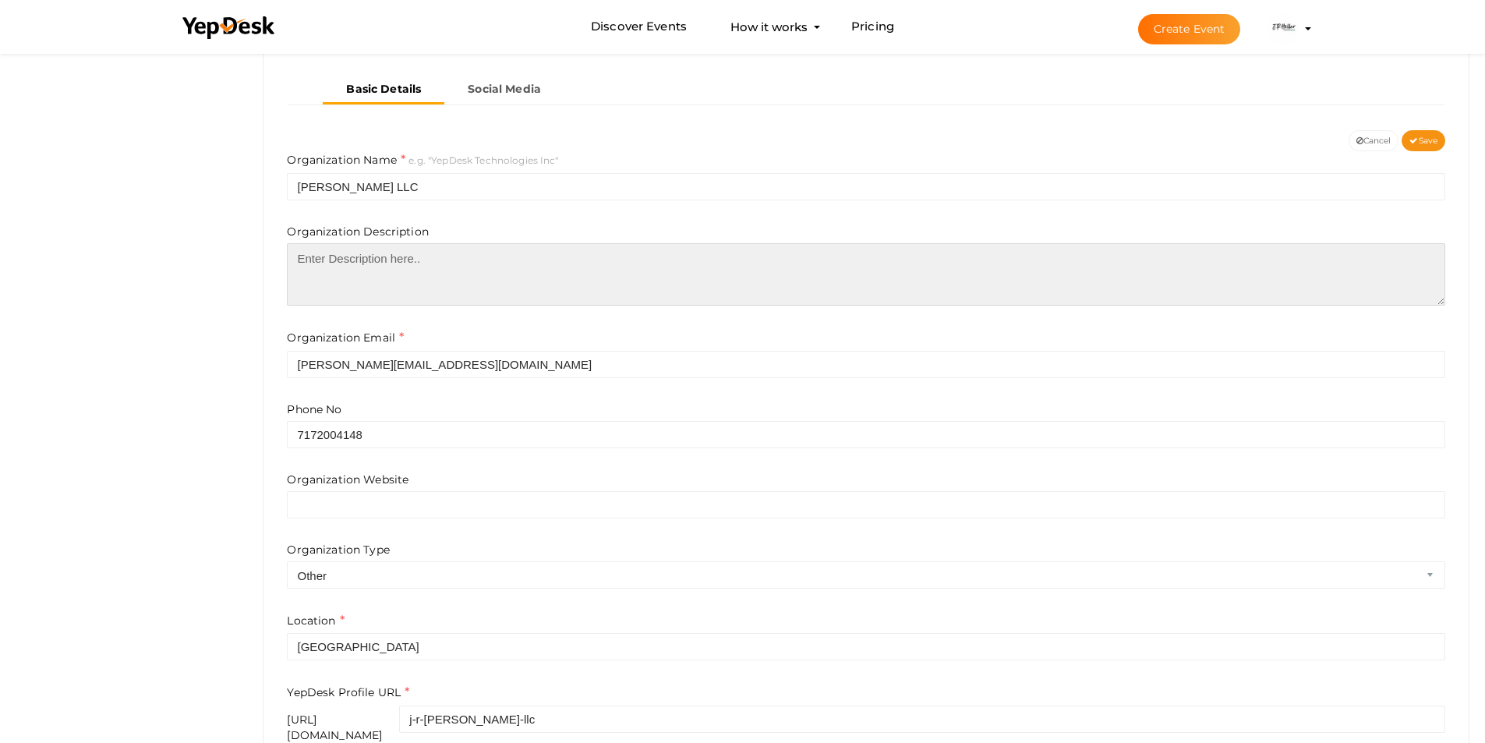
click at [367, 267] on textarea at bounding box center [866, 274] width 1159 height 62
paste textarea "Thinking “I want to sell my house for cash”? jrheller.com can make it happen fa…"
paste textarea "https://www.jrheller.com/"
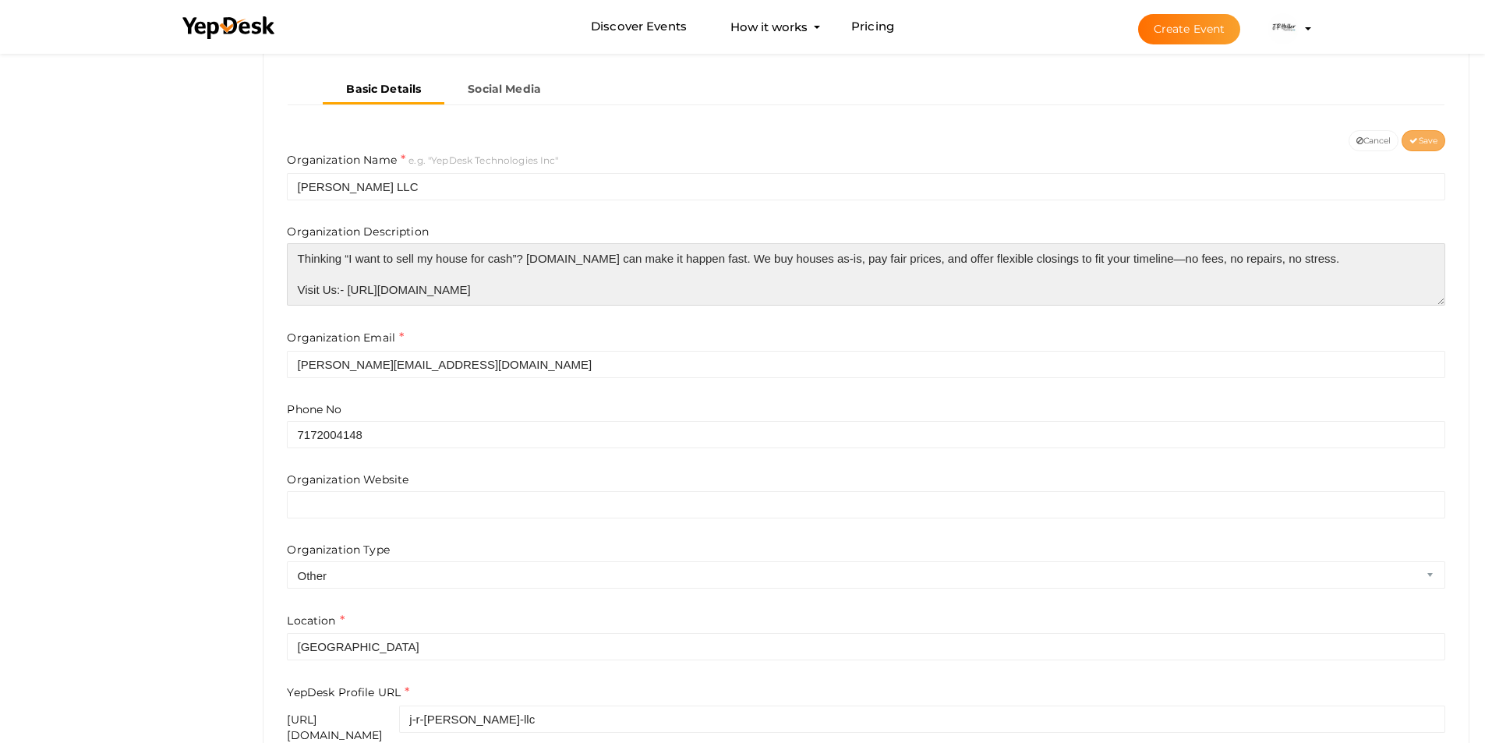
type textarea "Thinking “I want to sell my house for cash”? [DOMAIN_NAME] can make it happen f…"
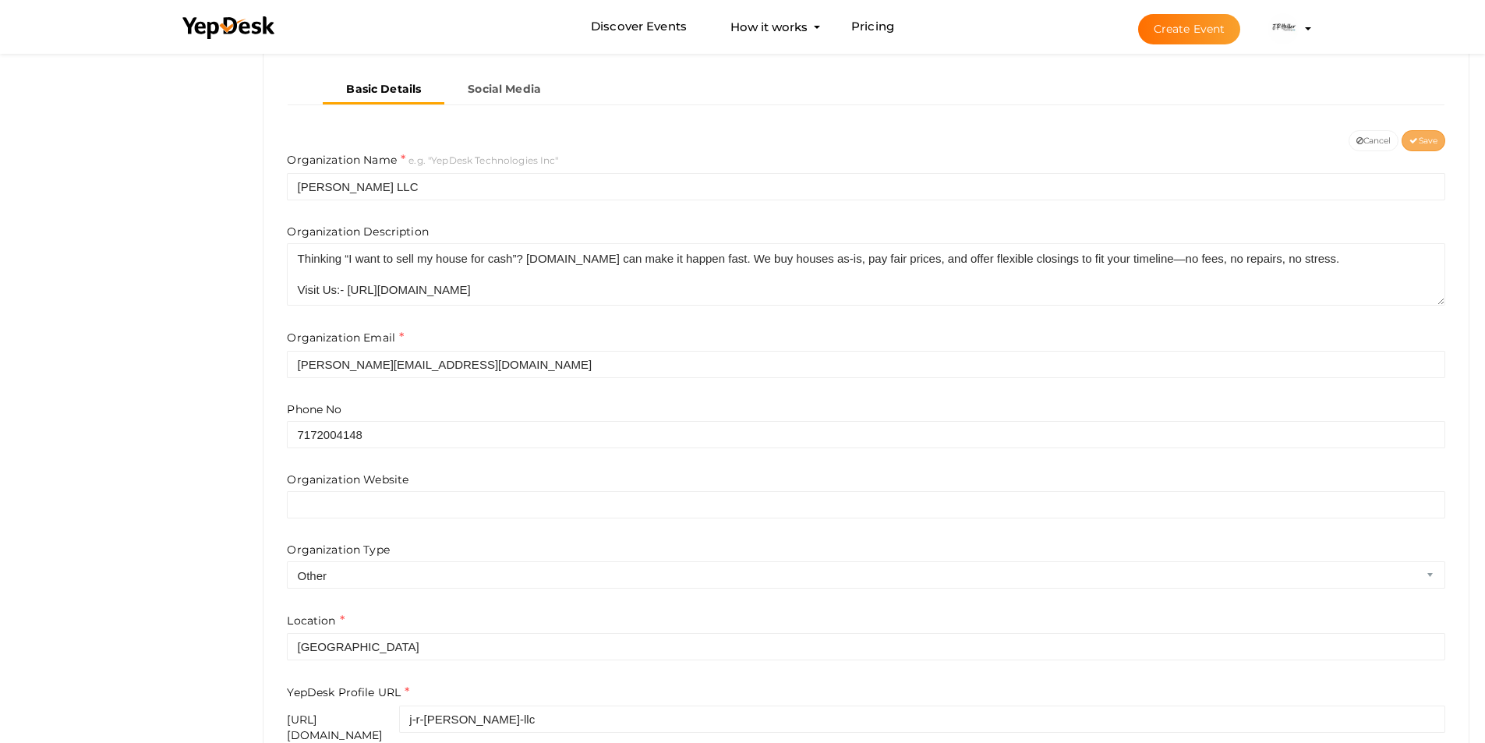
click at [1417, 136] on span "Save" at bounding box center [1424, 141] width 28 height 10
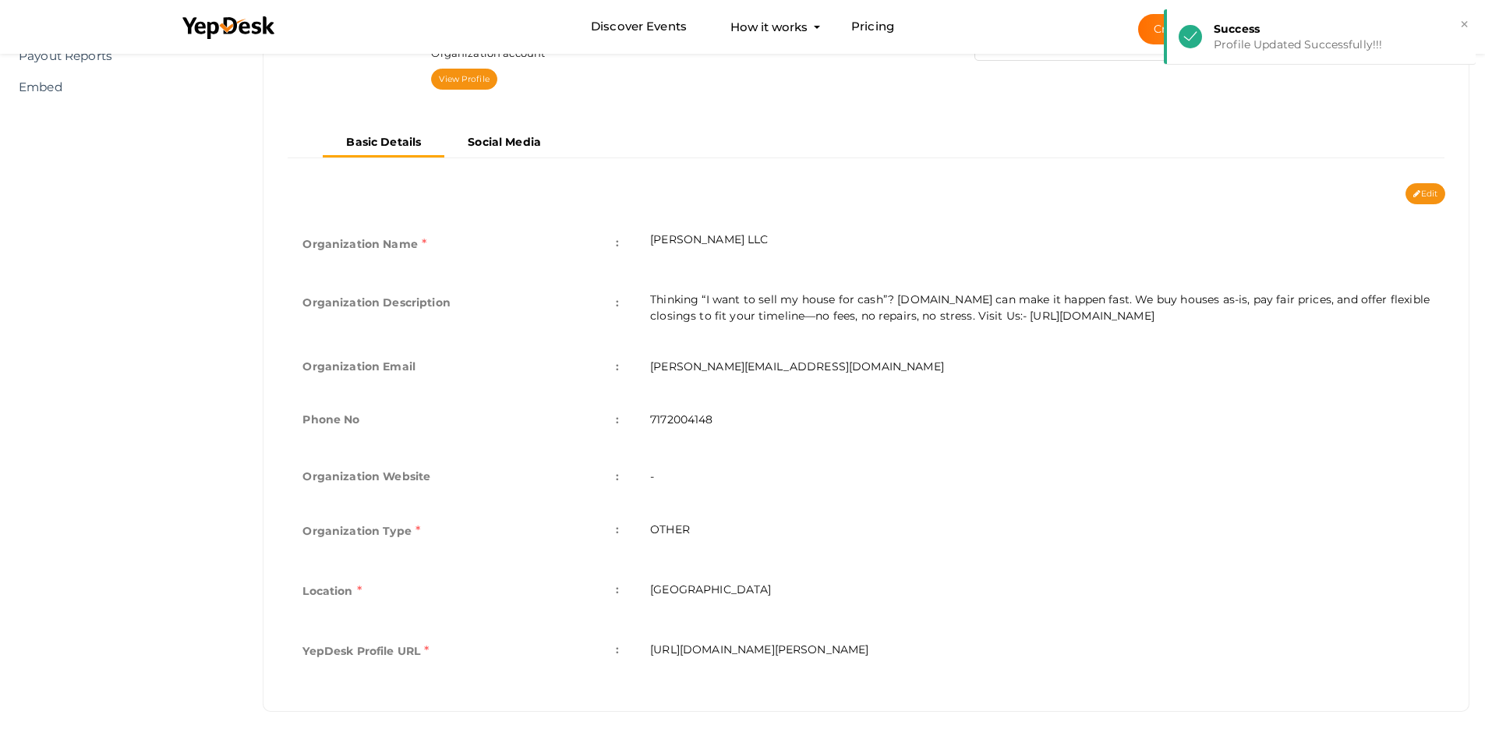
click at [1145, 54] on li "Create Event J.R.Heller LLC hellerjr4@gmail.com Organization Profile My Events …" at bounding box center [1211, 29] width 208 height 56
click at [1398, 37] on div "Profile Updated Successfully!!!" at bounding box center [1339, 45] width 250 height 16
click at [1294, 27] on img at bounding box center [1283, 28] width 31 height 31
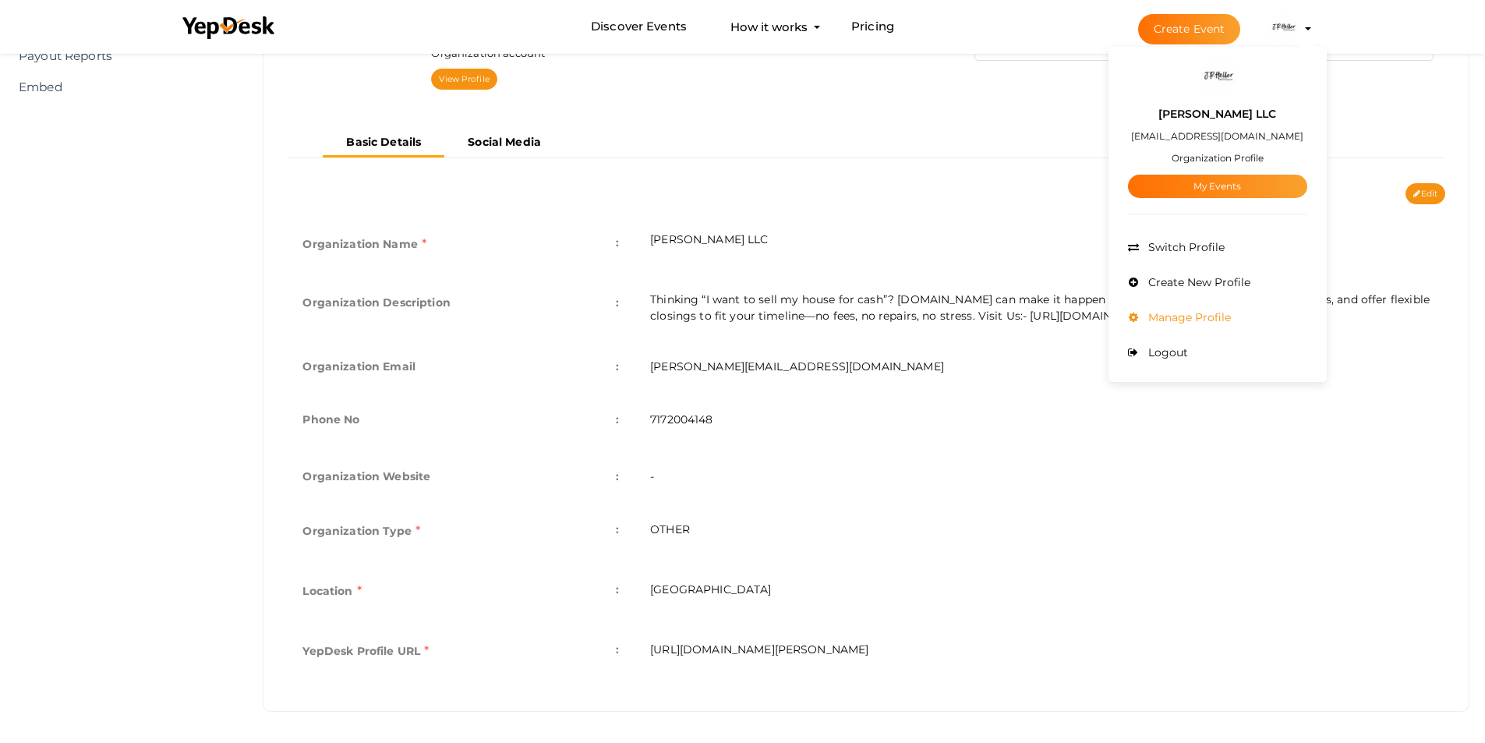
click at [1170, 318] on span "Manage Profile" at bounding box center [1188, 317] width 87 height 14
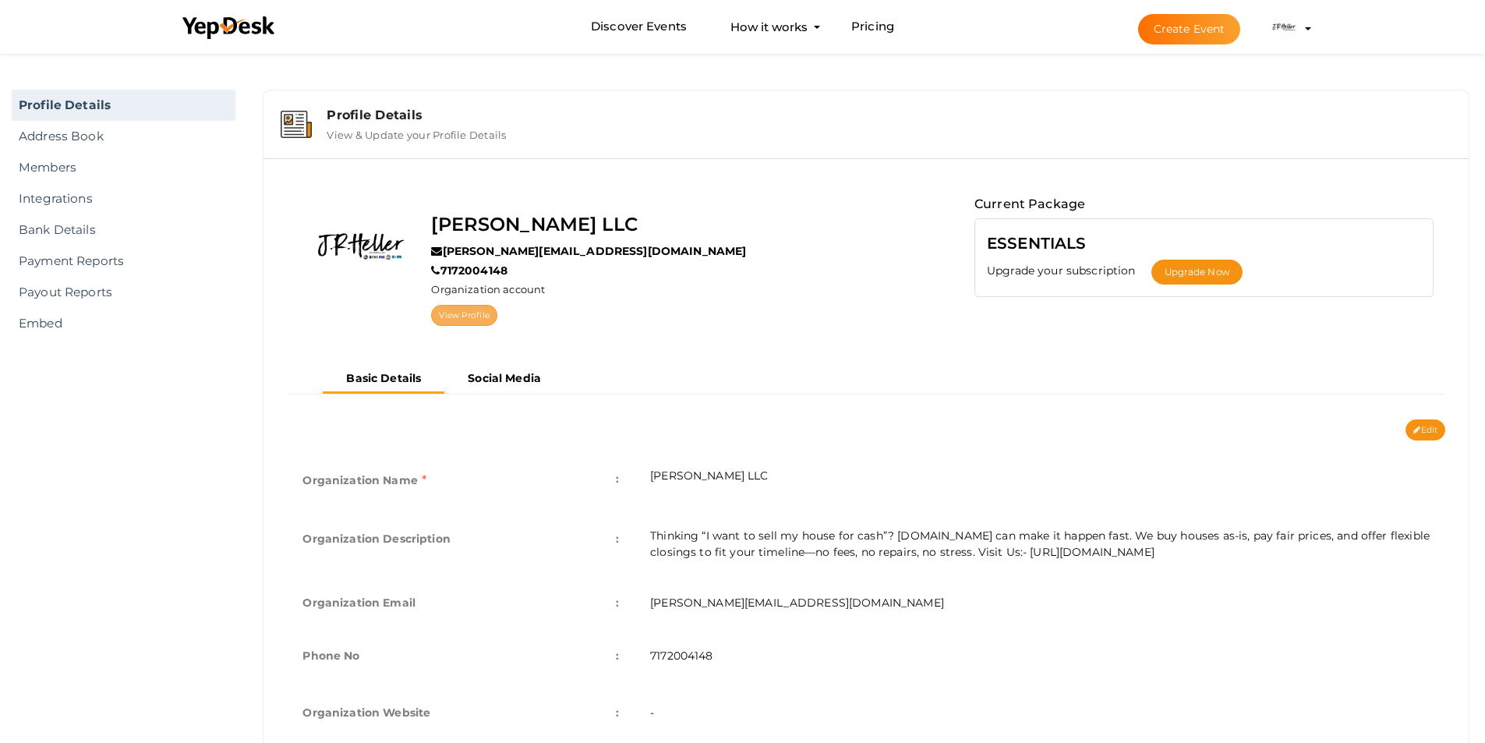
click at [474, 318] on link "View Profile" at bounding box center [463, 315] width 65 height 21
